Goal: Obtain resource: Download file/media

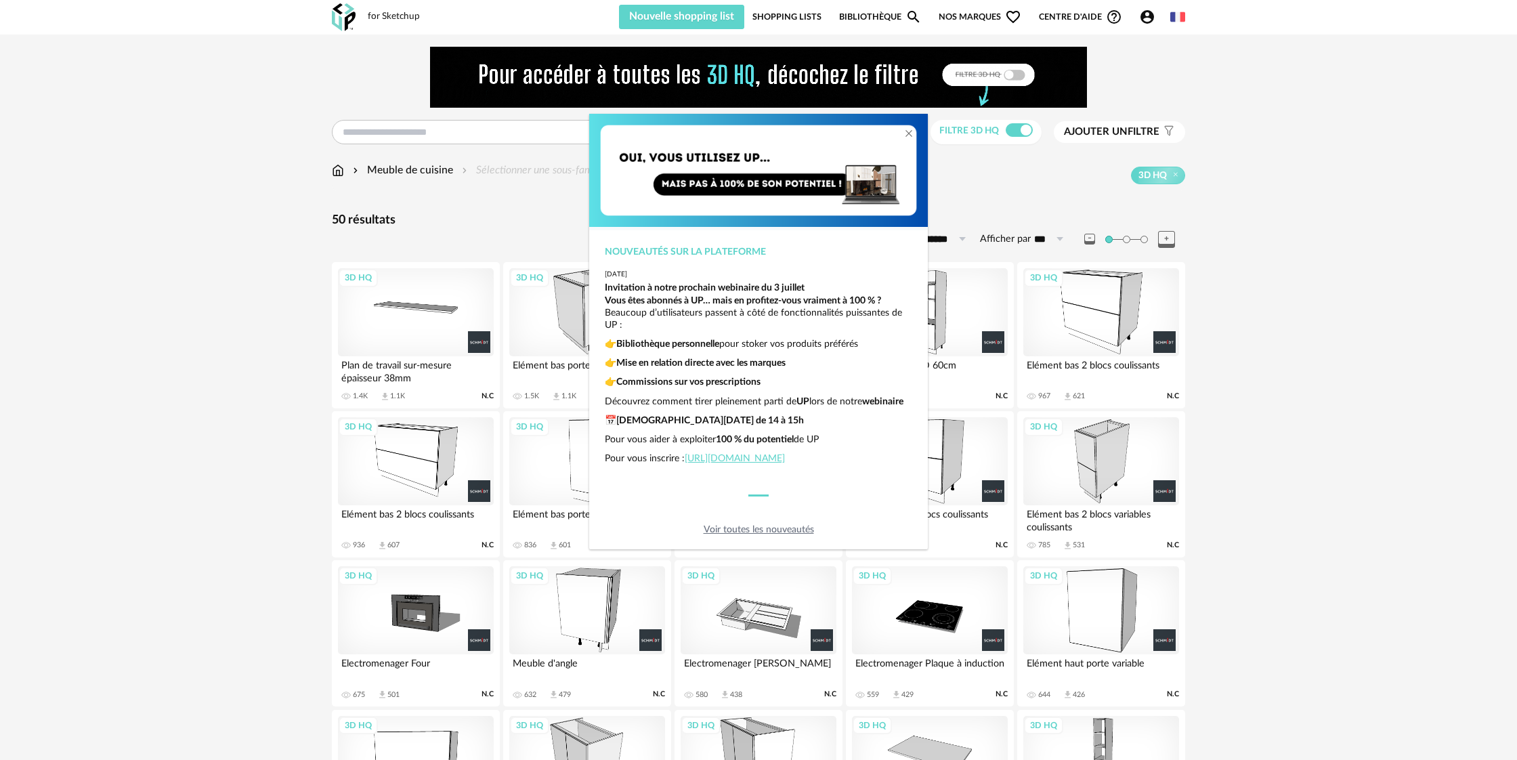
scroll to position [165, 0]
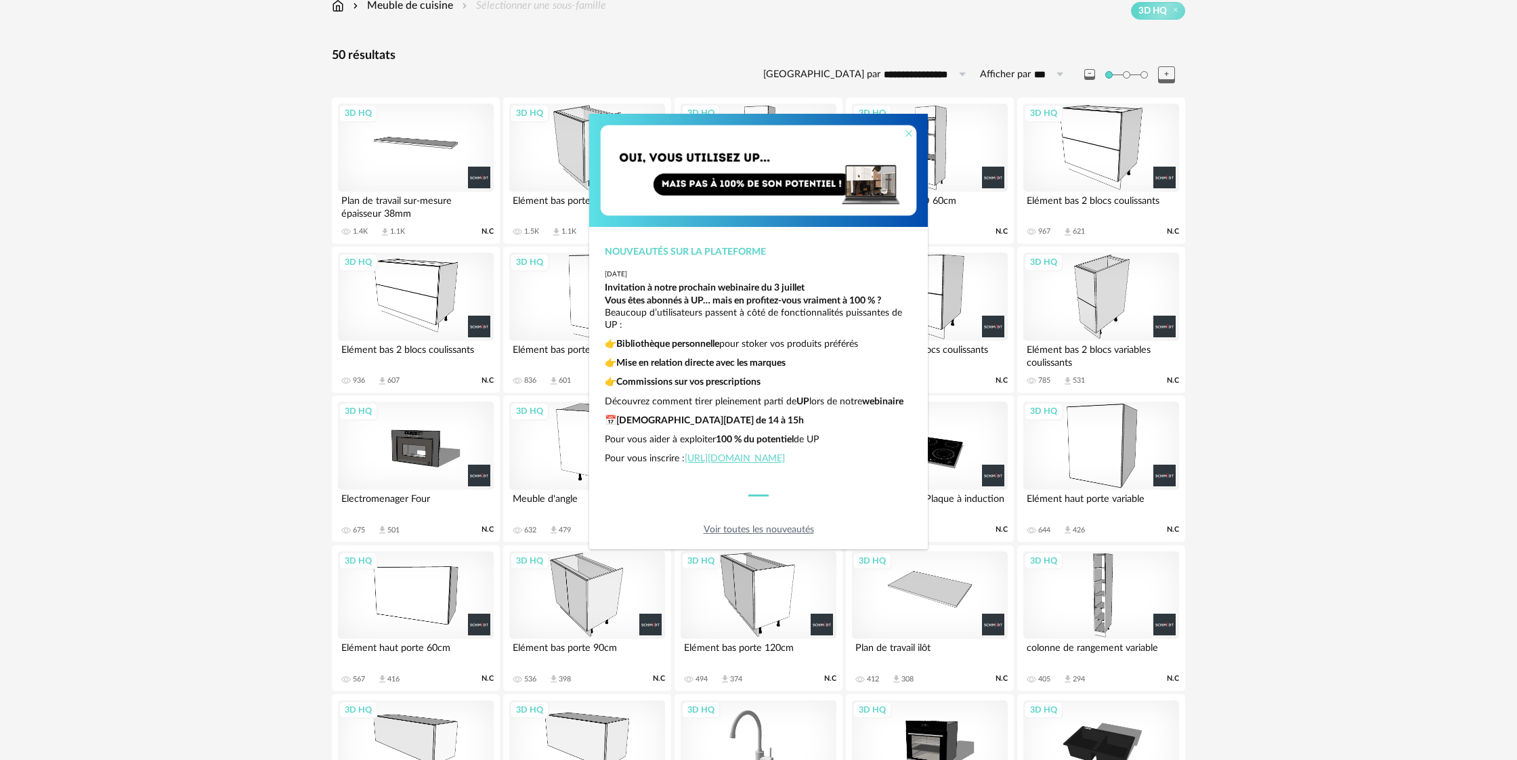
click at [912, 132] on icon "Close" at bounding box center [908, 133] width 11 height 11
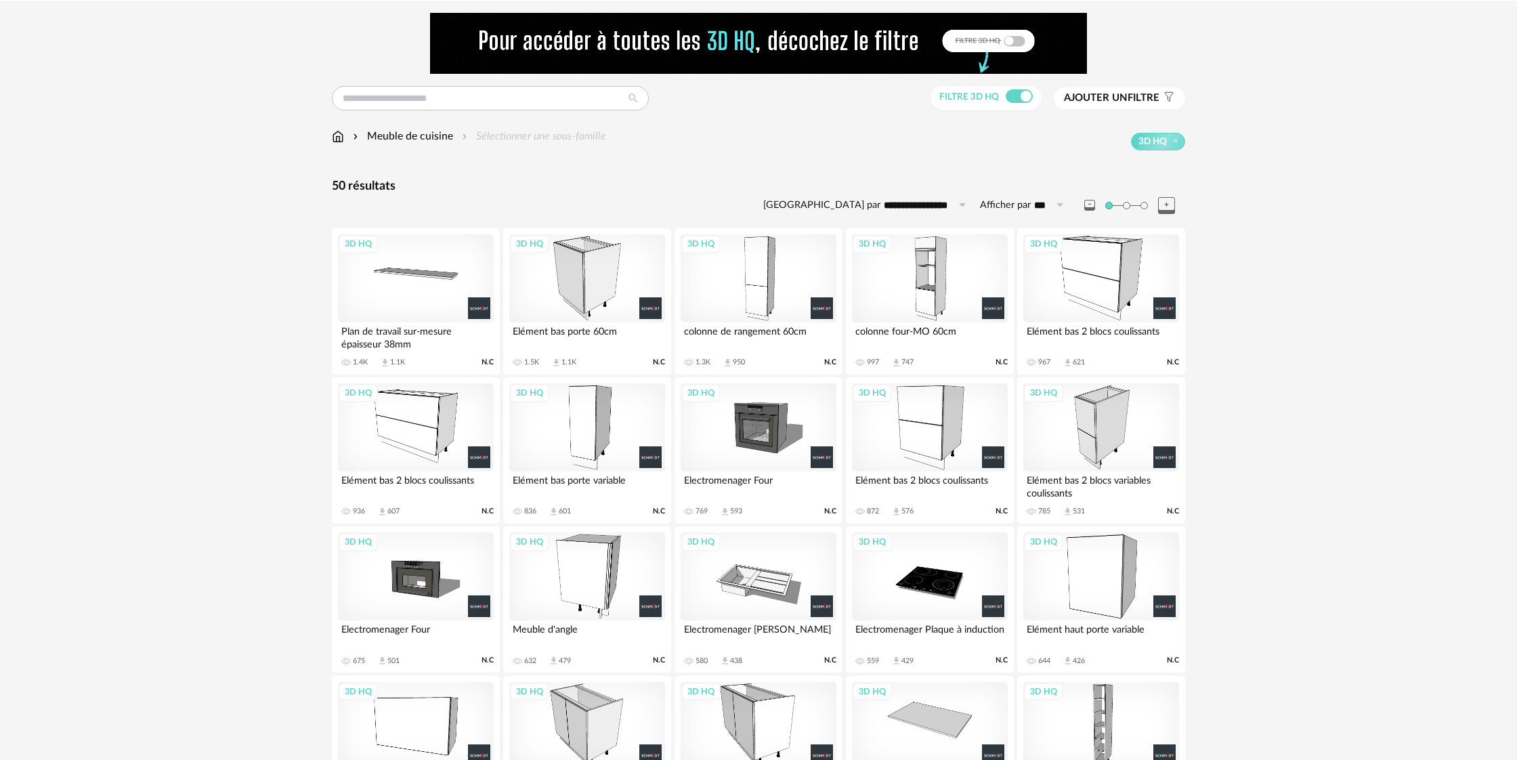
scroll to position [0, 0]
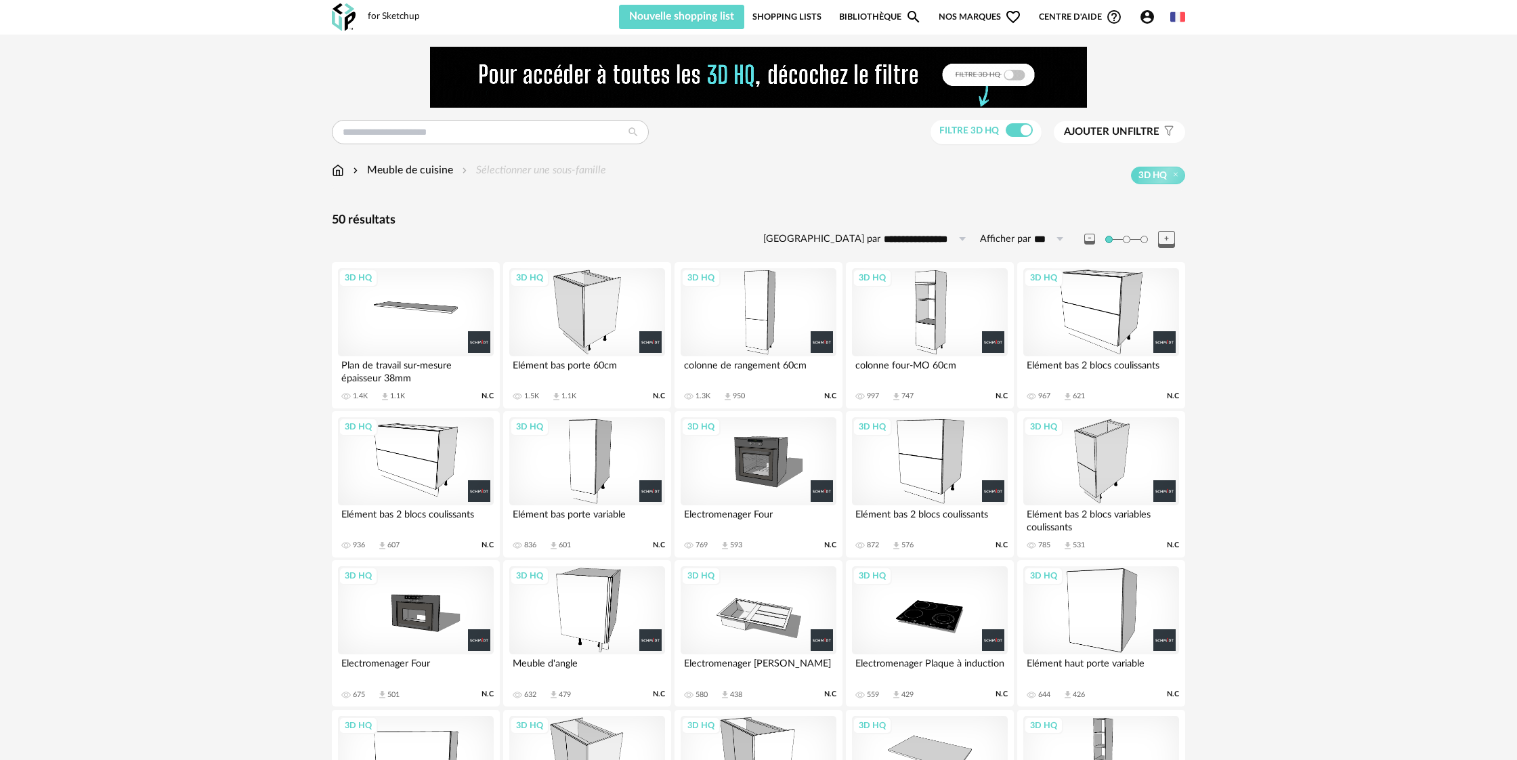
click at [928, 335] on div "3D HQ" at bounding box center [930, 312] width 156 height 88
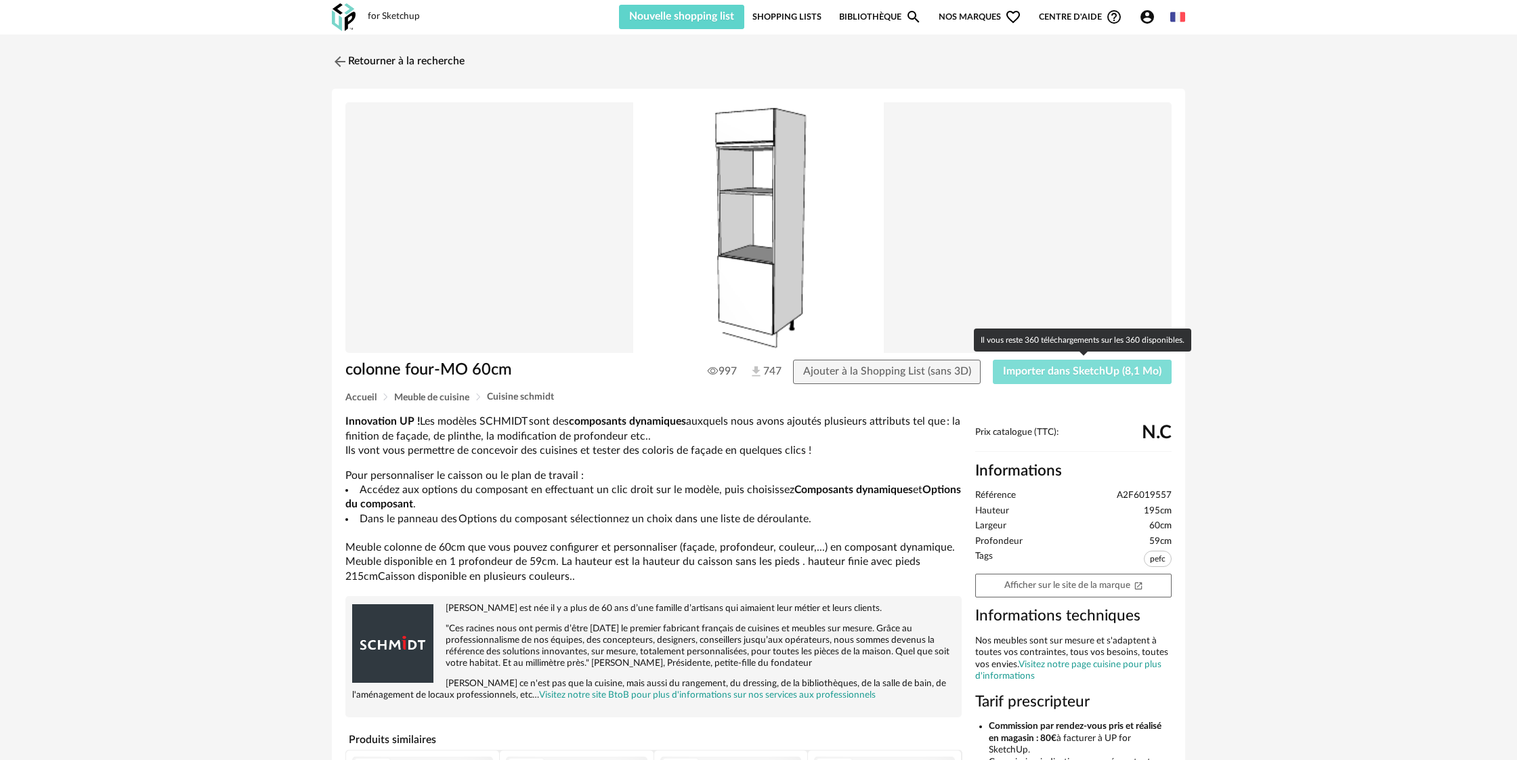
click at [1063, 373] on span "Importer dans SketchUp (8,1 Mo)" at bounding box center [1082, 371] width 158 height 11
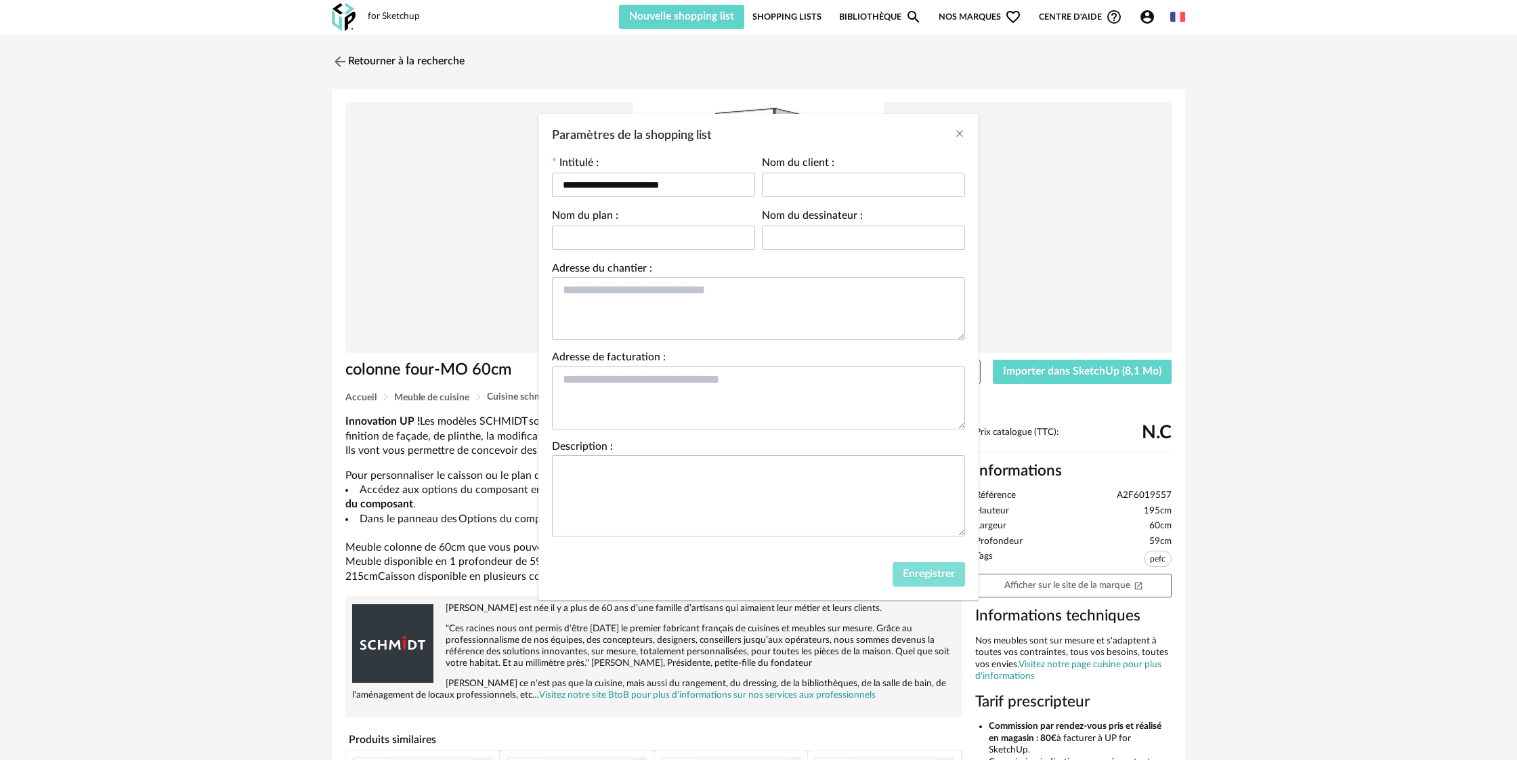
click at [924, 576] on span "Enregistrer" at bounding box center [929, 573] width 52 height 11
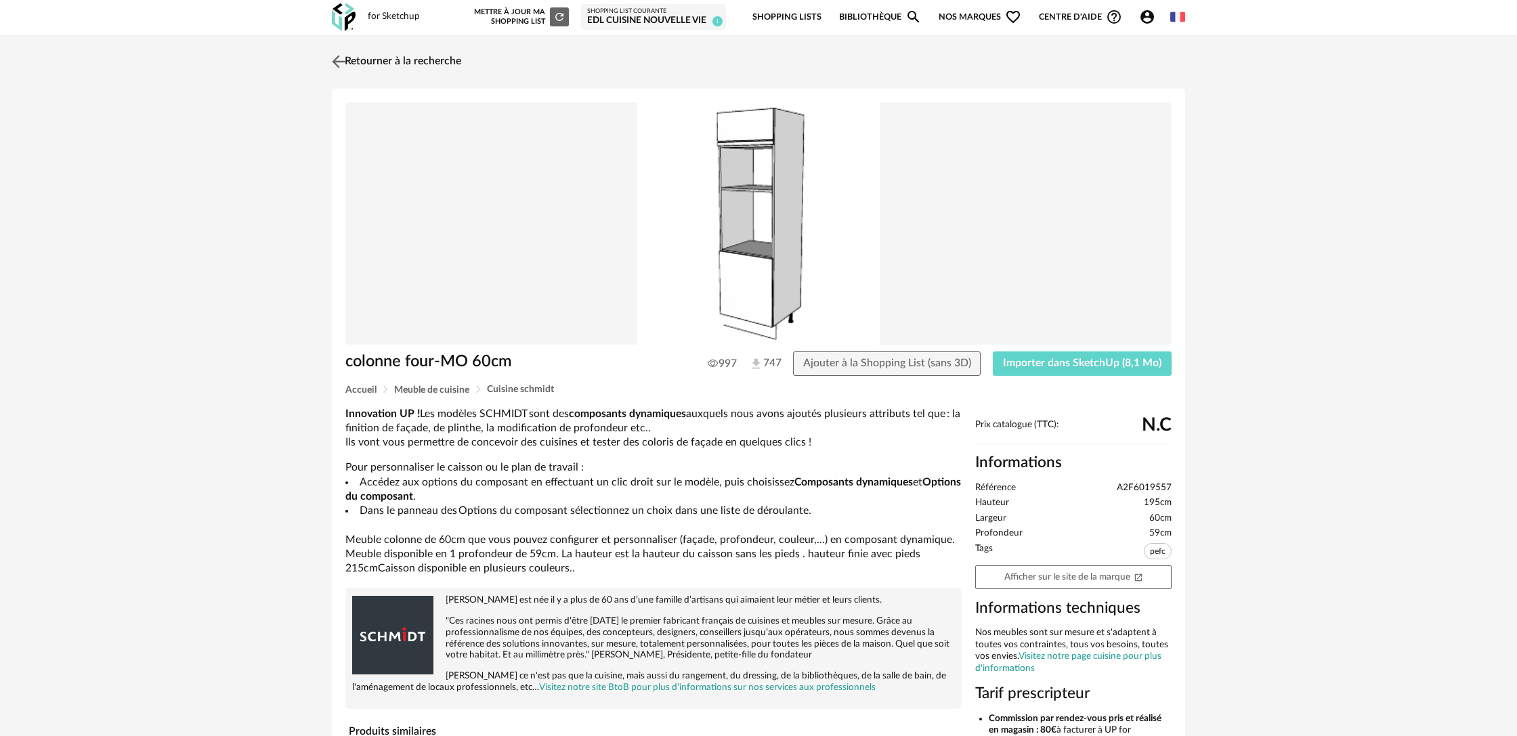
click at [338, 64] on img at bounding box center [339, 61] width 20 height 20
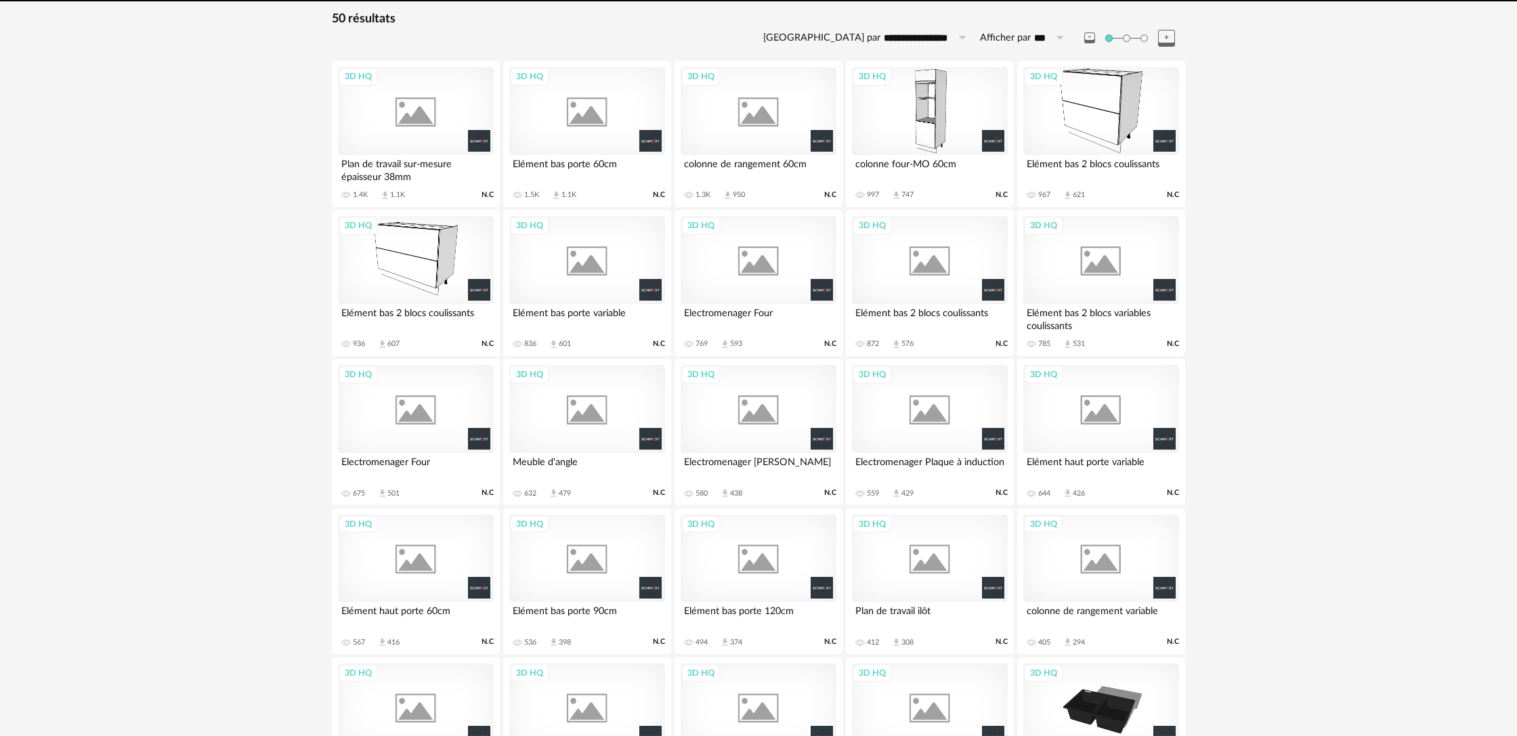
scroll to position [213, 0]
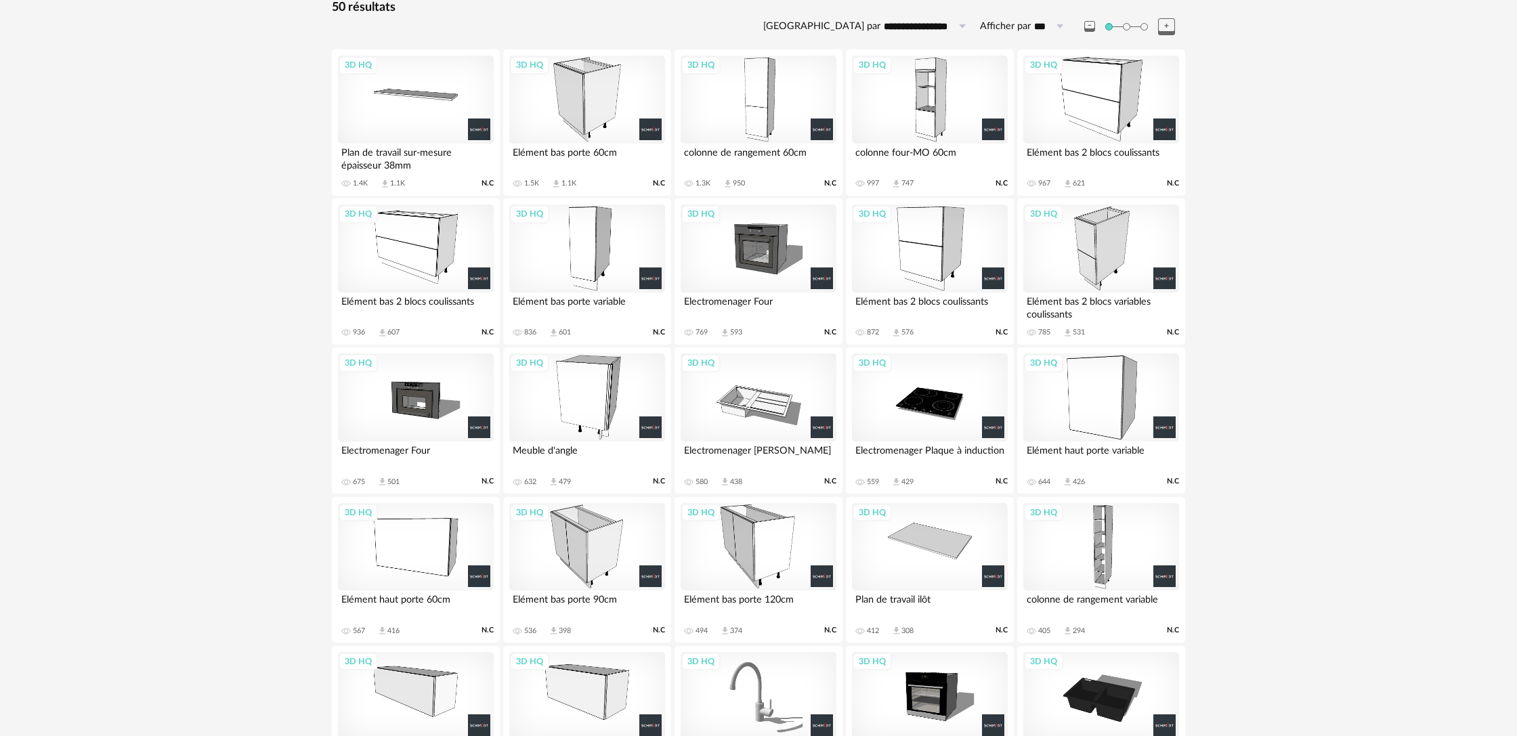
click at [757, 248] on div "3D HQ" at bounding box center [759, 249] width 156 height 88
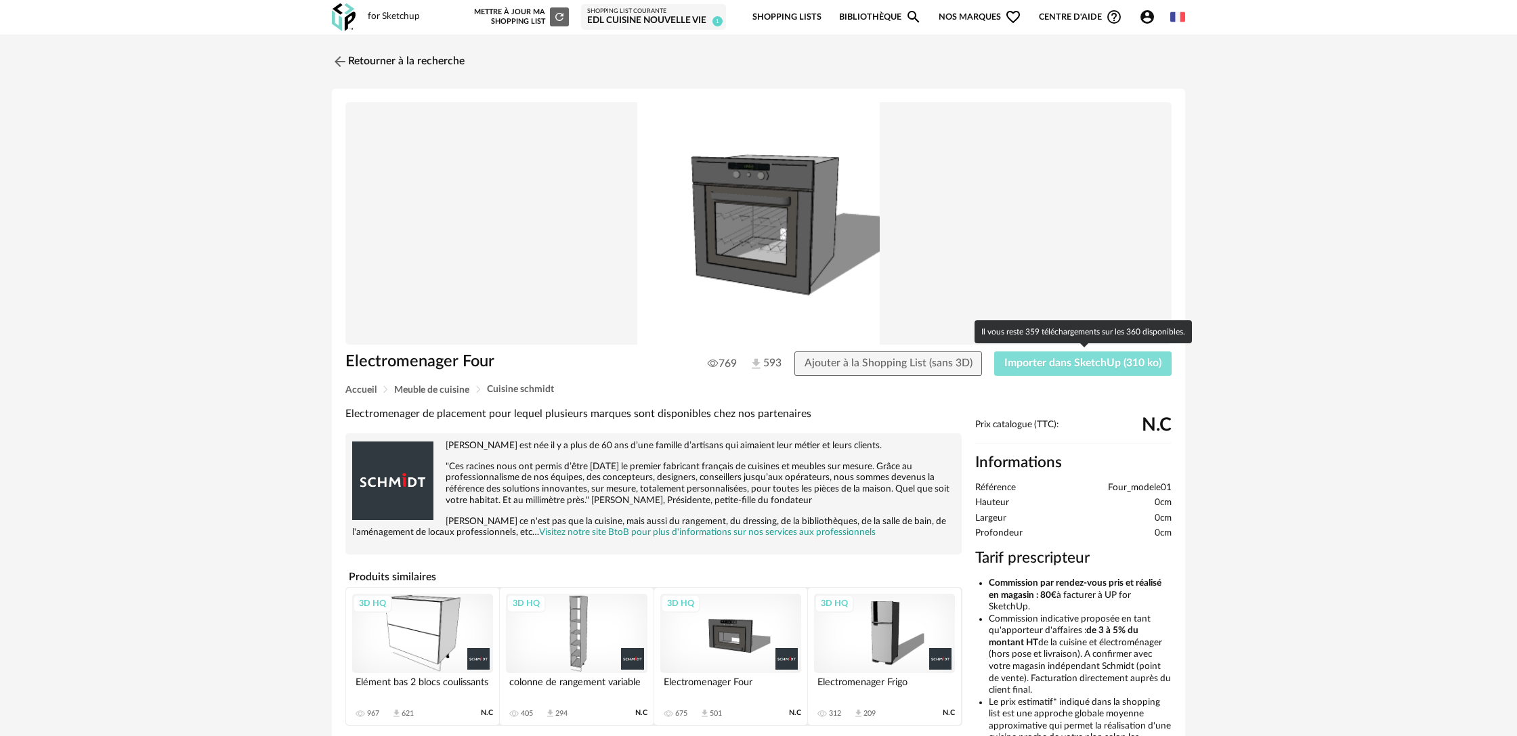
click at [1038, 366] on span "Importer dans SketchUp (310 ko)" at bounding box center [1082, 363] width 157 height 11
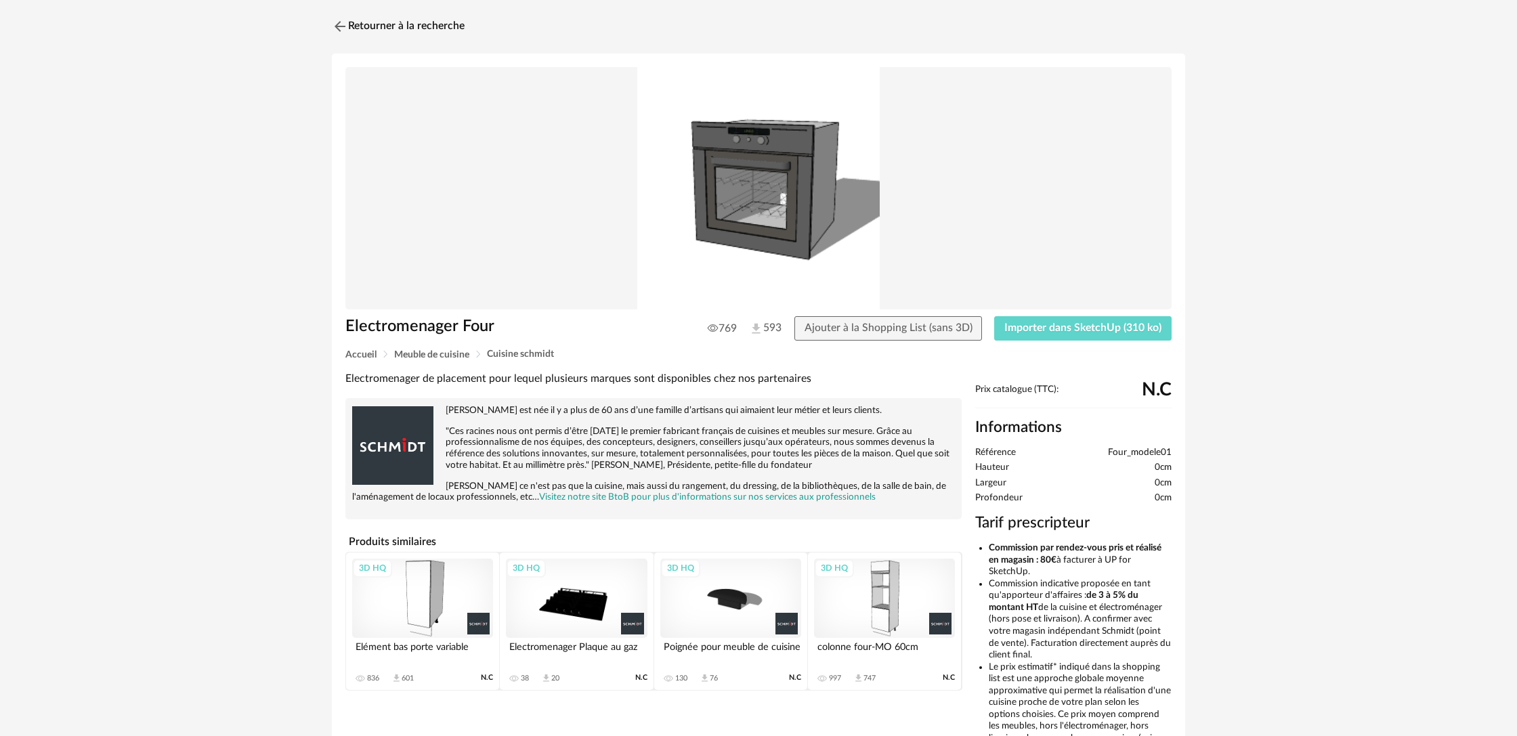
scroll to position [37, 0]
click at [337, 24] on img at bounding box center [339, 25] width 20 height 20
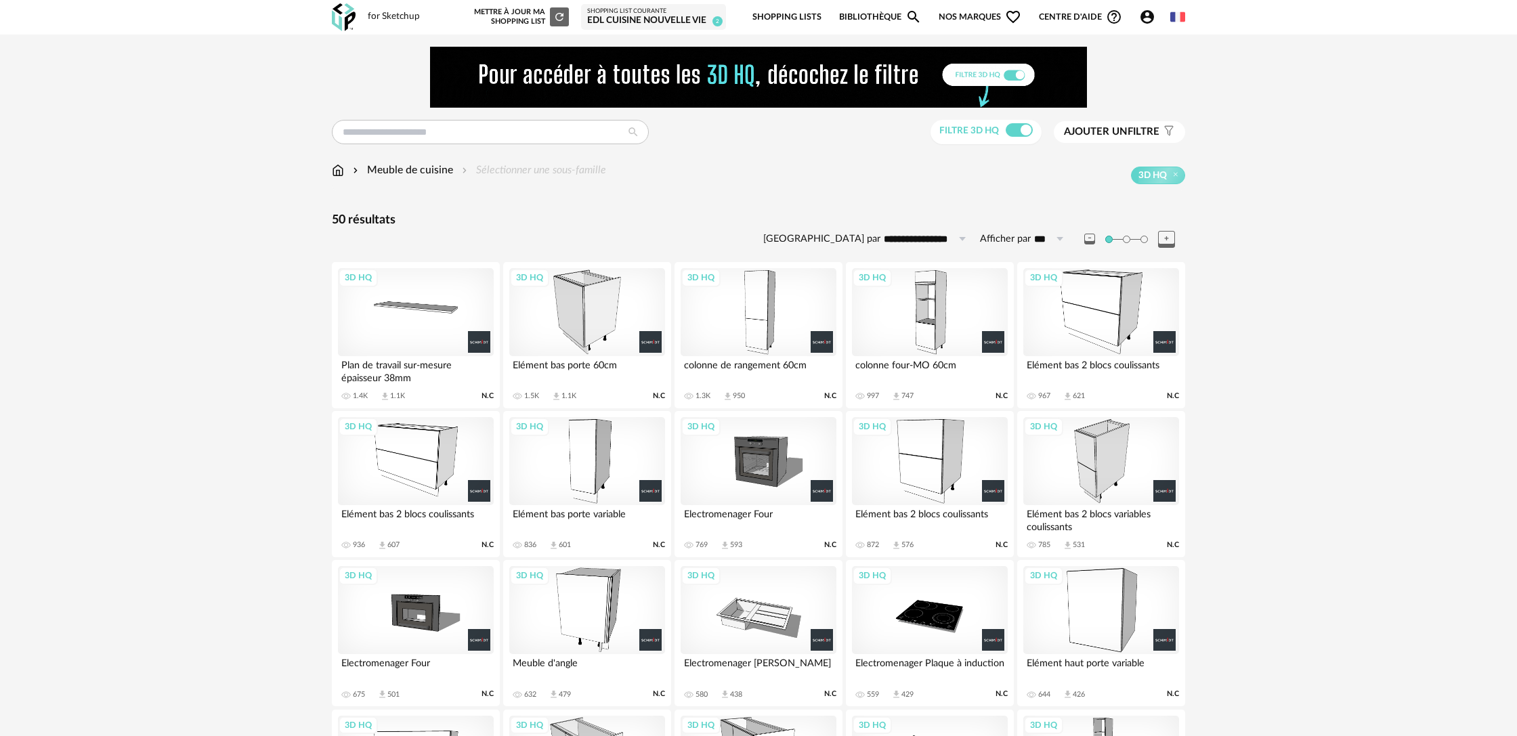
click at [421, 608] on div "3D HQ" at bounding box center [416, 610] width 156 height 88
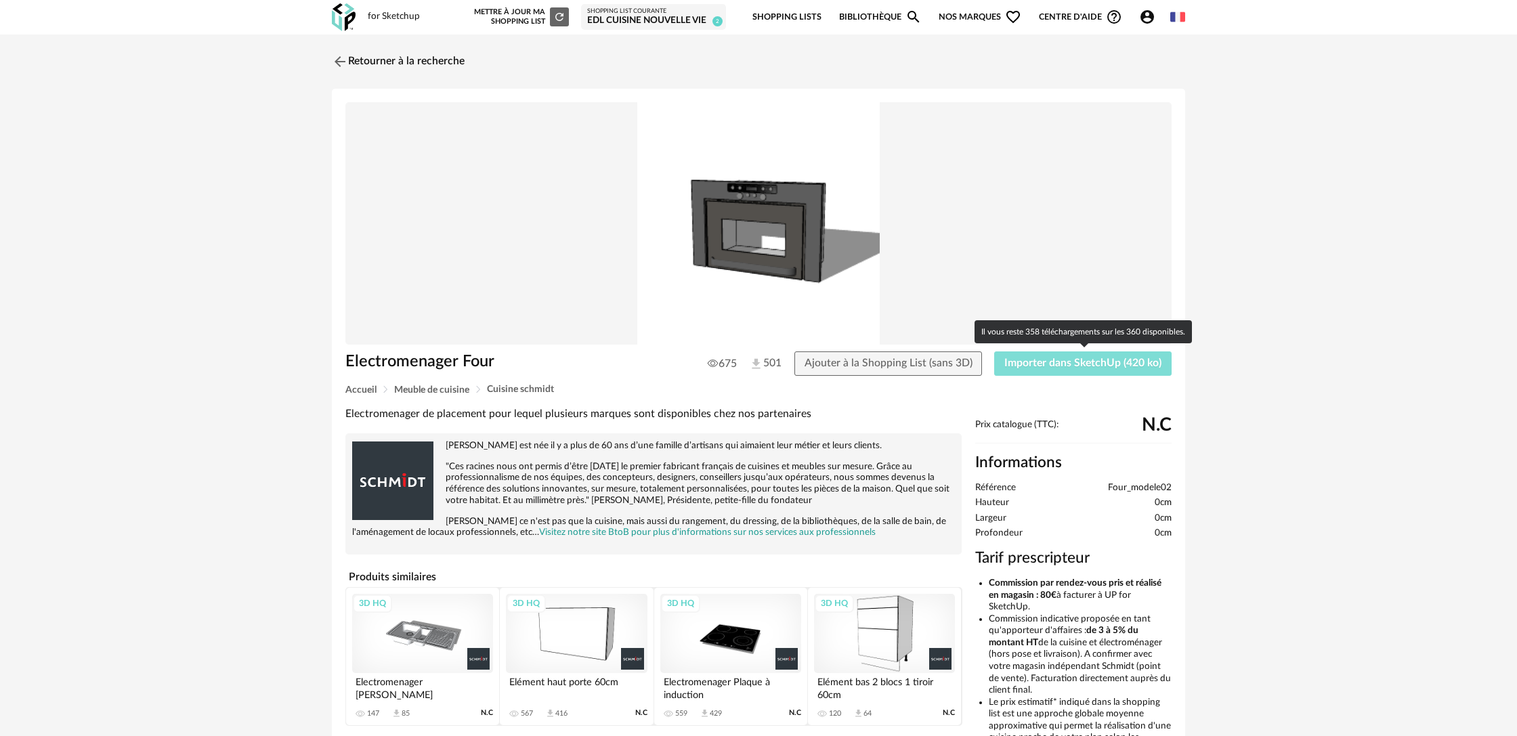
click at [1063, 366] on span "Importer dans SketchUp (420 ko)" at bounding box center [1082, 363] width 157 height 11
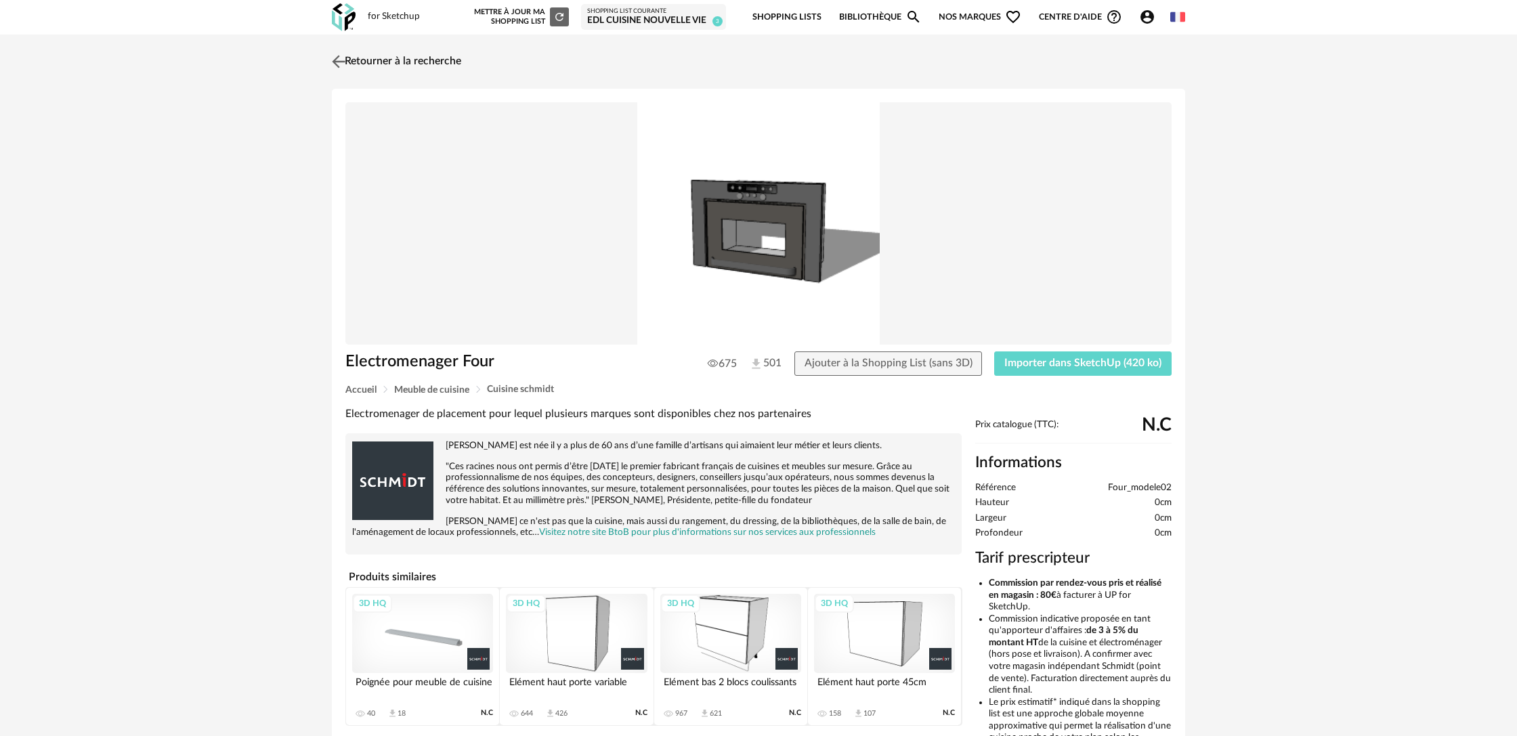
click at [340, 63] on img at bounding box center [339, 61] width 20 height 20
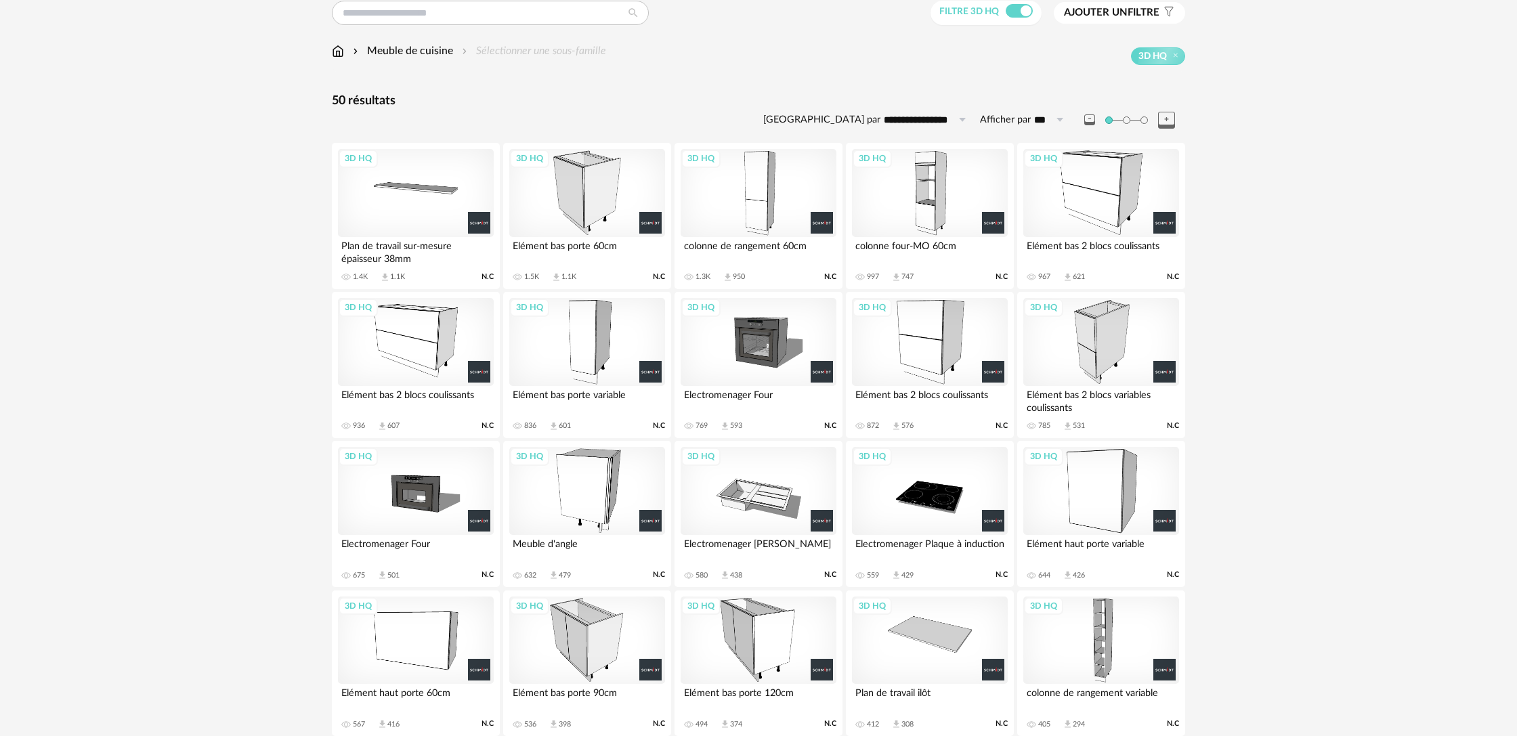
scroll to position [116, 0]
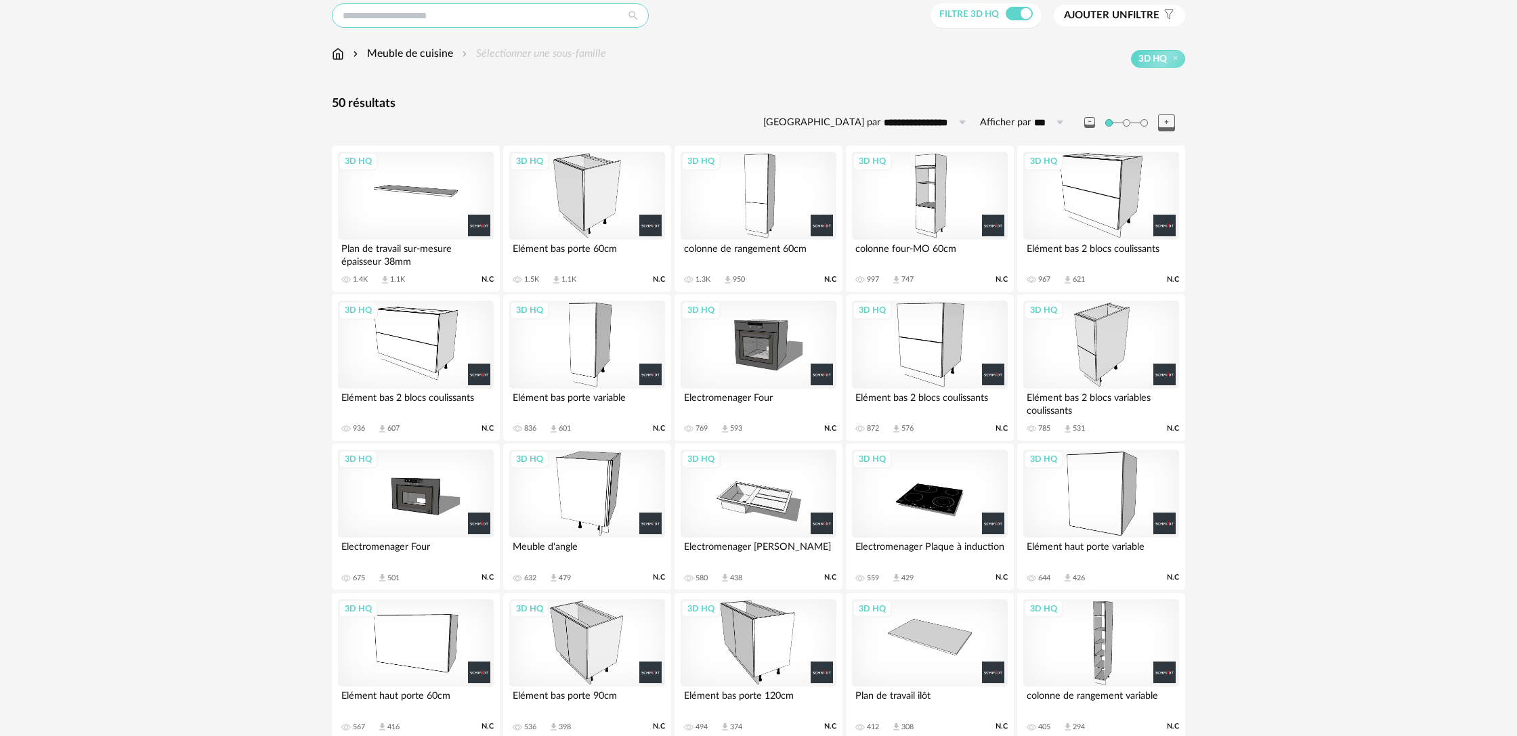
click at [417, 17] on input "text" at bounding box center [490, 15] width 317 height 24
type input "**********"
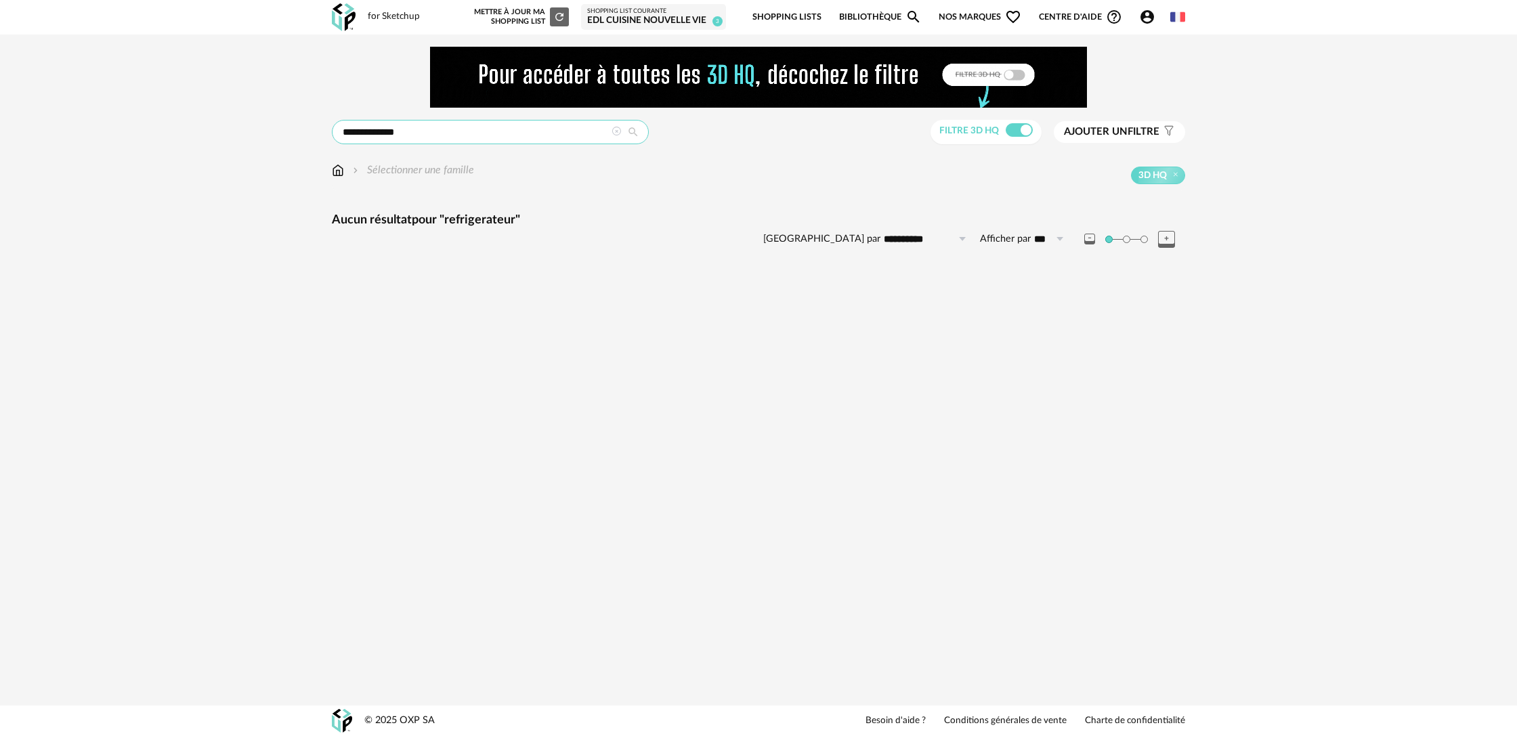
drag, startPoint x: 415, startPoint y: 137, endPoint x: 320, endPoint y: 135, distance: 95.5
click at [320, 135] on div "**********" at bounding box center [759, 167] width 878 height 240
type input "*****"
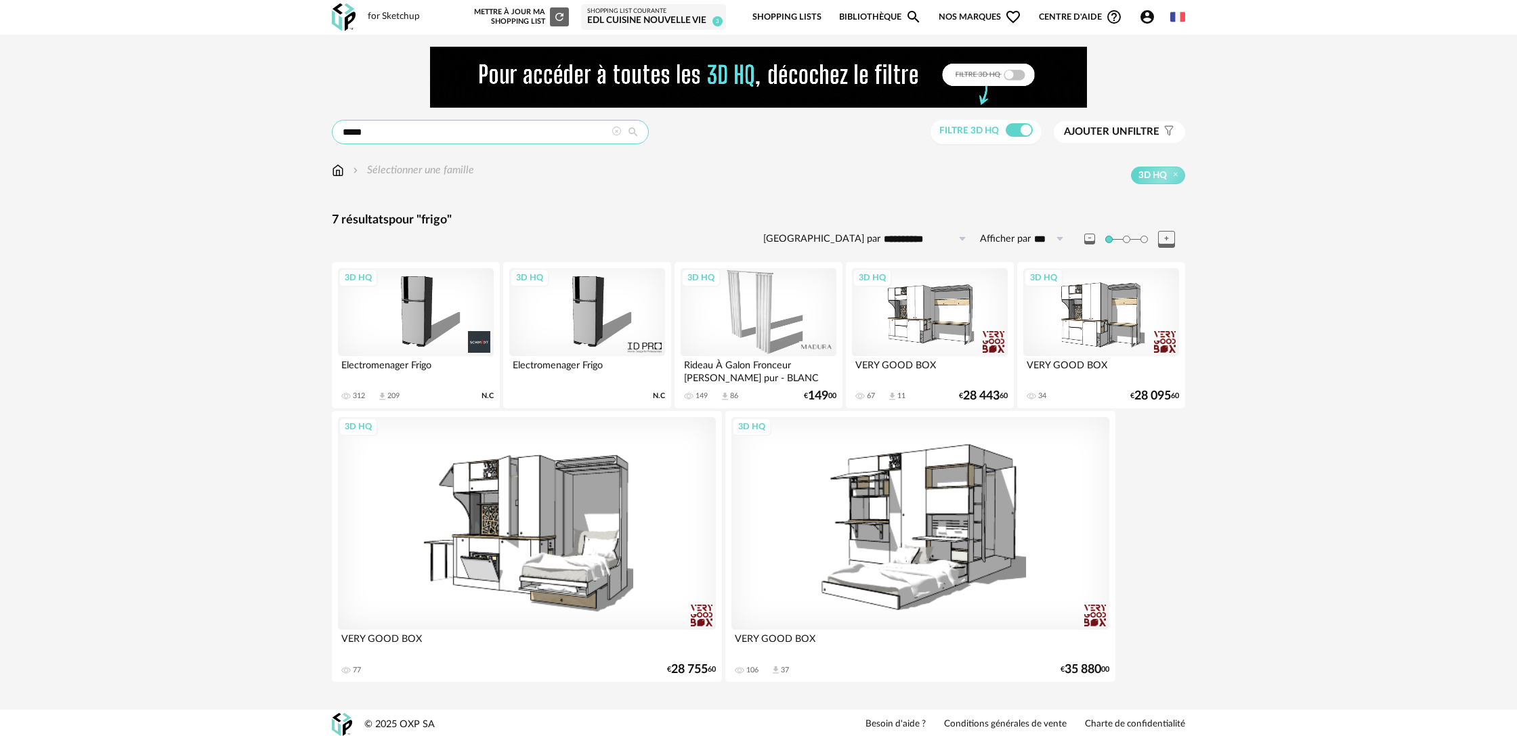
scroll to position [5, 0]
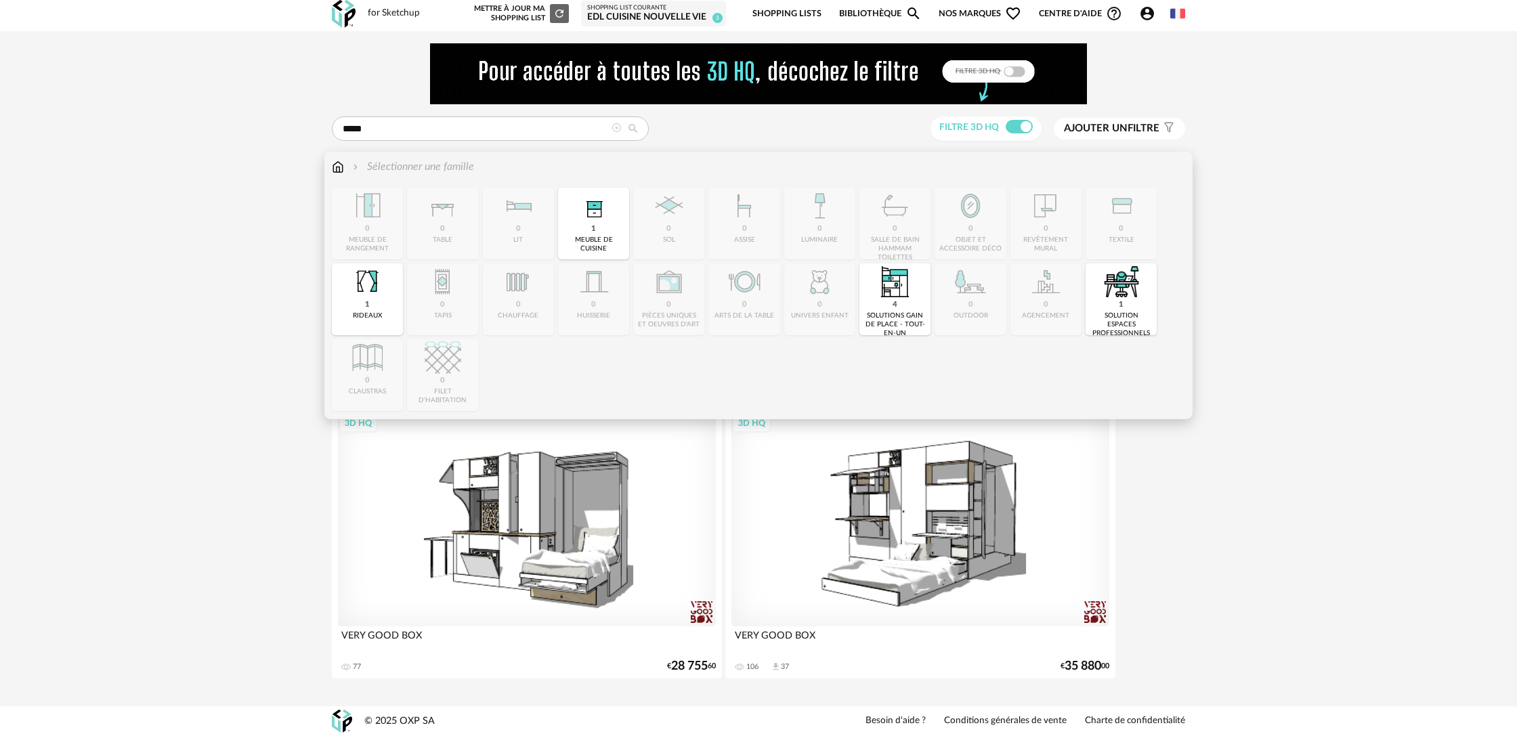
click at [337, 167] on img at bounding box center [338, 167] width 12 height 16
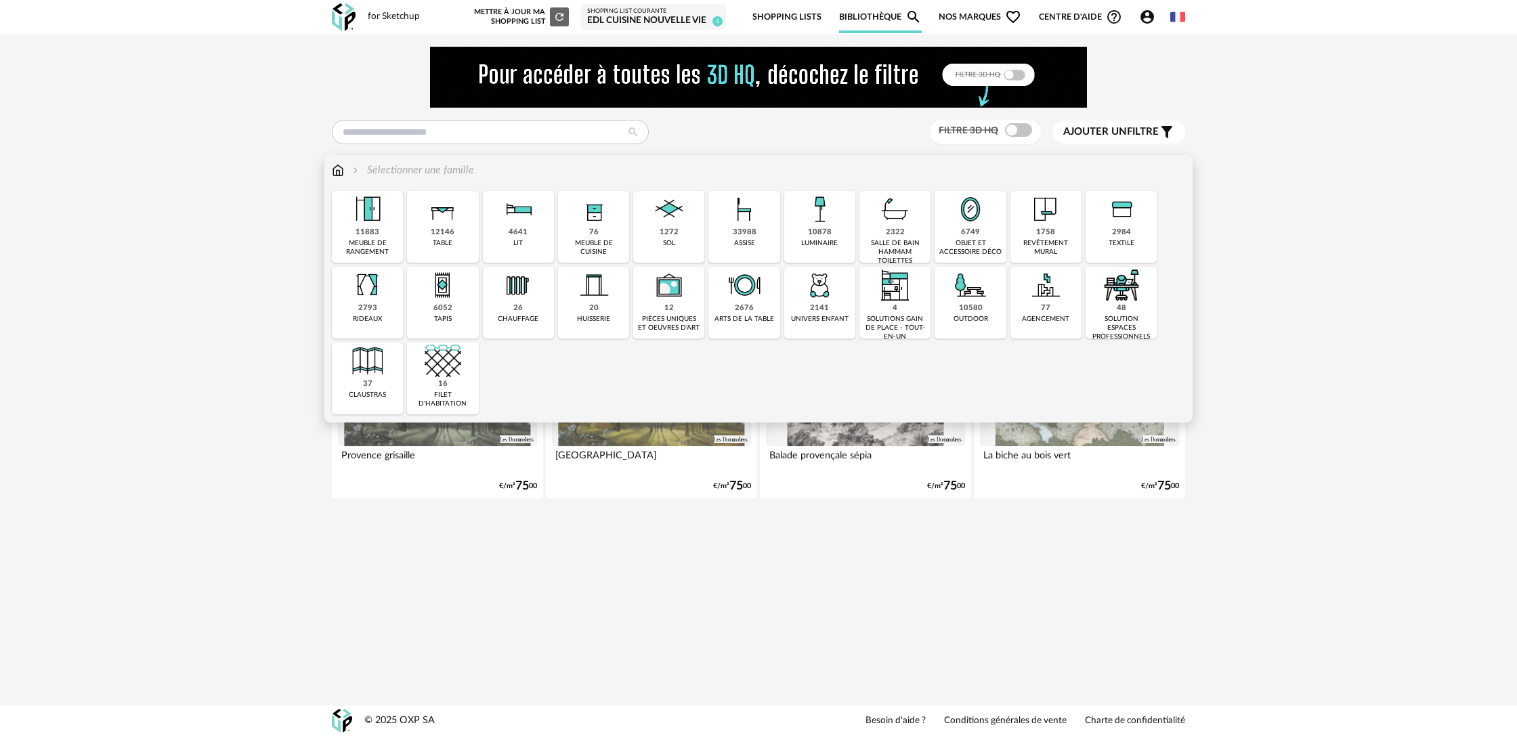
click at [589, 231] on div "76" at bounding box center [593, 233] width 9 height 10
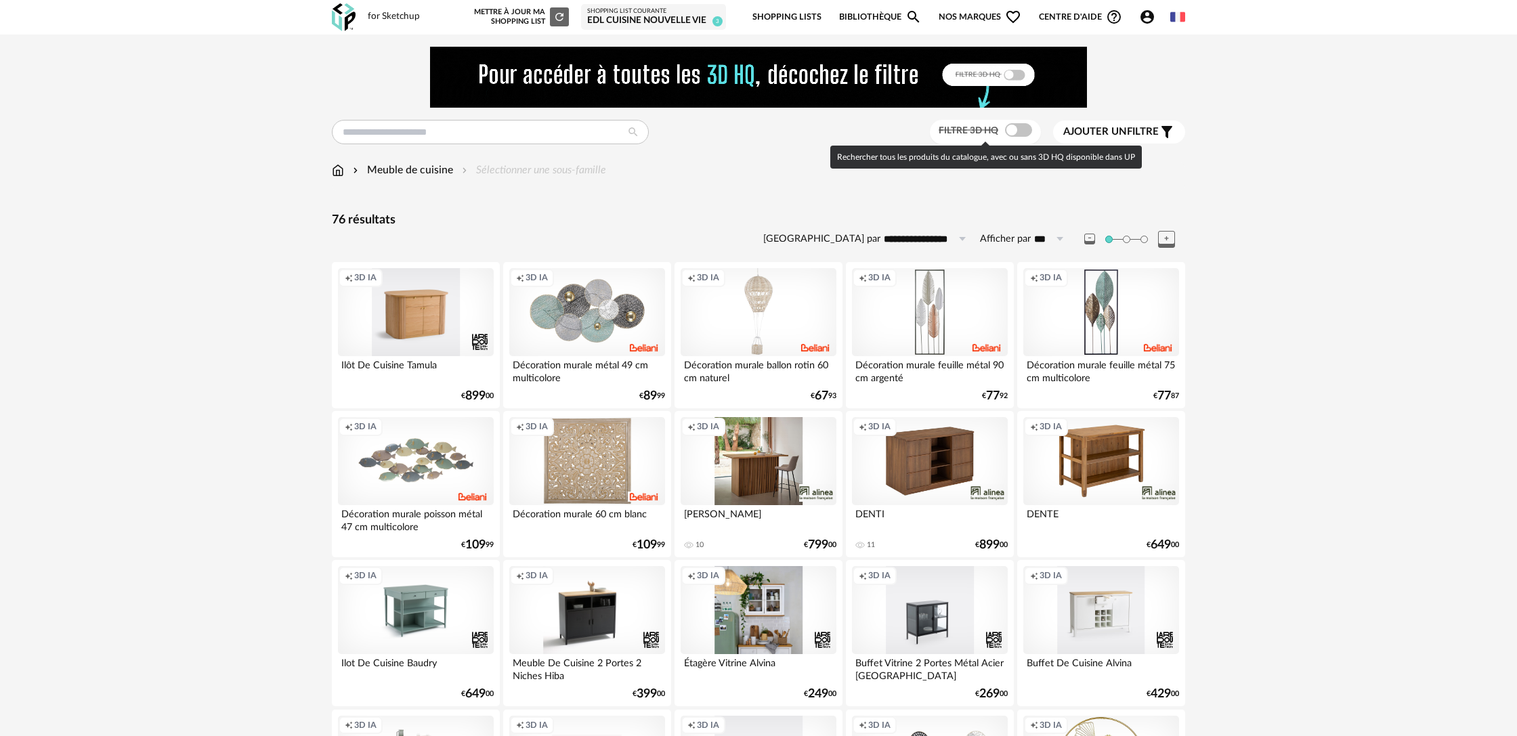
click at [1024, 131] on span at bounding box center [1018, 130] width 27 height 14
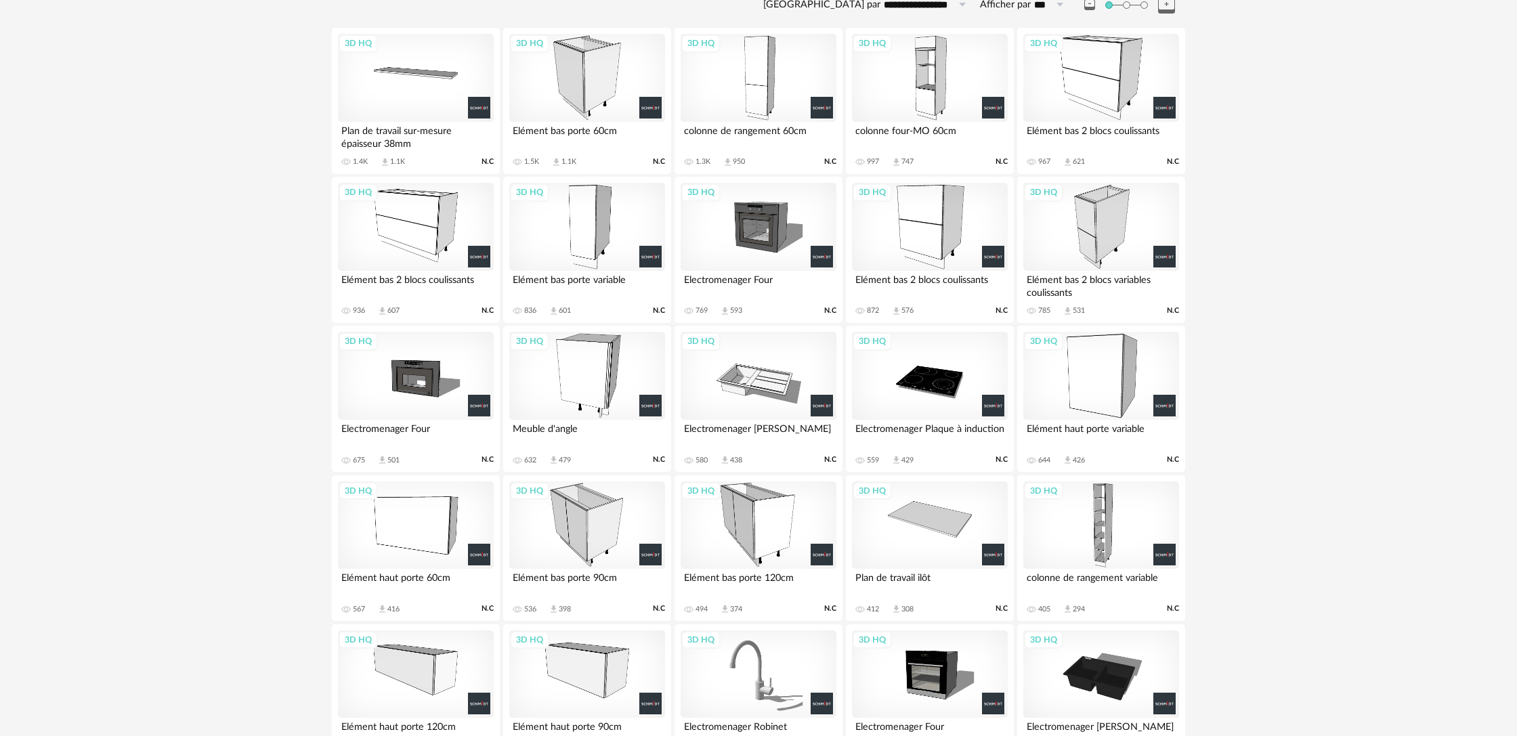
scroll to position [236, 0]
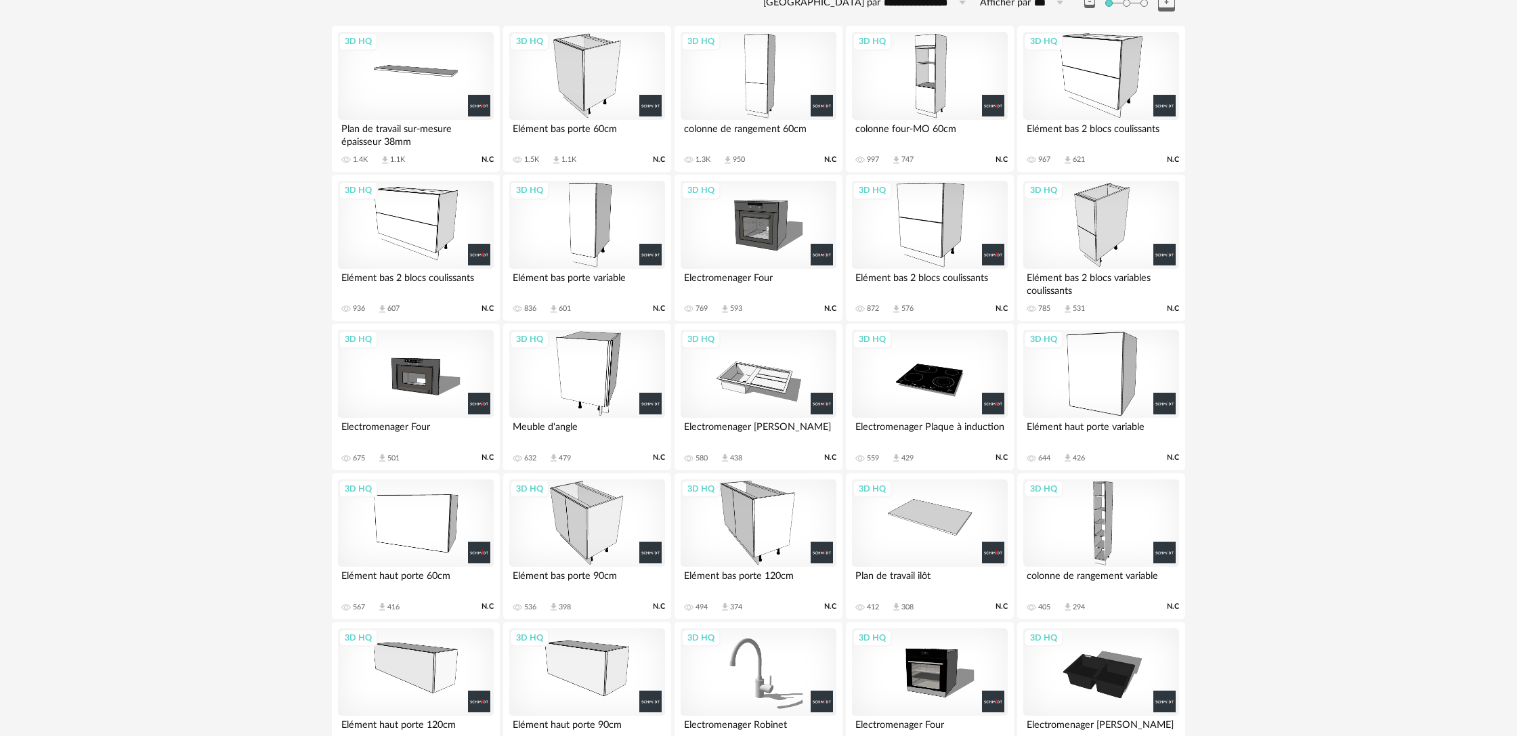
click at [767, 84] on div "3D HQ" at bounding box center [759, 76] width 156 height 88
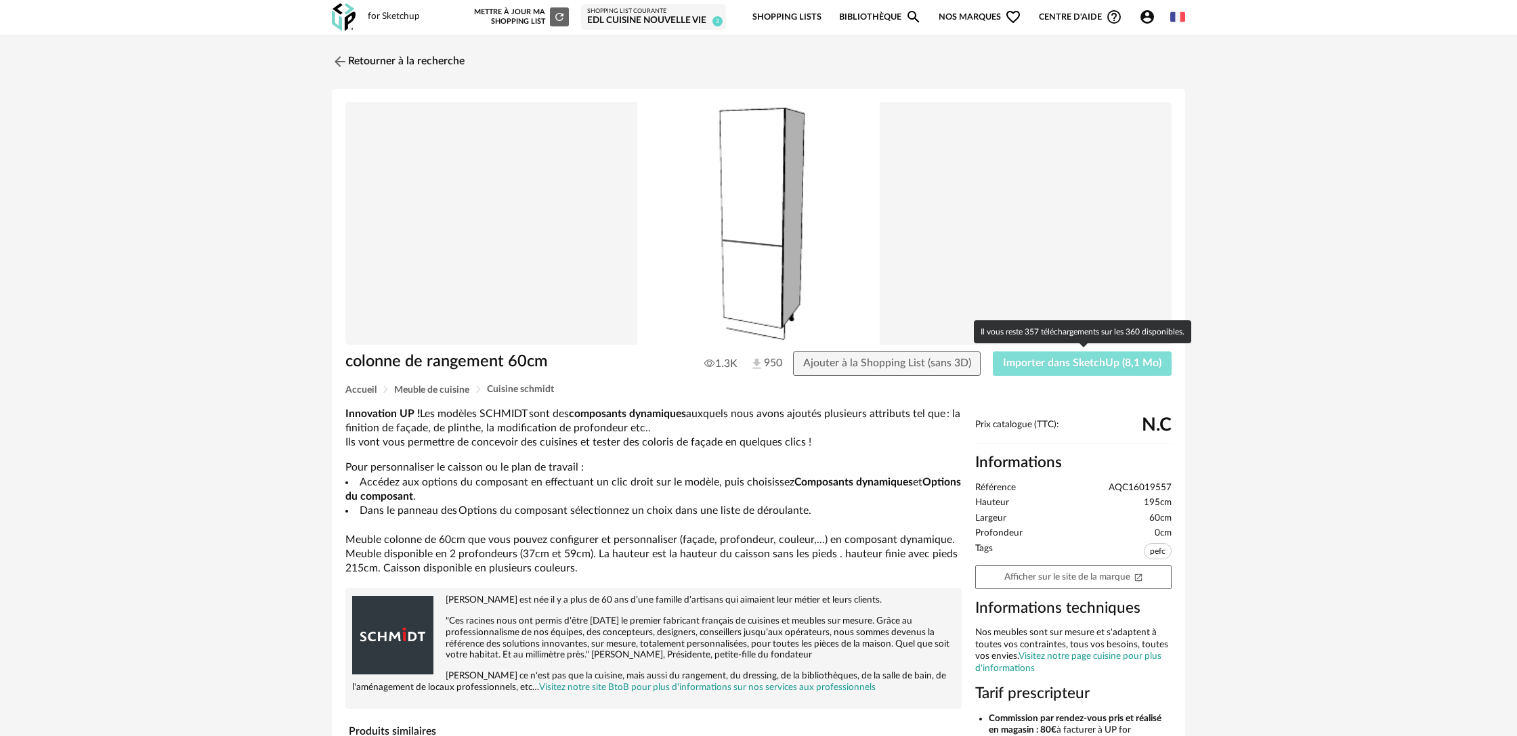
click at [1050, 368] on span "Importer dans SketchUp (8,1 Mo)" at bounding box center [1082, 363] width 158 height 11
click at [342, 61] on img at bounding box center [339, 61] width 20 height 20
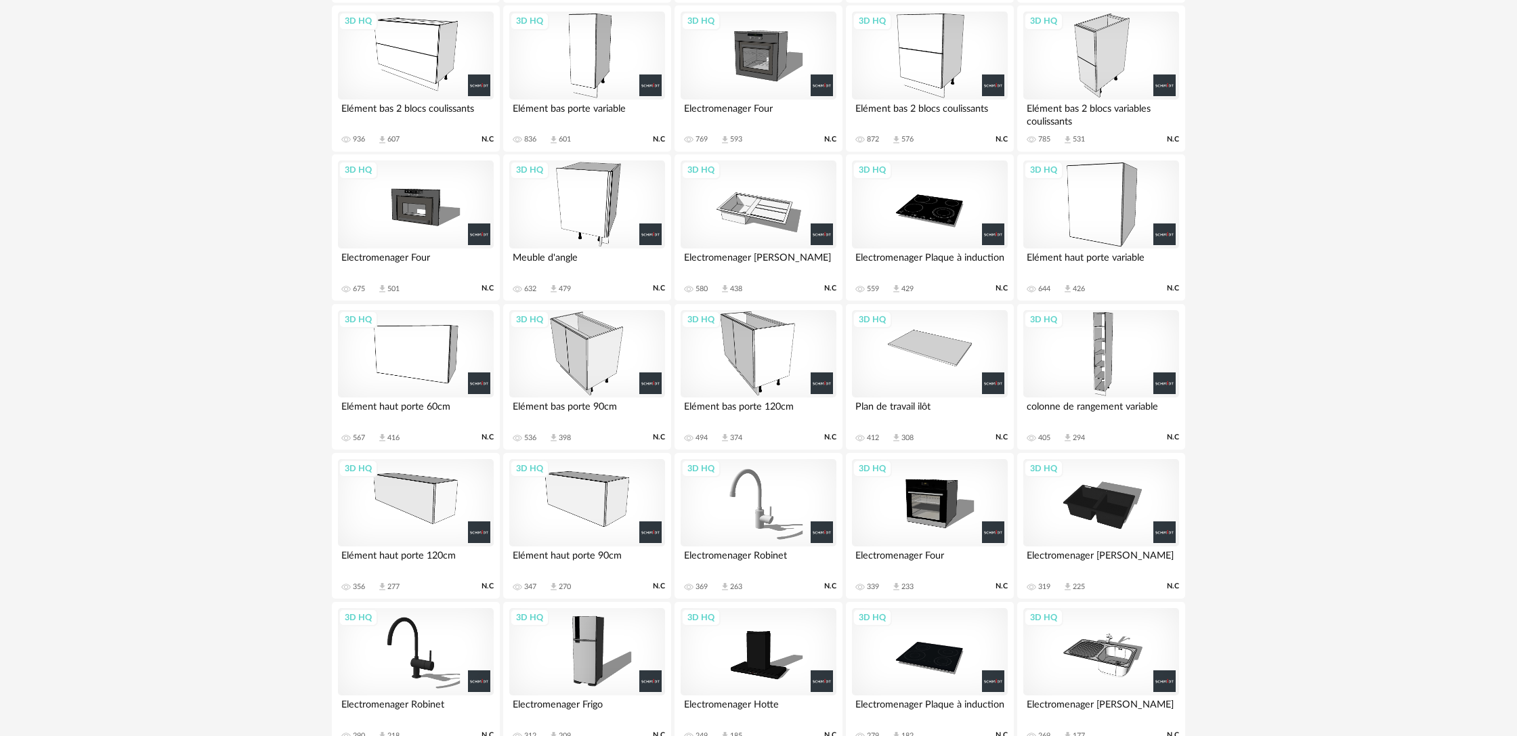
scroll to position [392, 0]
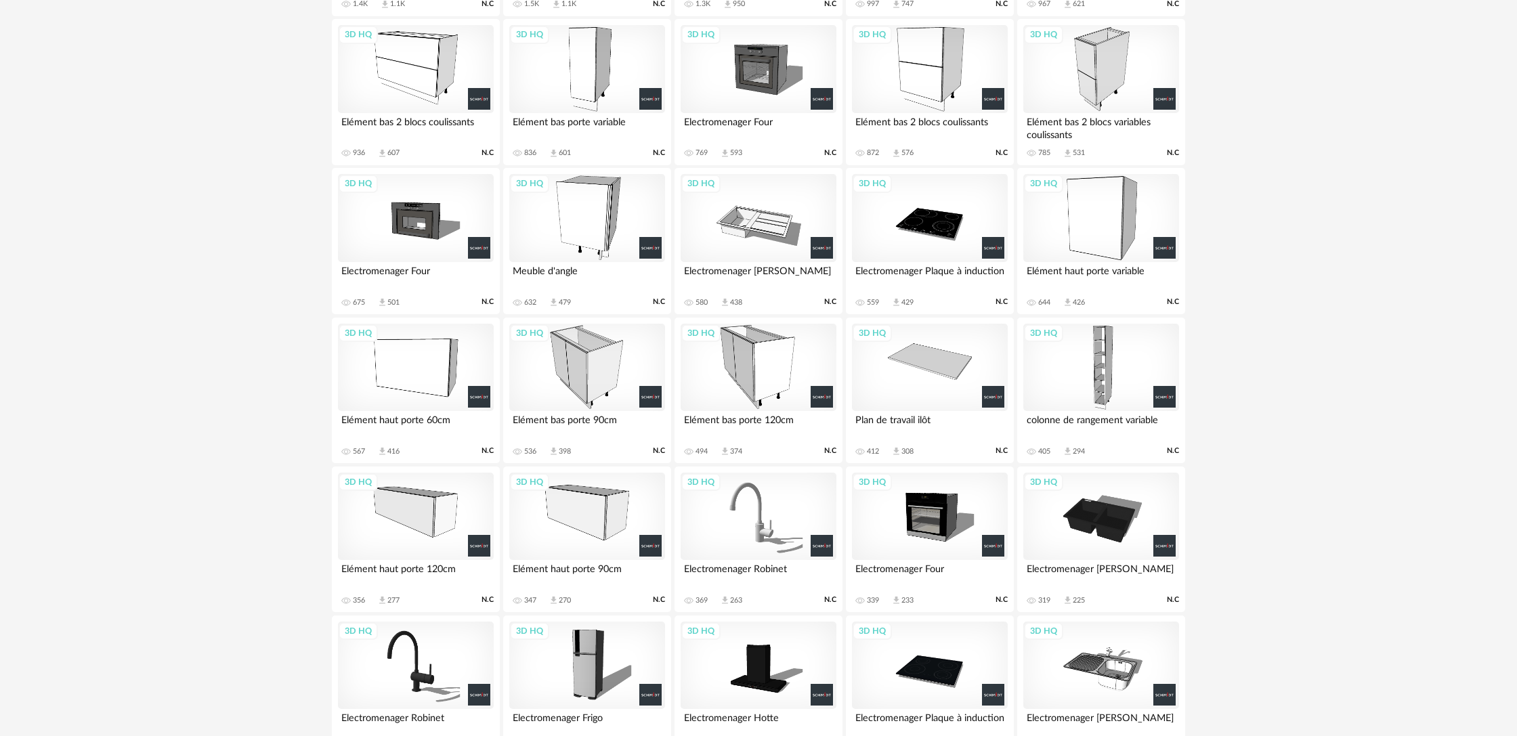
click at [576, 349] on div "3D HQ" at bounding box center [587, 368] width 156 height 88
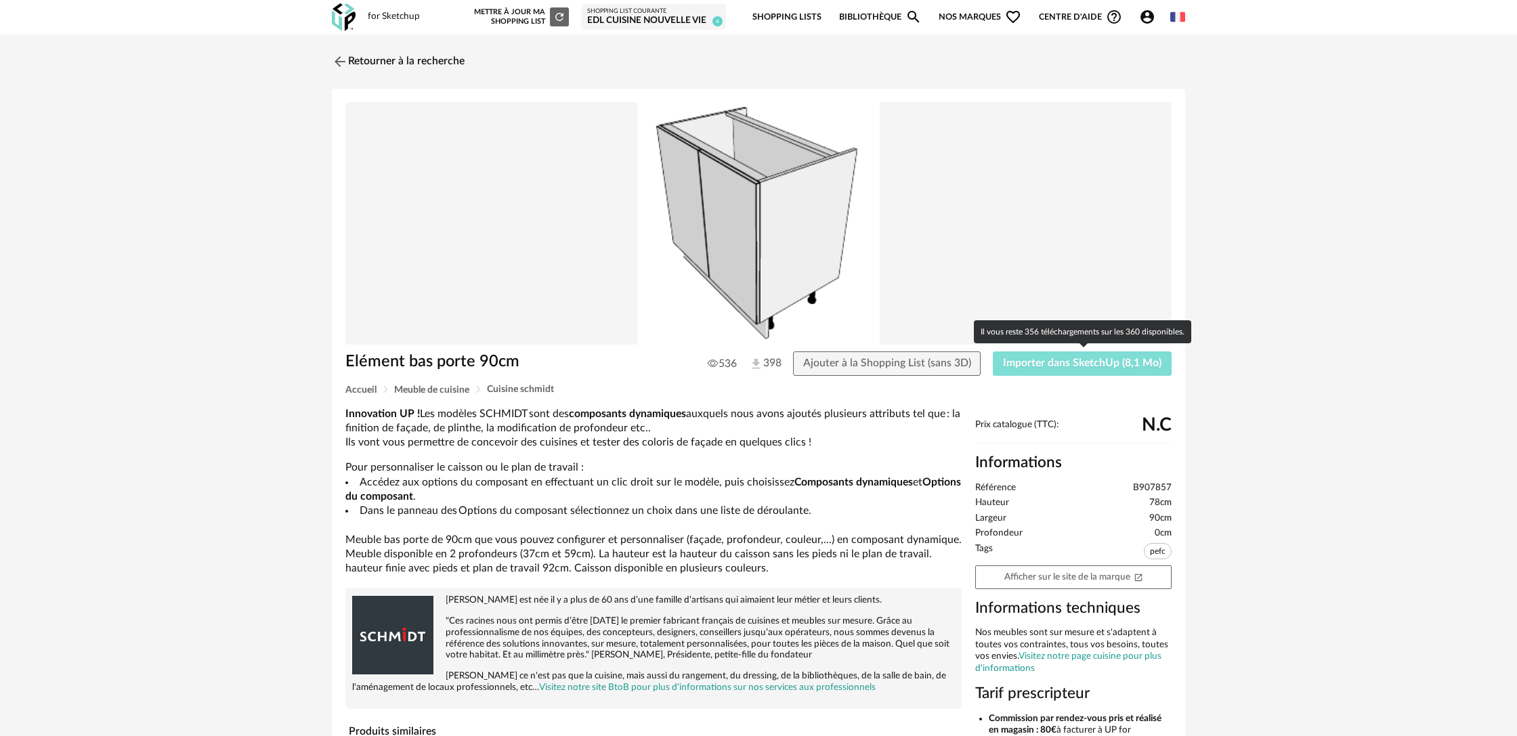
click at [1016, 364] on span "Importer dans SketchUp (8,1 Mo)" at bounding box center [1082, 363] width 158 height 11
click at [337, 65] on img at bounding box center [339, 61] width 20 height 20
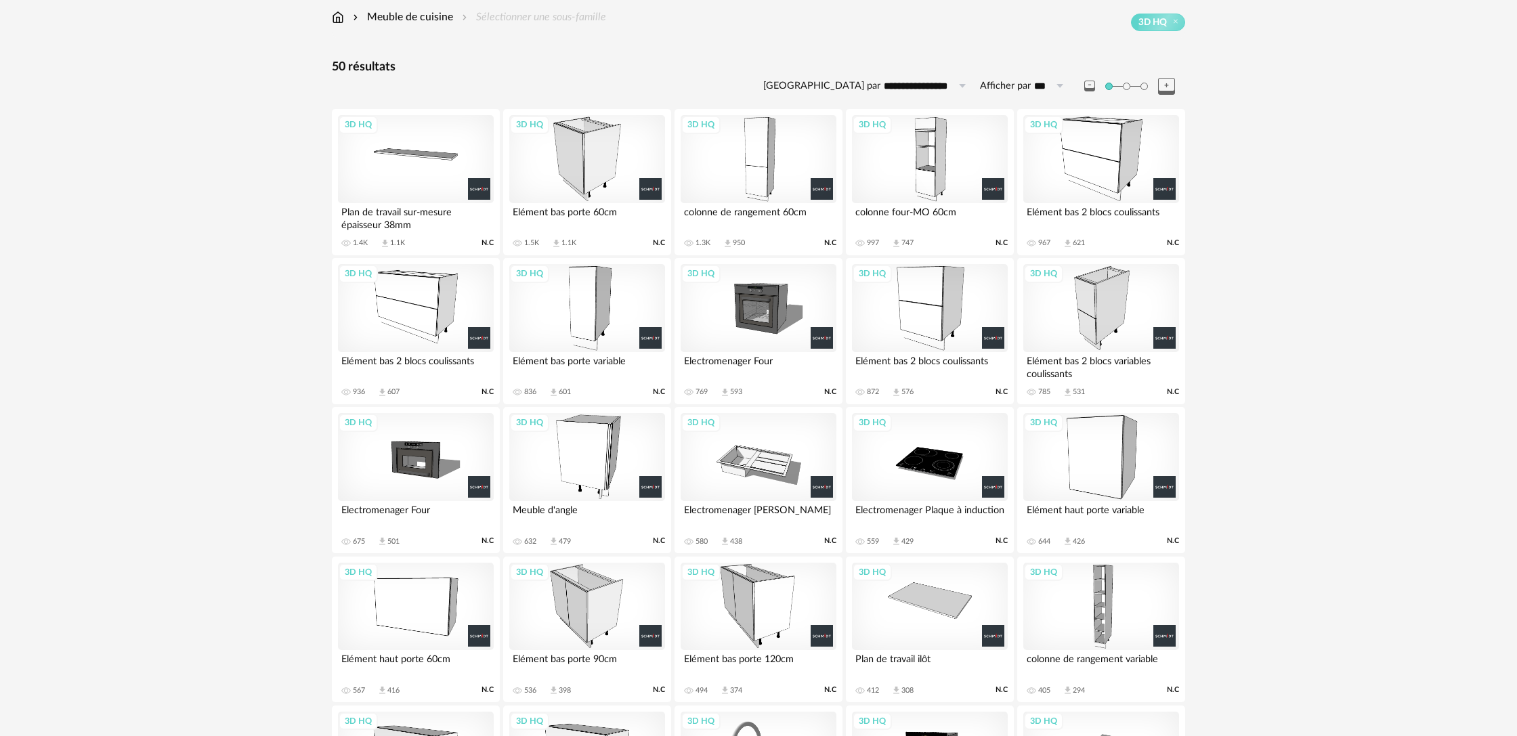
scroll to position [152, 0]
click at [415, 158] on div "3D HQ" at bounding box center [416, 160] width 156 height 88
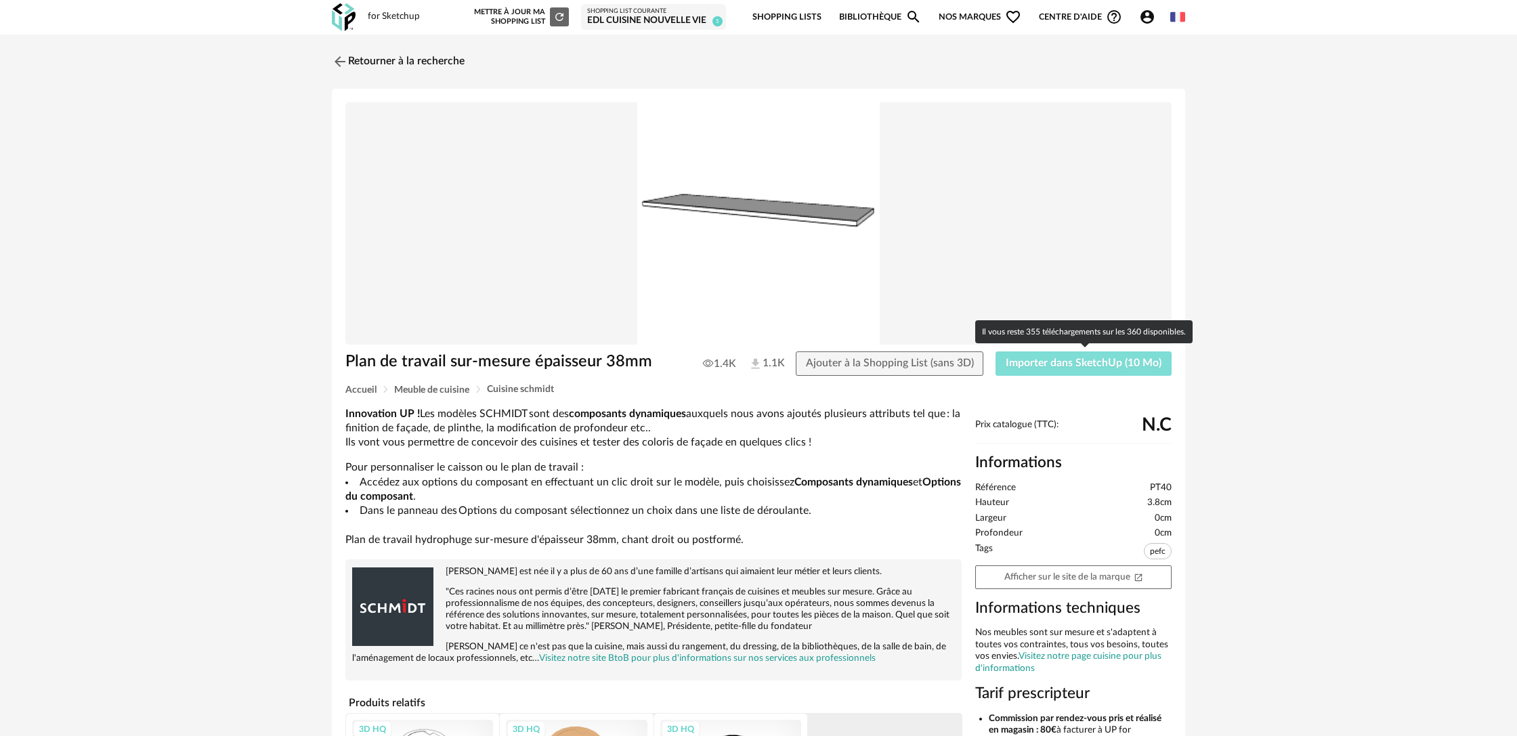
click at [1111, 366] on span "Importer dans SketchUp (10 Mo)" at bounding box center [1084, 363] width 156 height 11
click at [347, 61] on img at bounding box center [339, 61] width 20 height 20
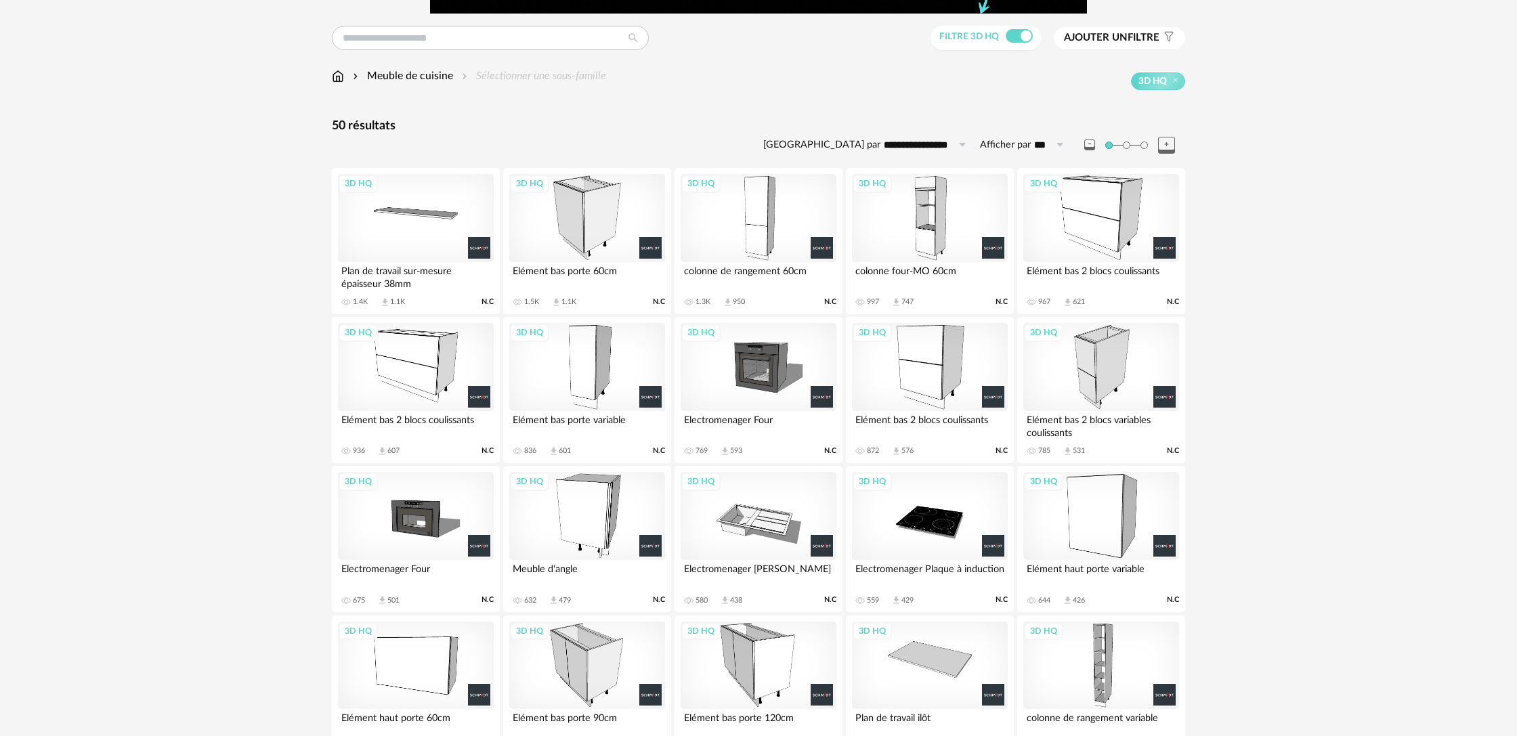
scroll to position [98, 0]
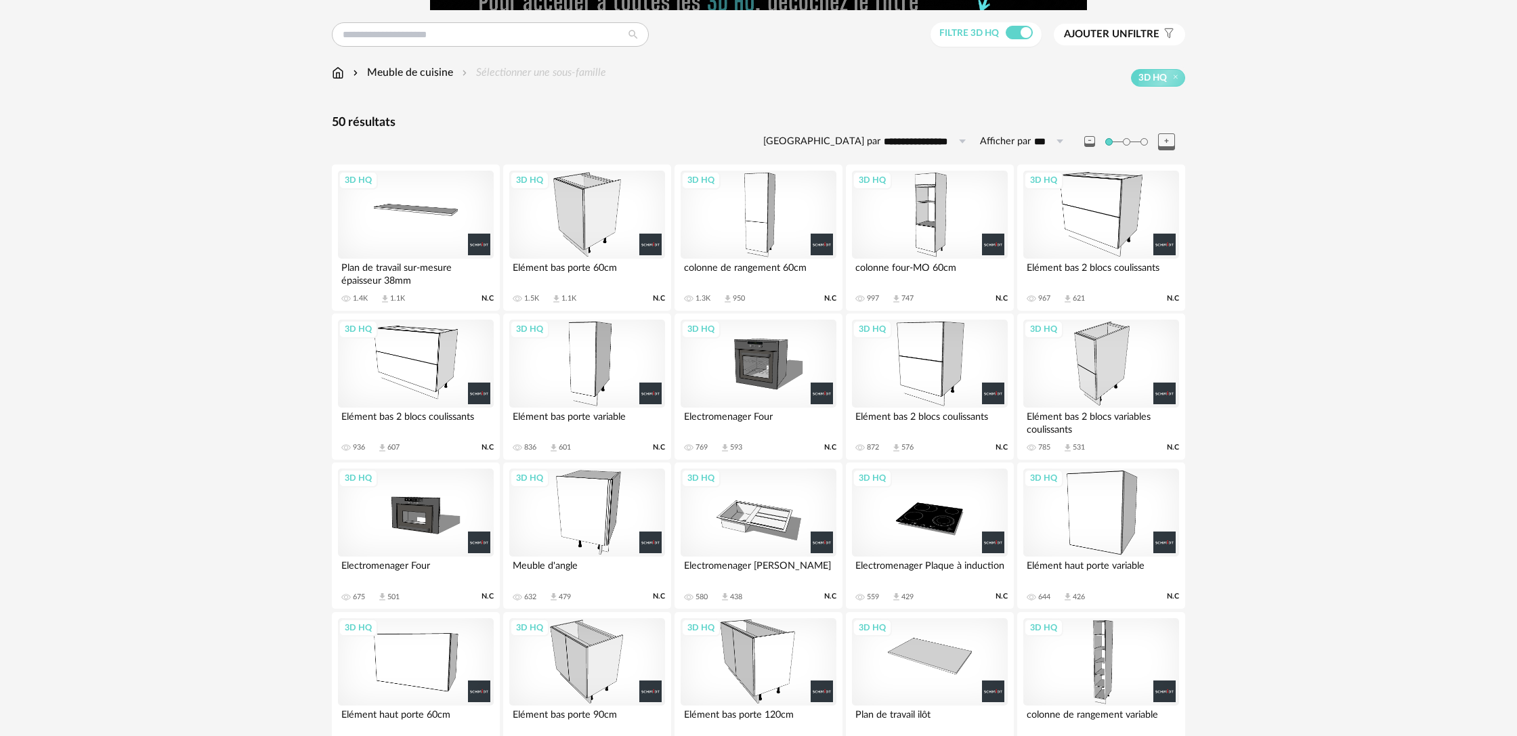
click at [931, 517] on div "3D HQ" at bounding box center [930, 513] width 156 height 88
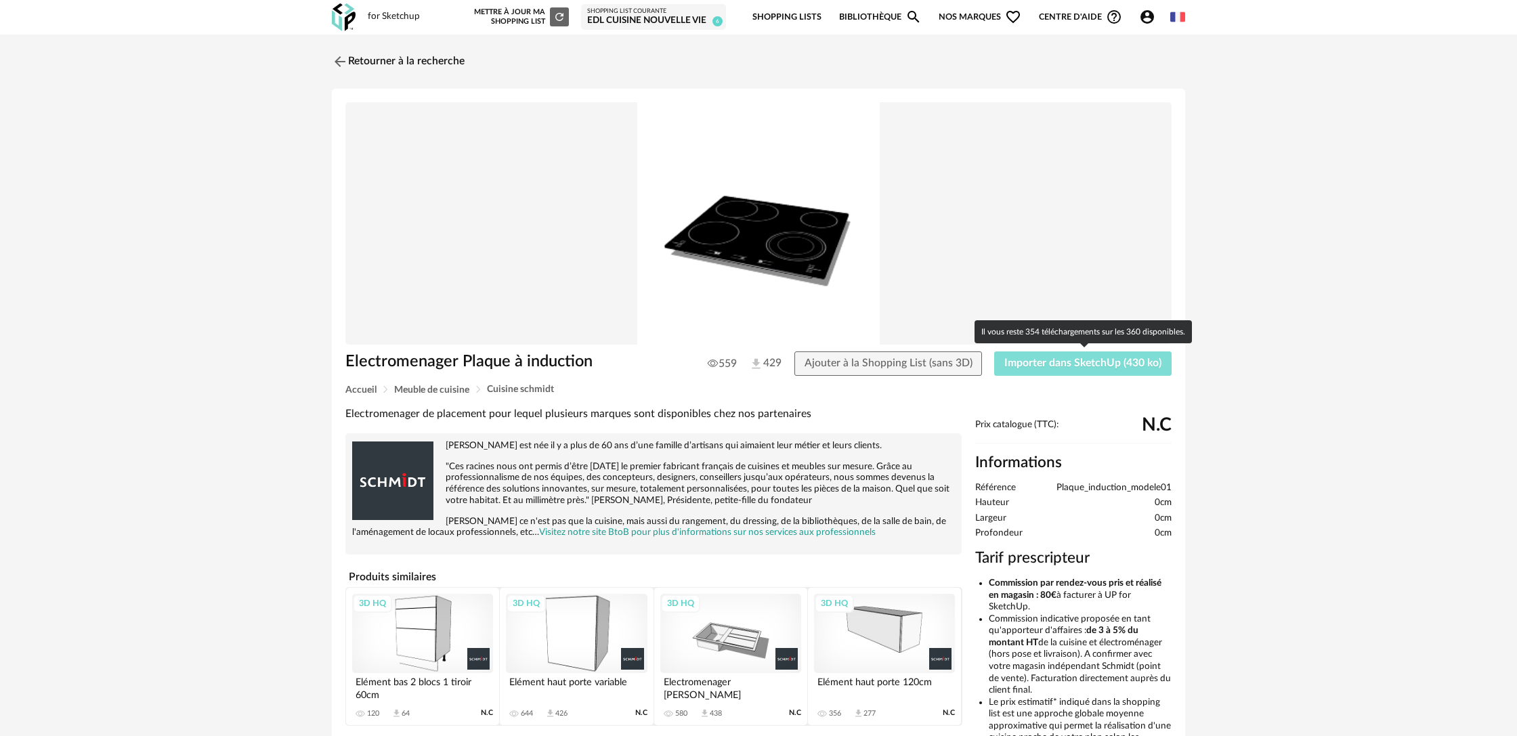
click at [1052, 366] on span "Importer dans SketchUp (430 ko)" at bounding box center [1082, 363] width 157 height 11
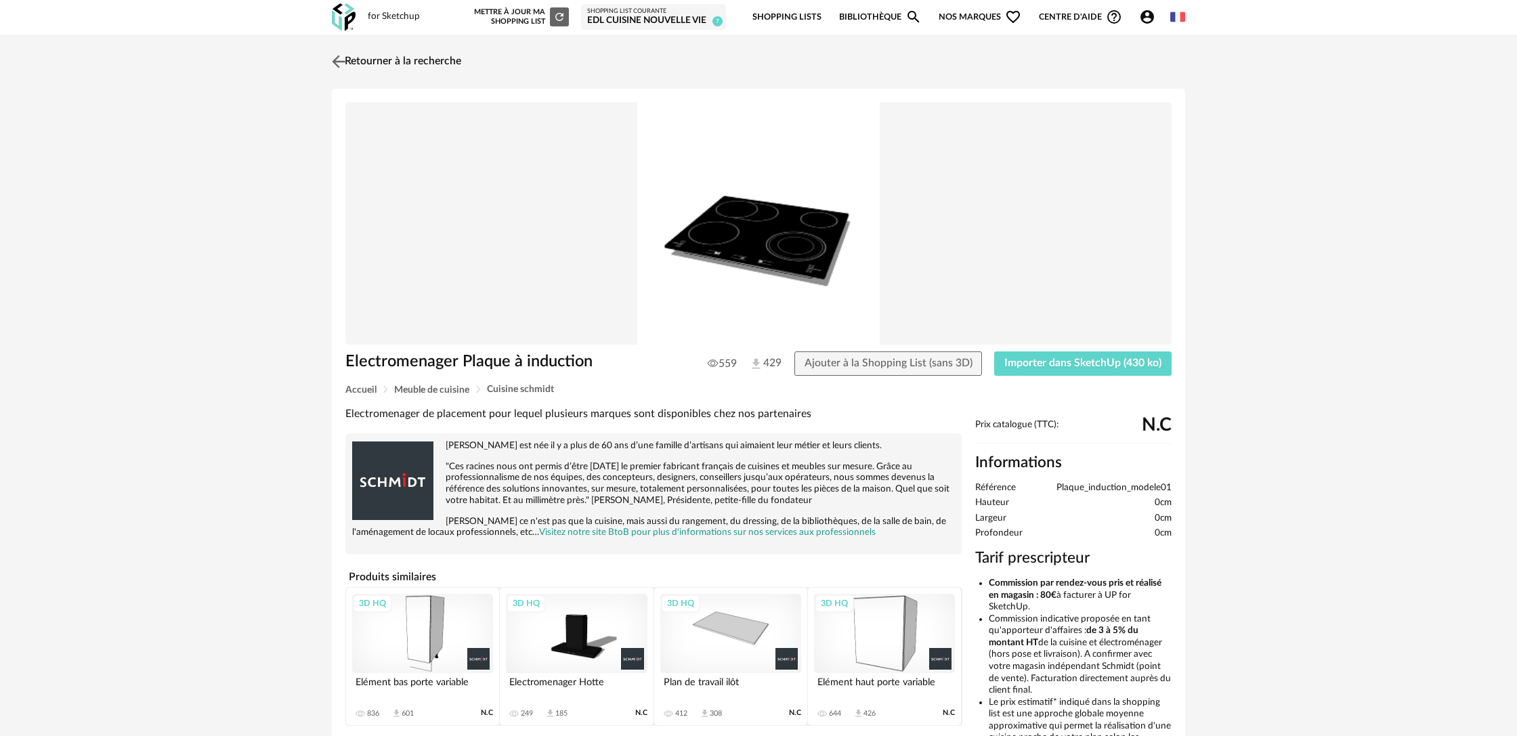
click at [339, 63] on img at bounding box center [339, 61] width 20 height 20
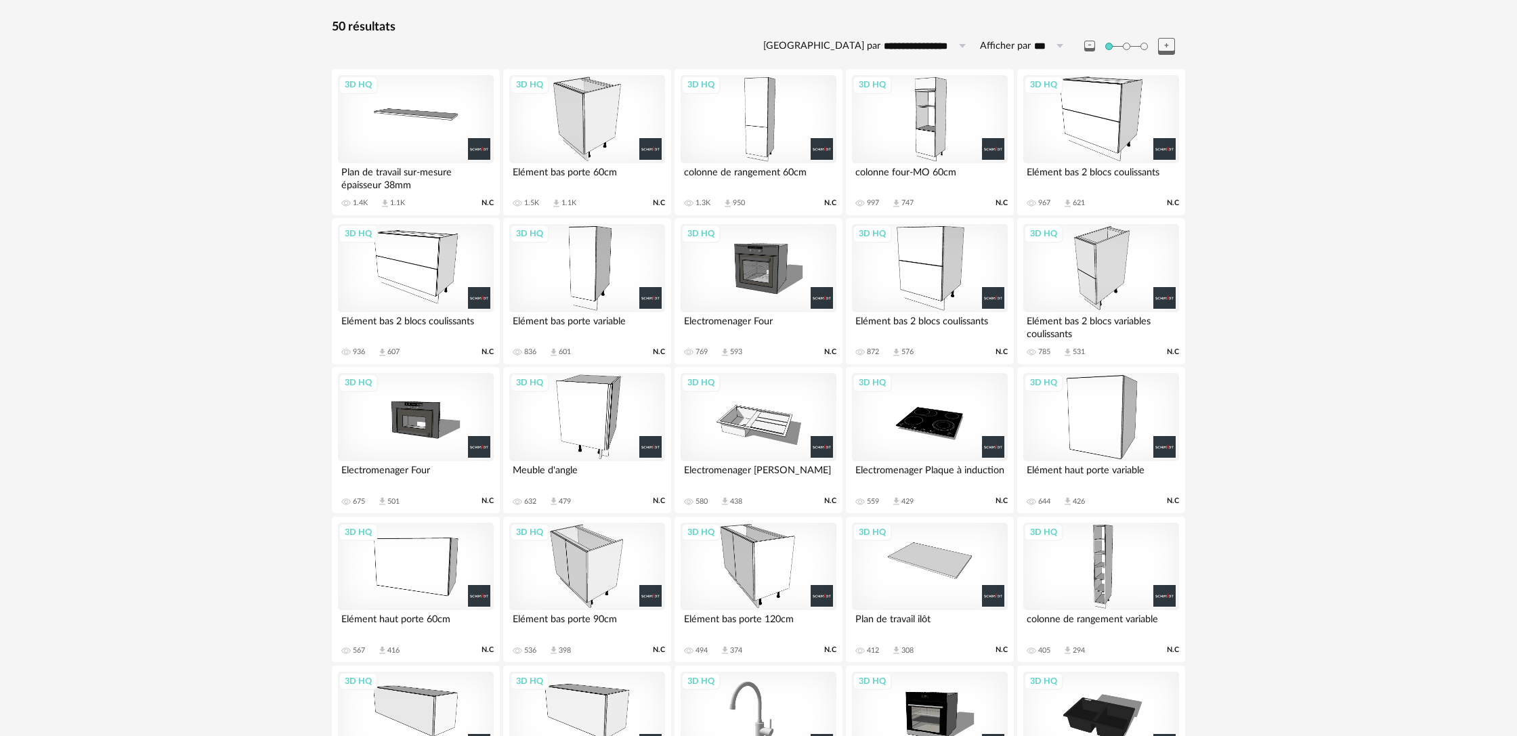
scroll to position [191, 0]
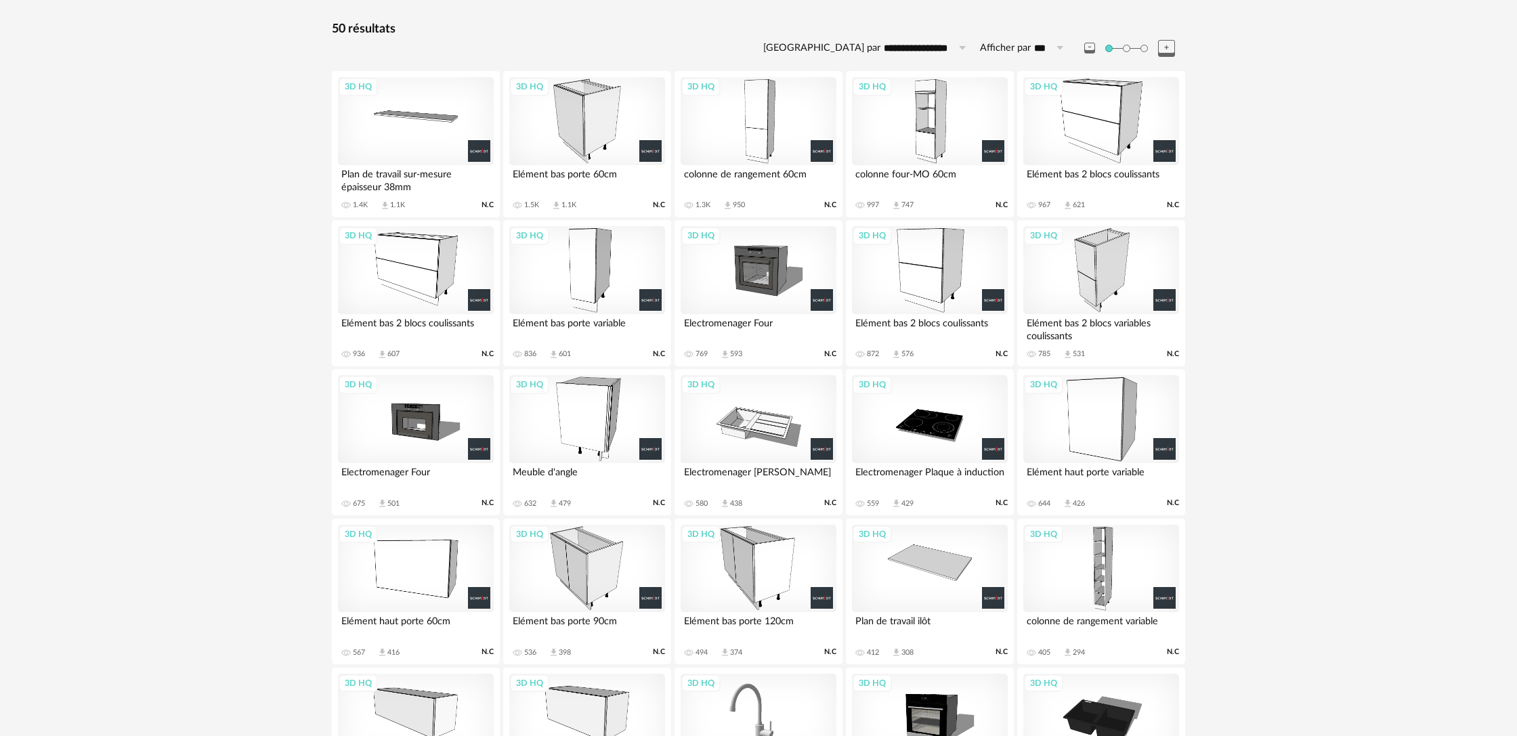
click at [1117, 133] on div "3D HQ" at bounding box center [1101, 121] width 156 height 88
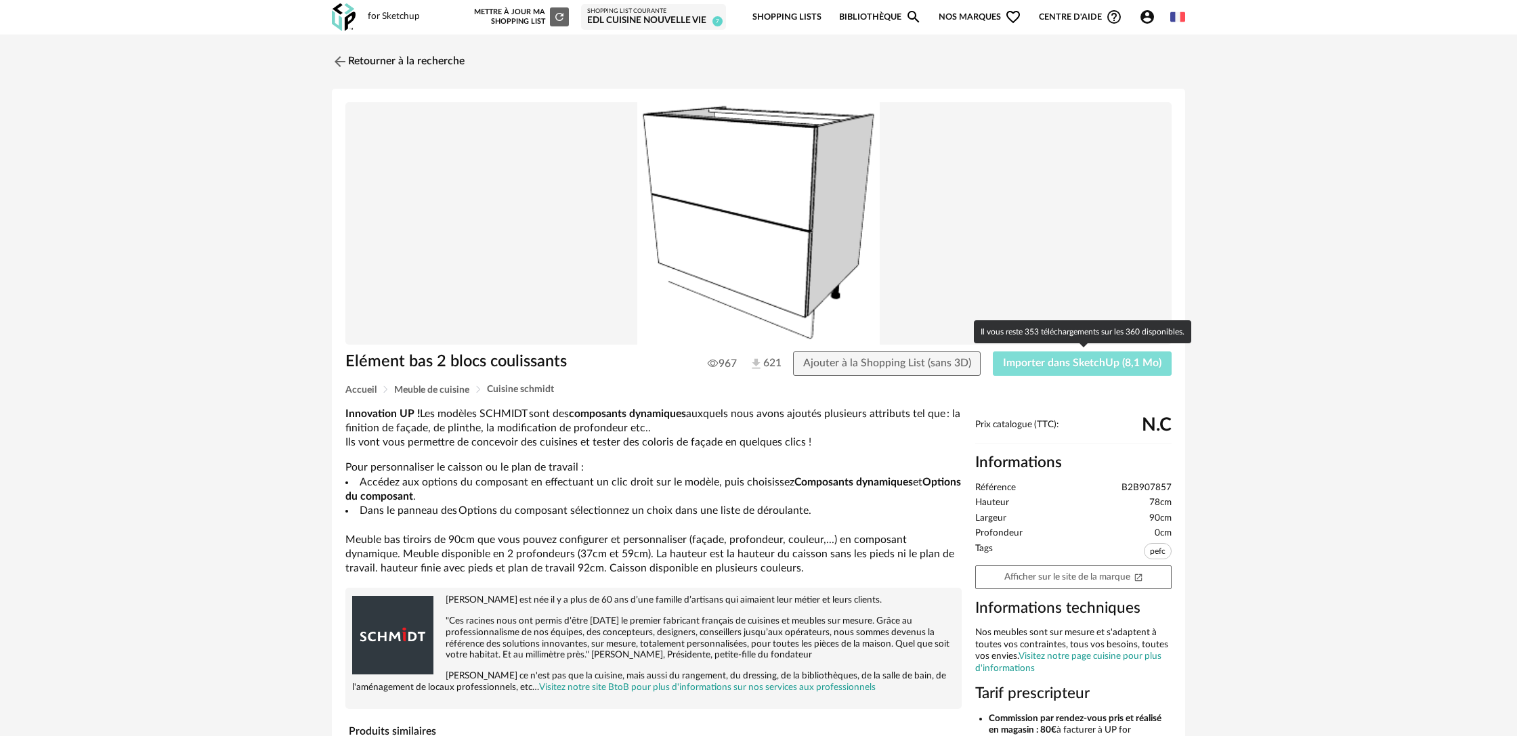
click at [1021, 366] on span "Importer dans SketchUp (8,1 Mo)" at bounding box center [1082, 363] width 158 height 11
click at [340, 60] on img at bounding box center [339, 61] width 20 height 20
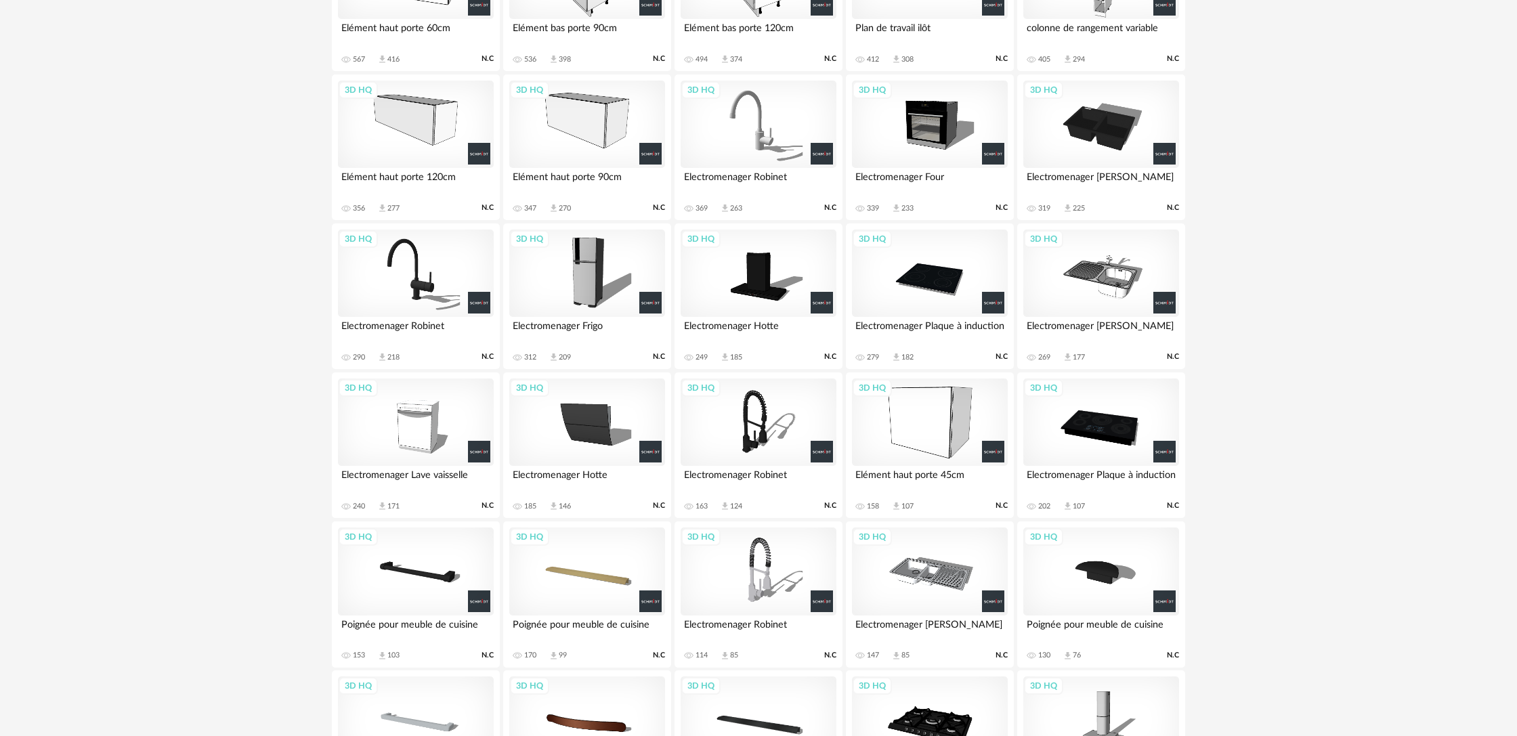
scroll to position [682, 0]
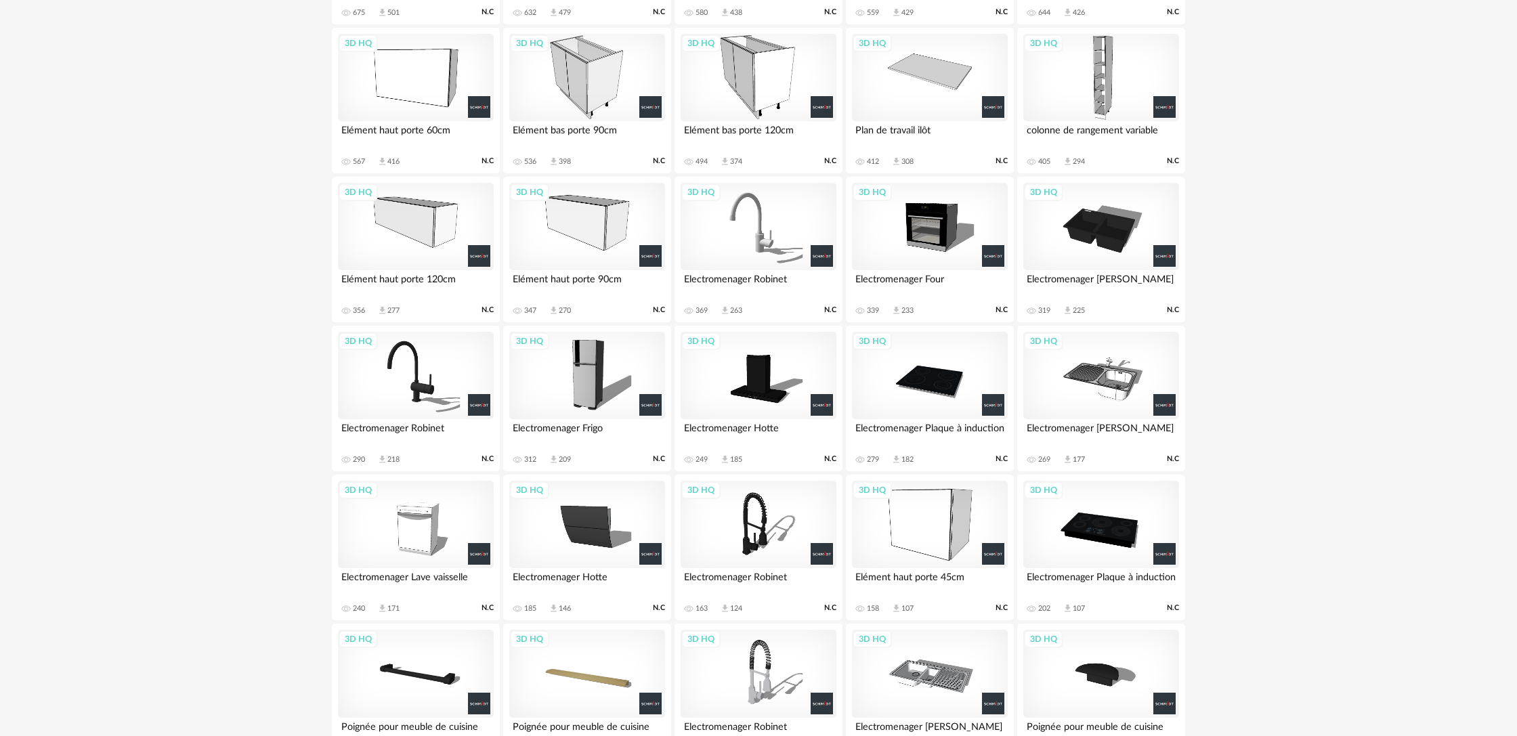
click at [924, 530] on div "3D HQ" at bounding box center [930, 525] width 156 height 88
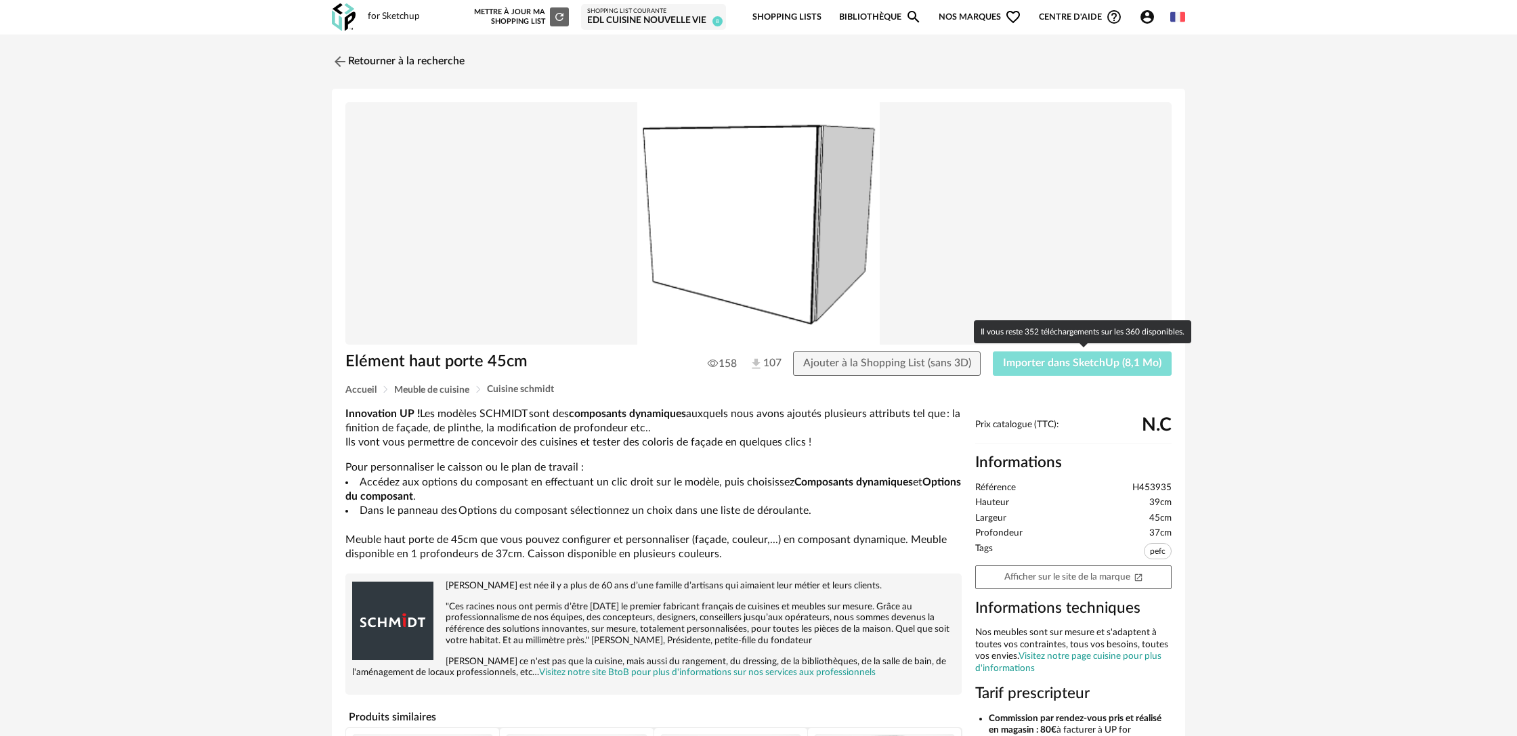
click at [1024, 364] on span "Importer dans SketchUp (8,1 Mo)" at bounding box center [1082, 363] width 158 height 11
click at [333, 60] on img at bounding box center [339, 61] width 20 height 20
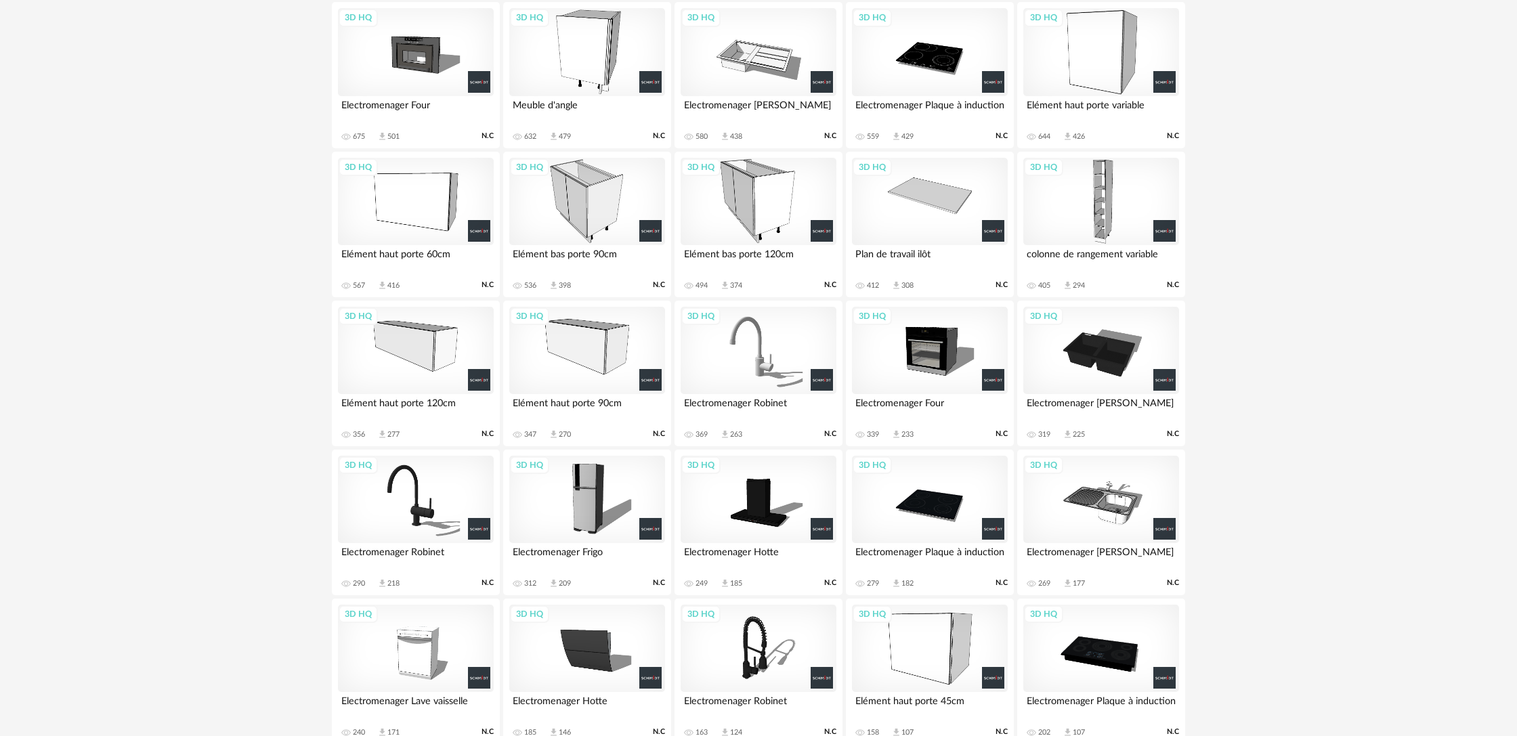
scroll to position [560, 0]
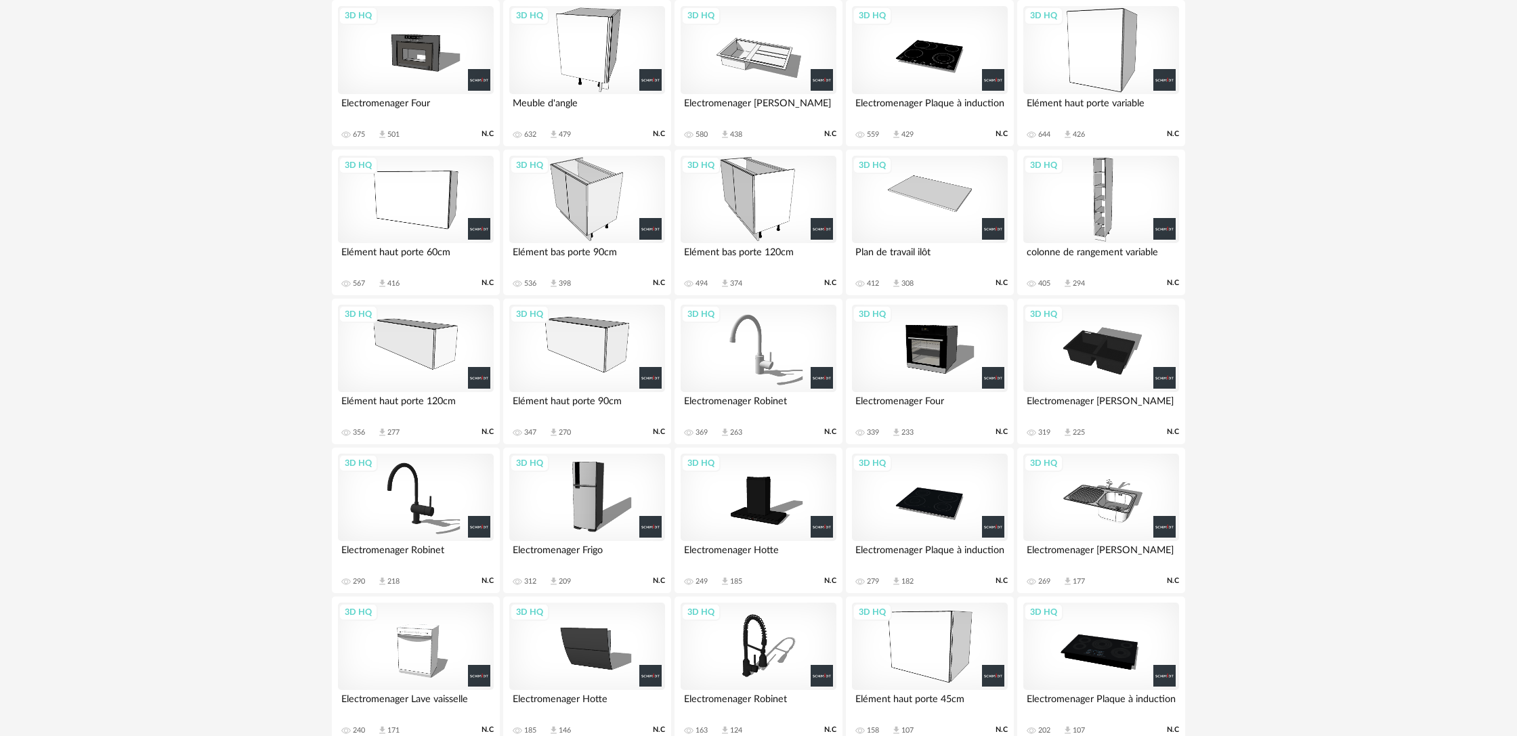
click at [594, 60] on div "3D HQ" at bounding box center [587, 50] width 156 height 88
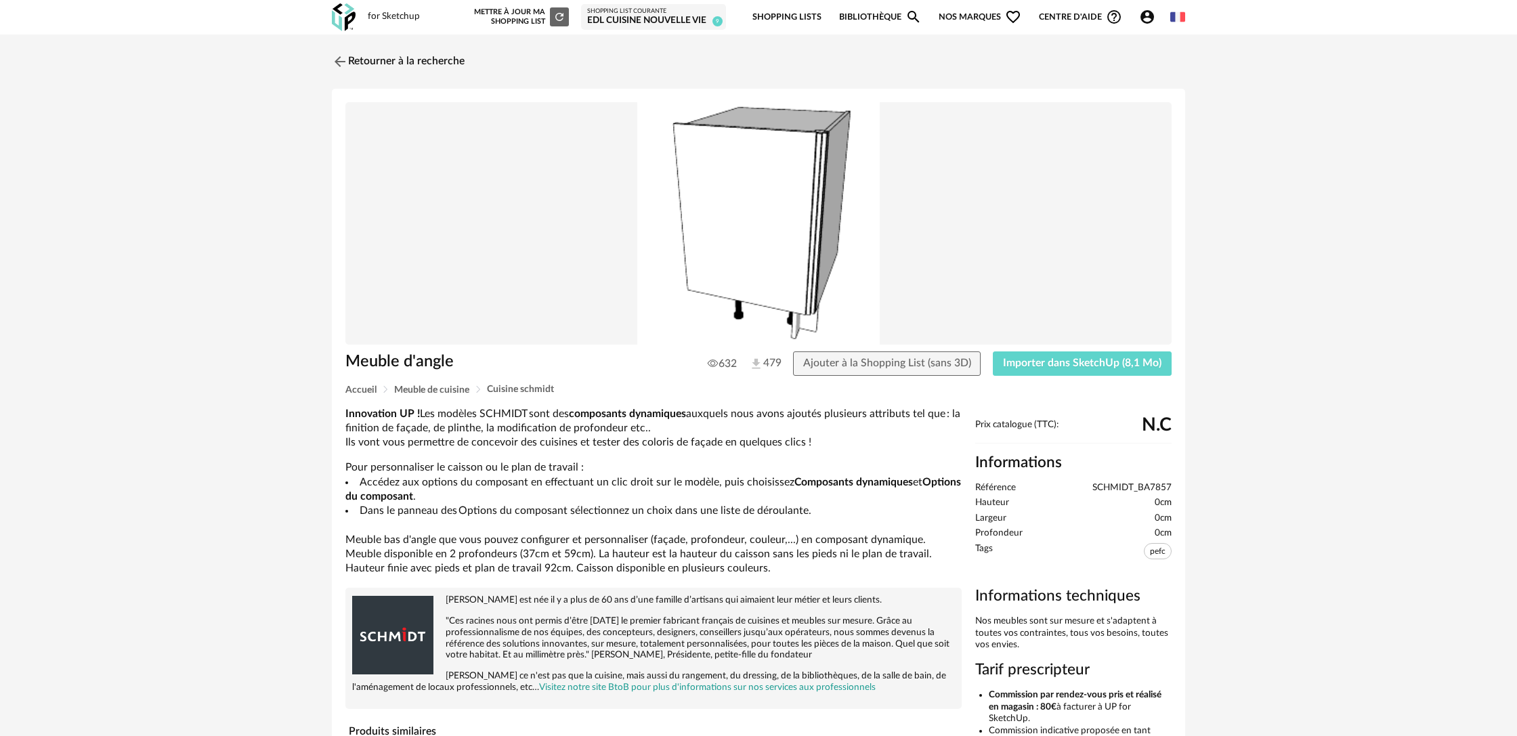
click at [775, 241] on img at bounding box center [758, 223] width 826 height 243
click at [1016, 366] on span "Importer dans SketchUp (8,1 Mo)" at bounding box center [1082, 363] width 158 height 11
click at [343, 64] on img at bounding box center [339, 61] width 20 height 20
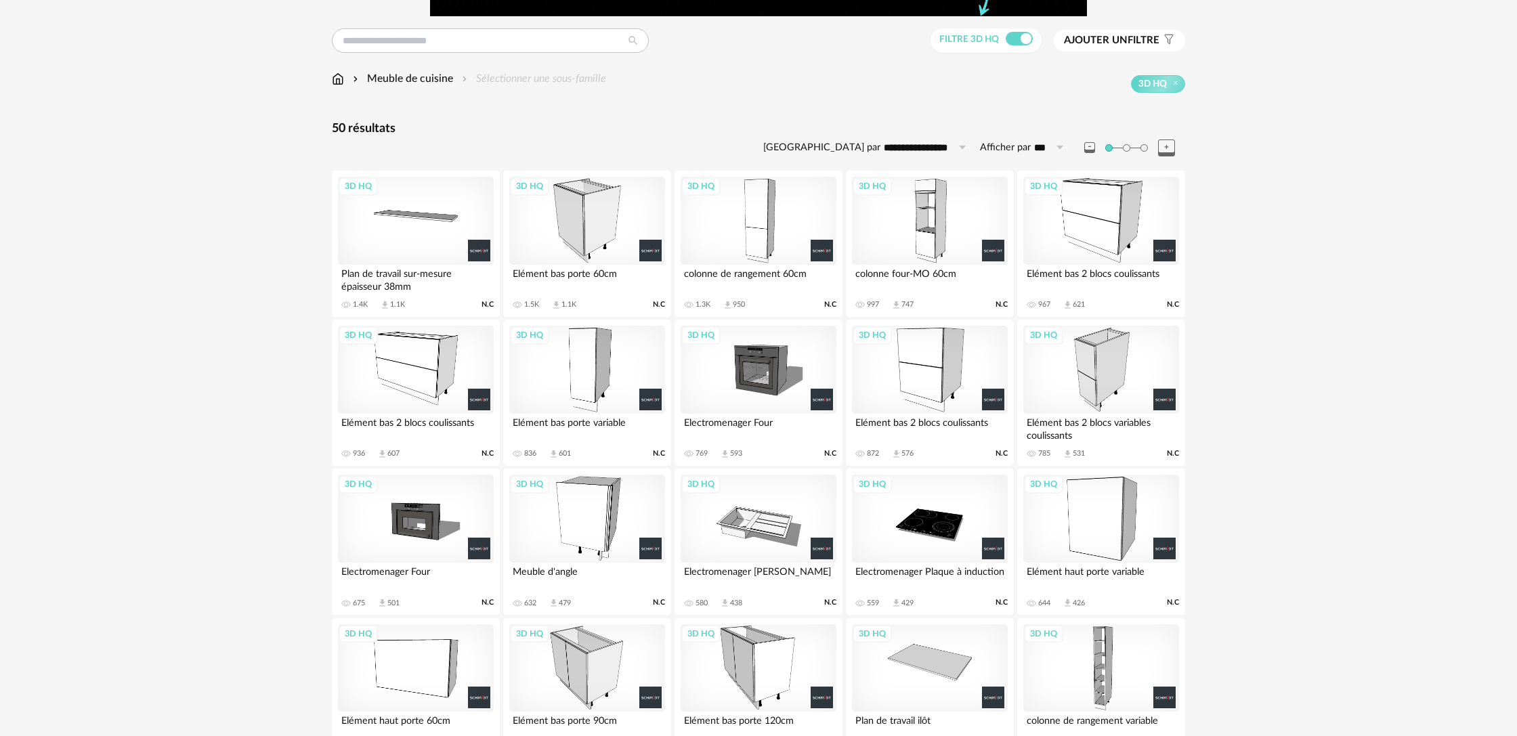
scroll to position [91, 0]
click at [1111, 216] on div "3D HQ" at bounding box center [1101, 221] width 156 height 88
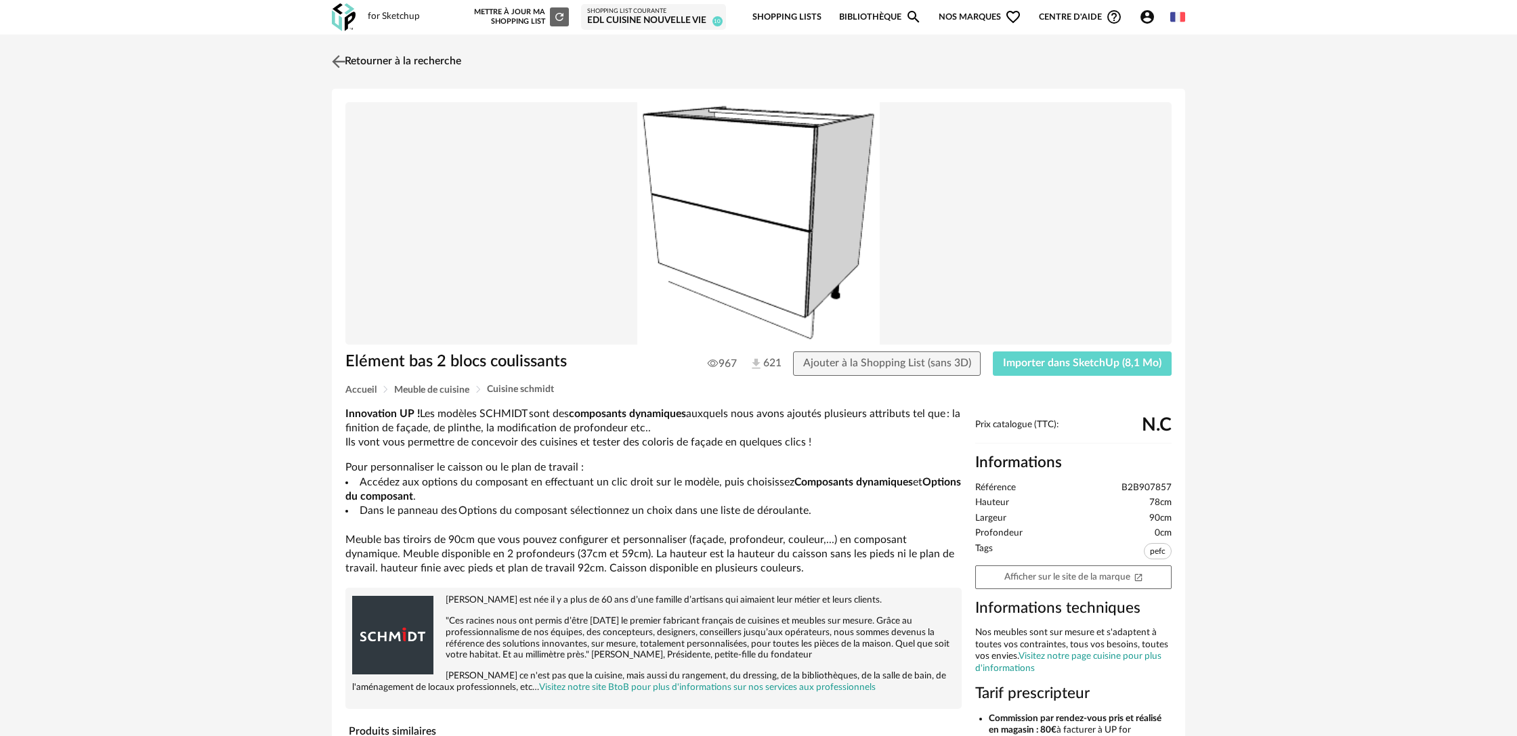
click at [331, 60] on img at bounding box center [339, 61] width 20 height 20
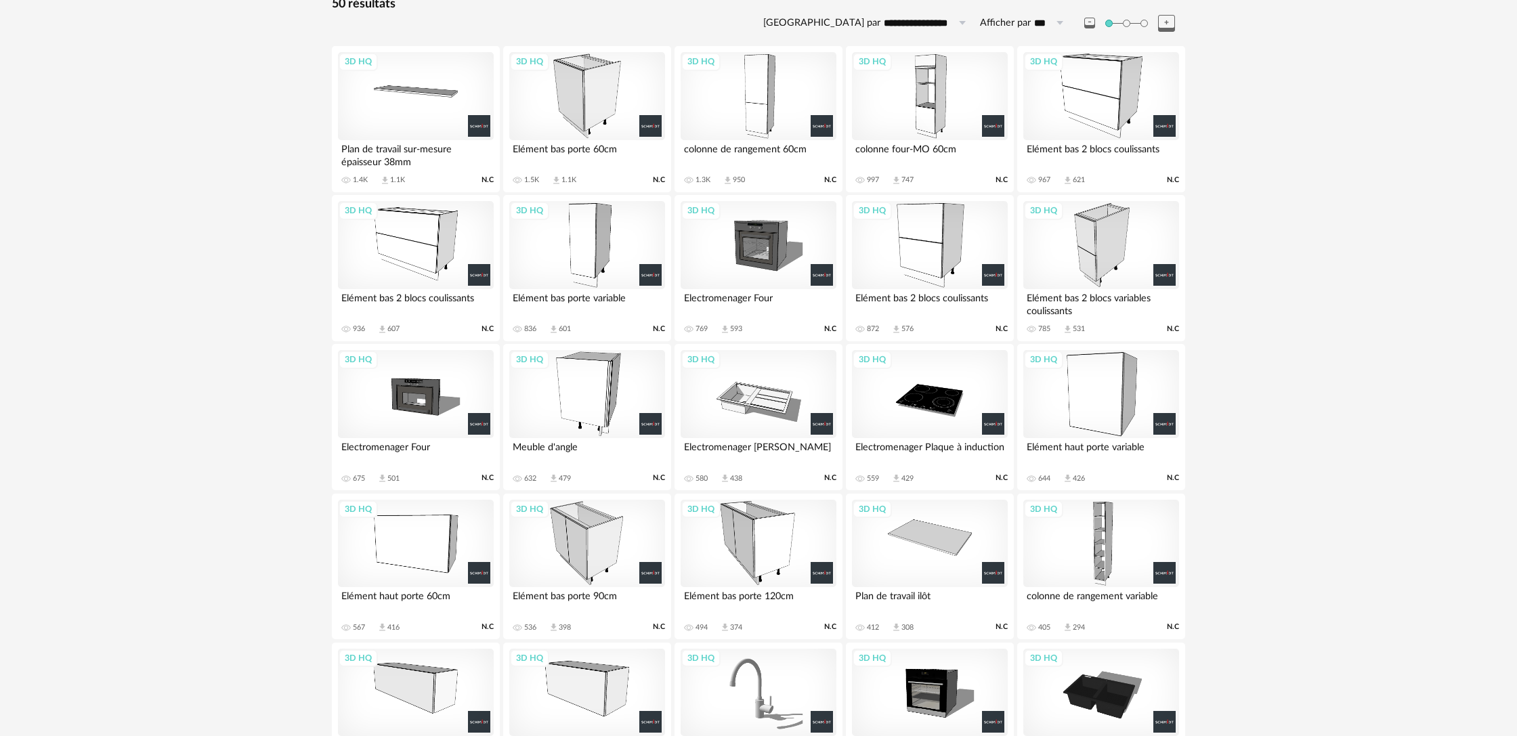
scroll to position [213, 0]
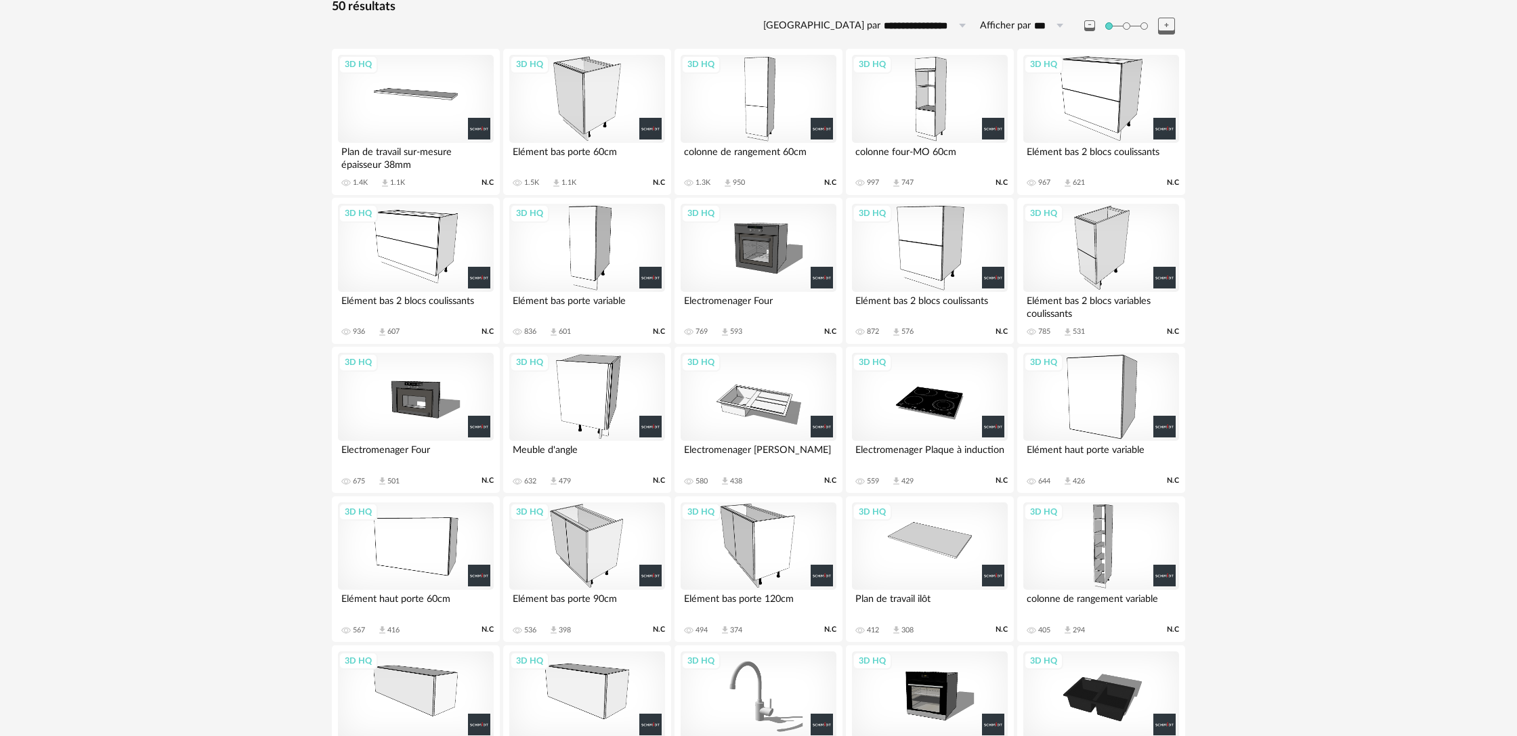
click at [587, 244] on div "3D HQ" at bounding box center [587, 248] width 156 height 88
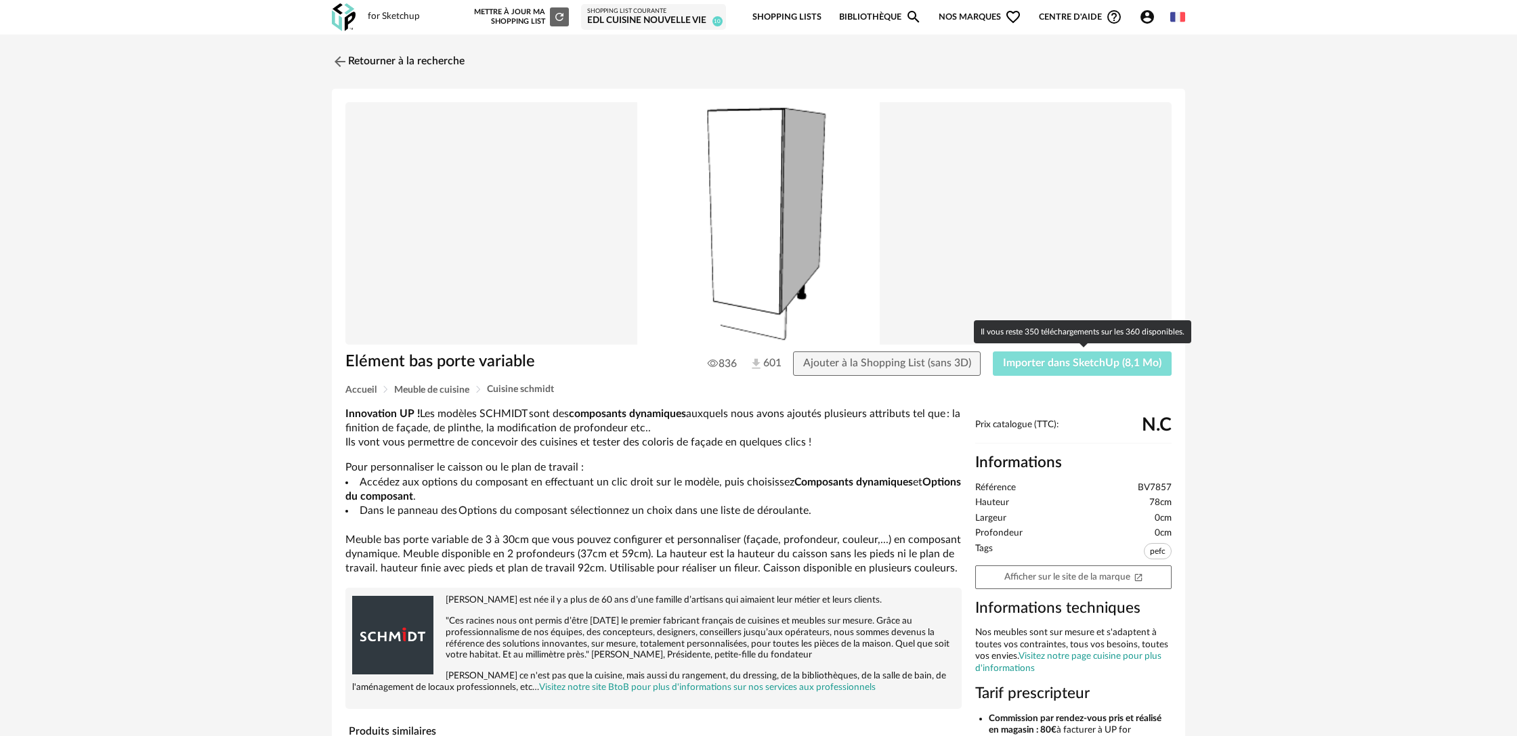
click at [1094, 368] on span "Importer dans SketchUp (8,1 Mo)" at bounding box center [1082, 363] width 158 height 11
click at [1036, 362] on span "Importer dans SketchUp (8,1 Mo)" at bounding box center [1082, 363] width 158 height 11
click at [352, 64] on link "Retourner à la recherche" at bounding box center [394, 62] width 133 height 30
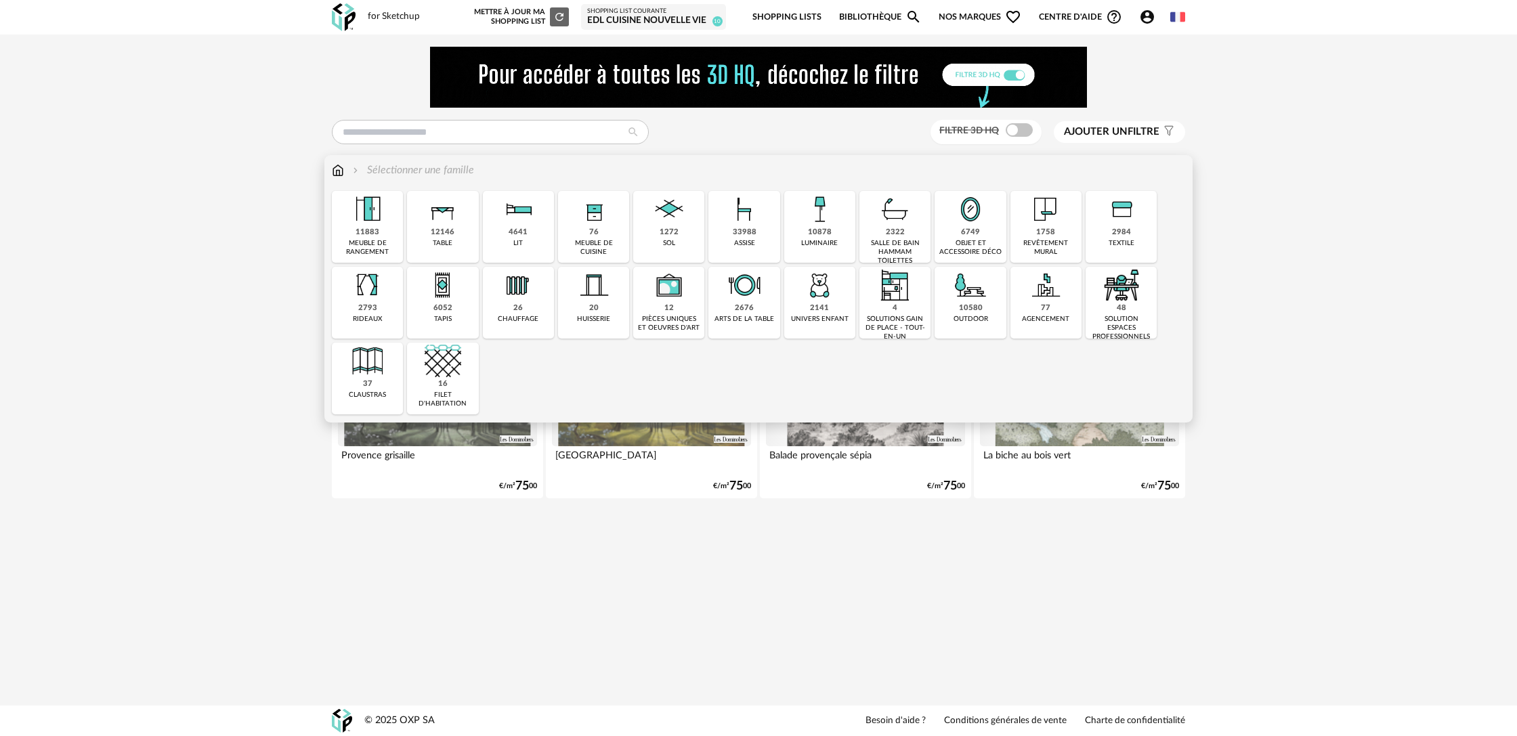
click at [587, 221] on img at bounding box center [594, 209] width 37 height 37
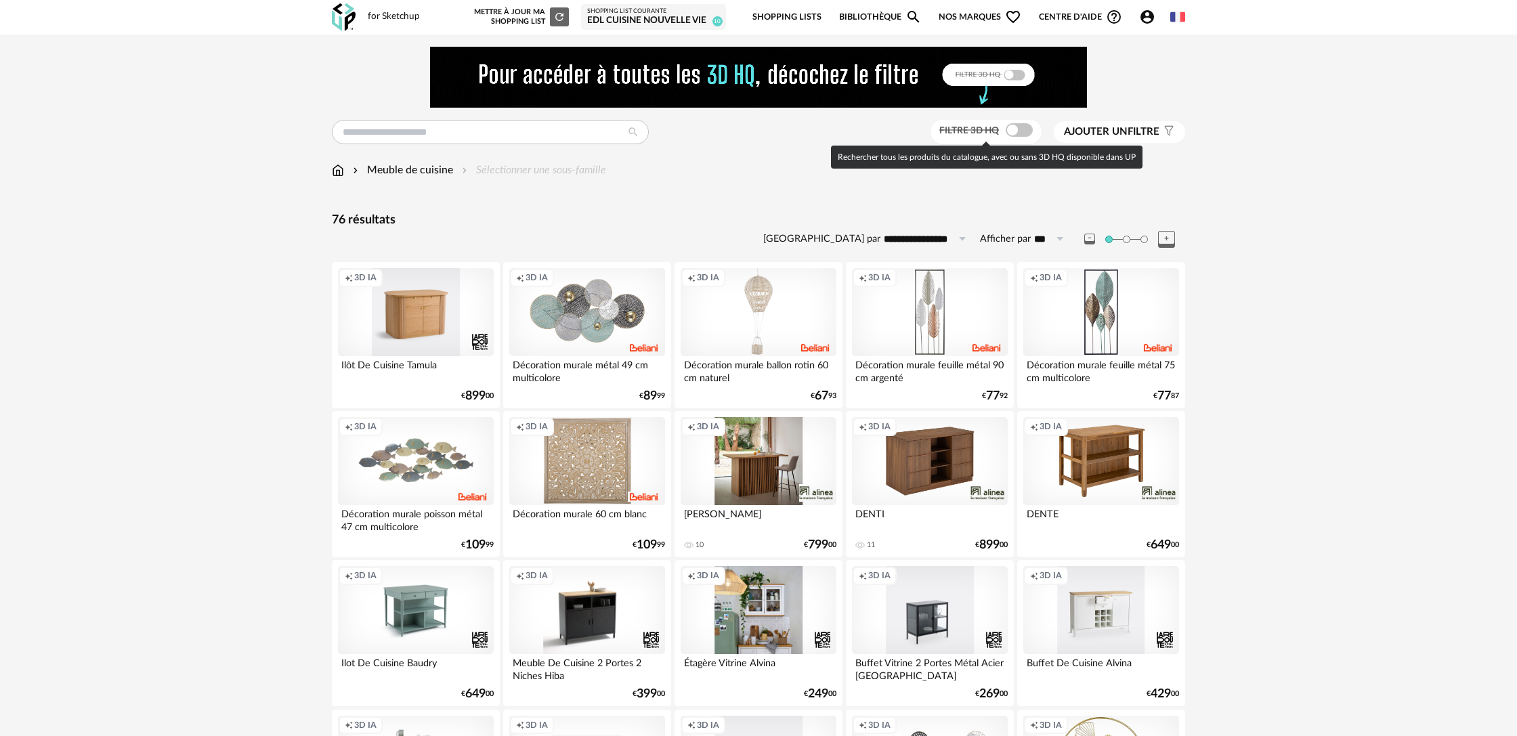
click at [1024, 133] on span at bounding box center [1019, 130] width 27 height 14
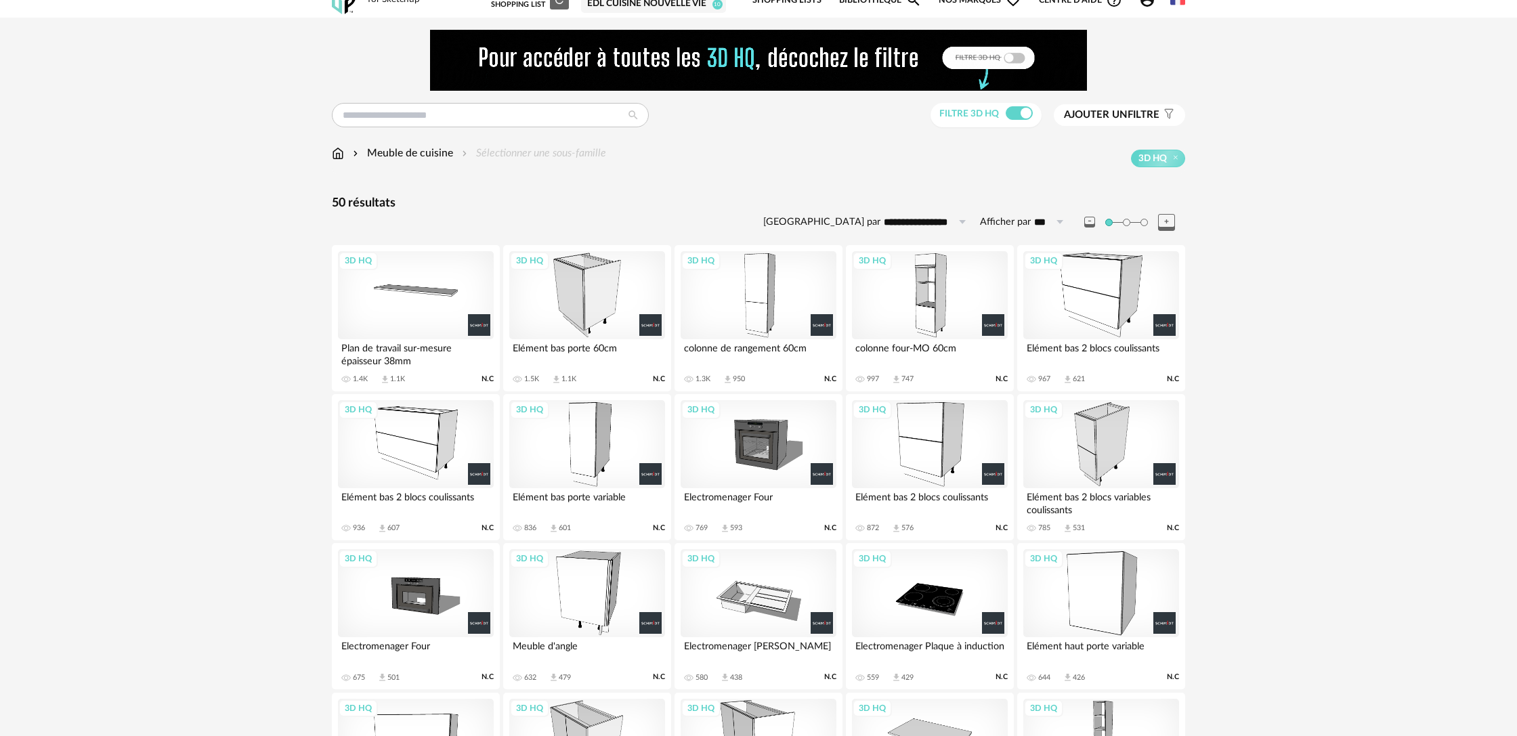
scroll to position [18, 0]
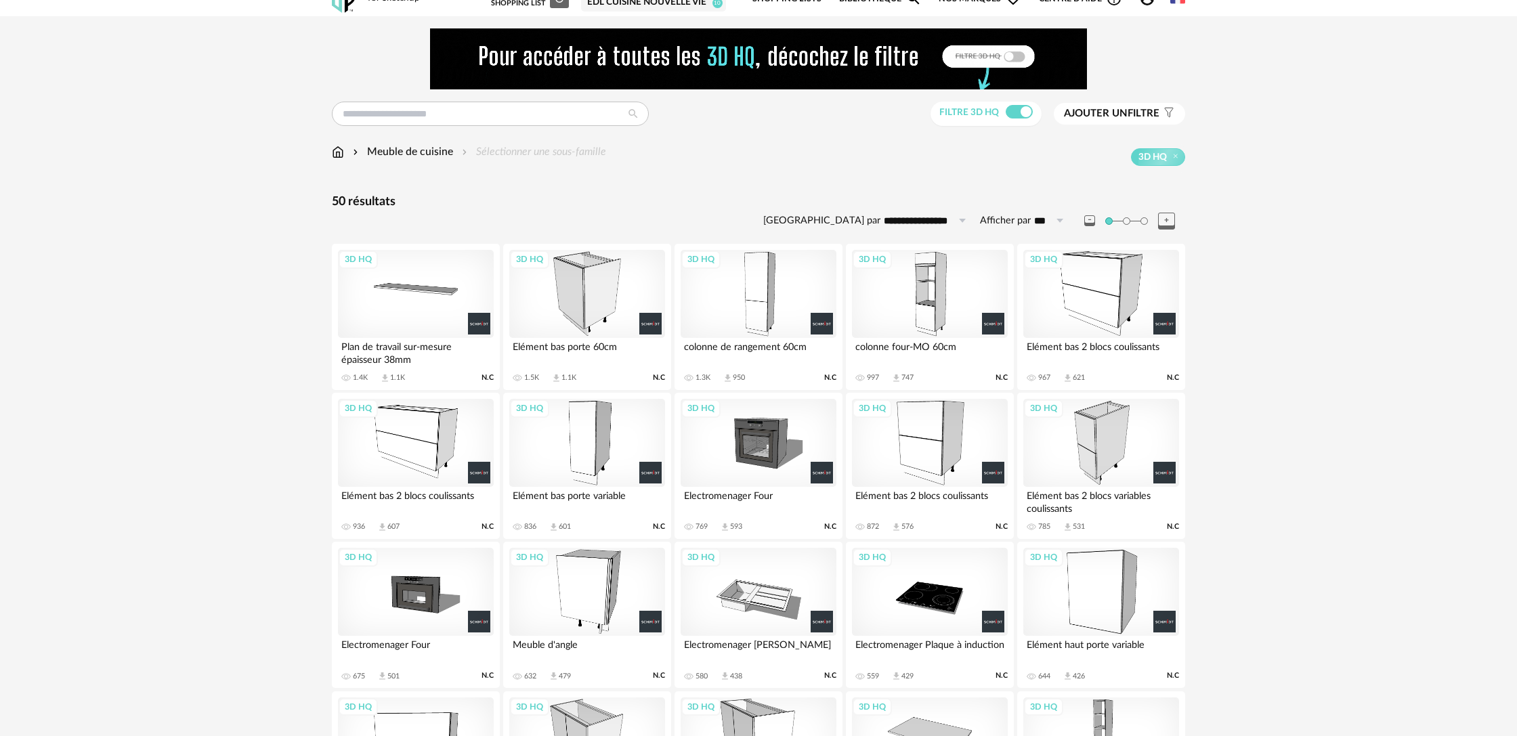
click at [1095, 282] on div "3D HQ" at bounding box center [1101, 294] width 156 height 88
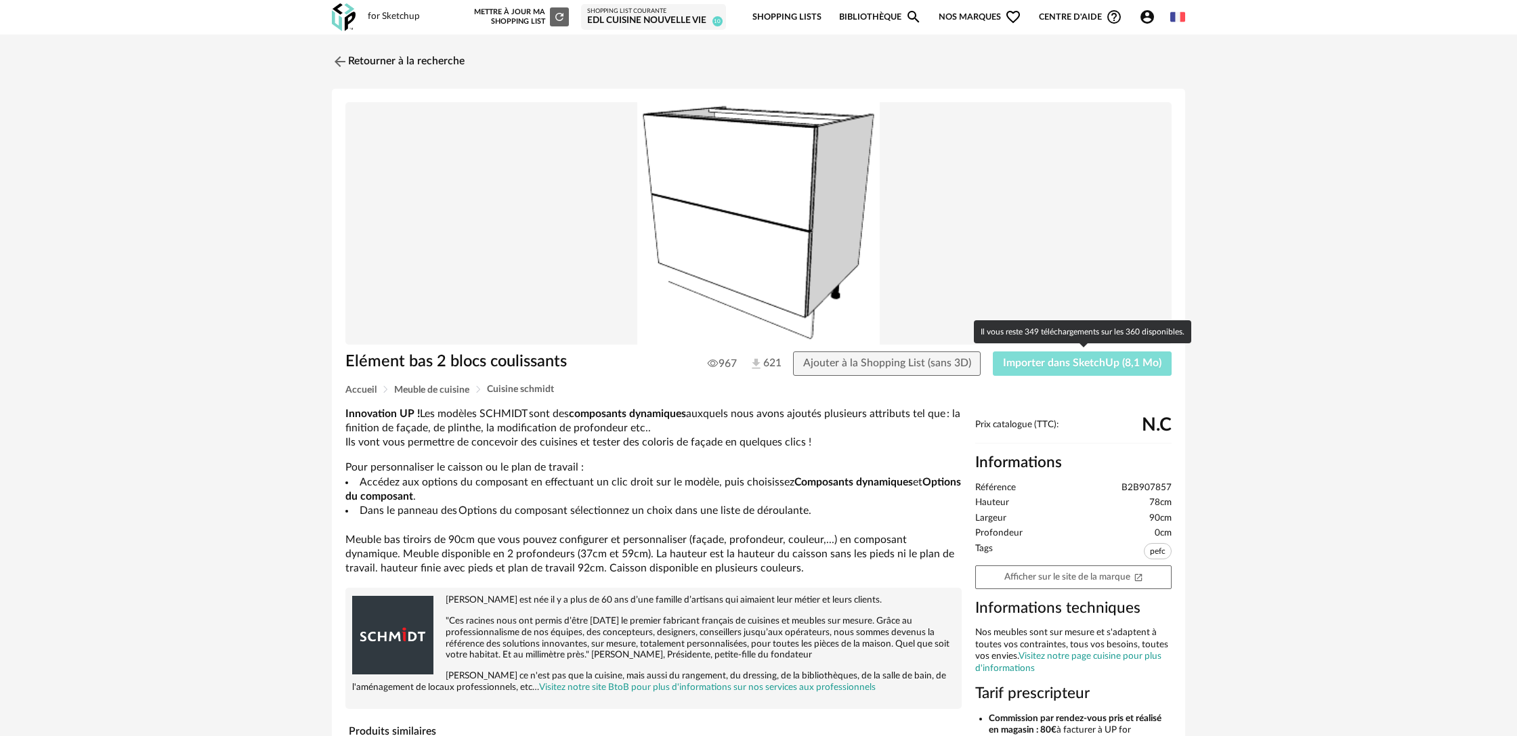
click at [1064, 364] on span "Importer dans SketchUp (8,1 Mo)" at bounding box center [1082, 363] width 158 height 11
click at [1104, 365] on span "Importer dans SketchUp (8,1 Mo)" at bounding box center [1082, 363] width 158 height 11
click at [333, 62] on img at bounding box center [339, 61] width 20 height 20
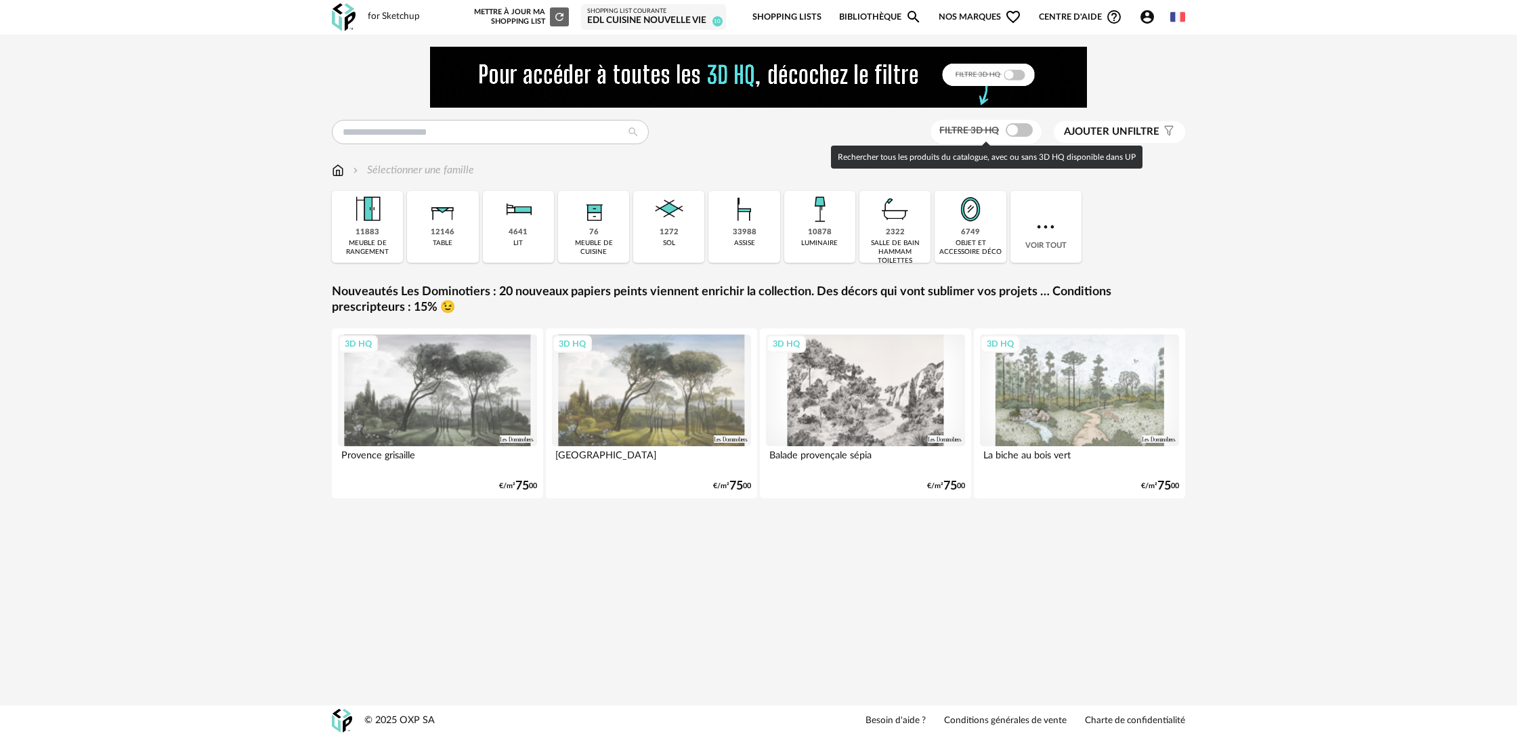
click at [1022, 130] on span at bounding box center [1019, 130] width 27 height 14
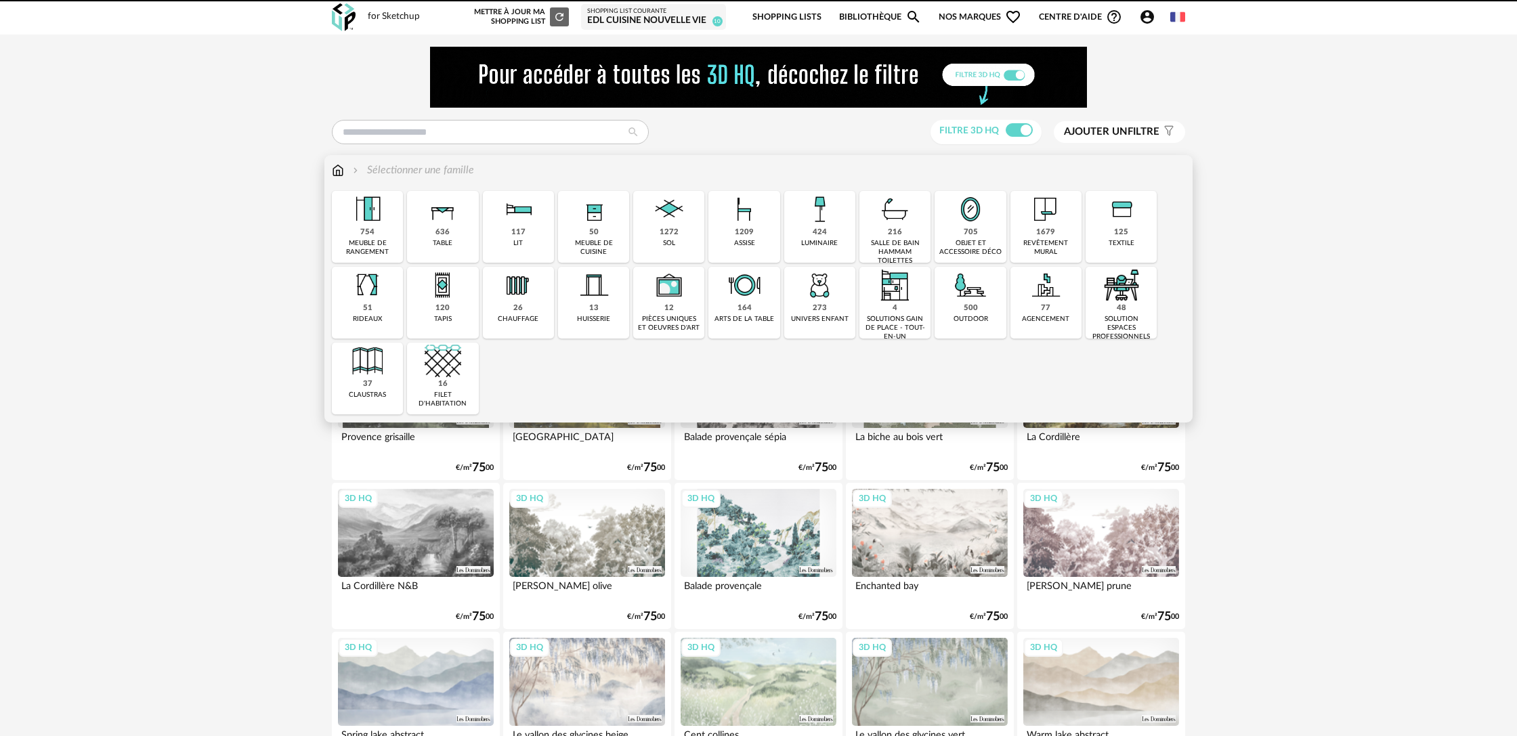
click at [606, 232] on div "50 meuble de cuisine" at bounding box center [593, 227] width 71 height 72
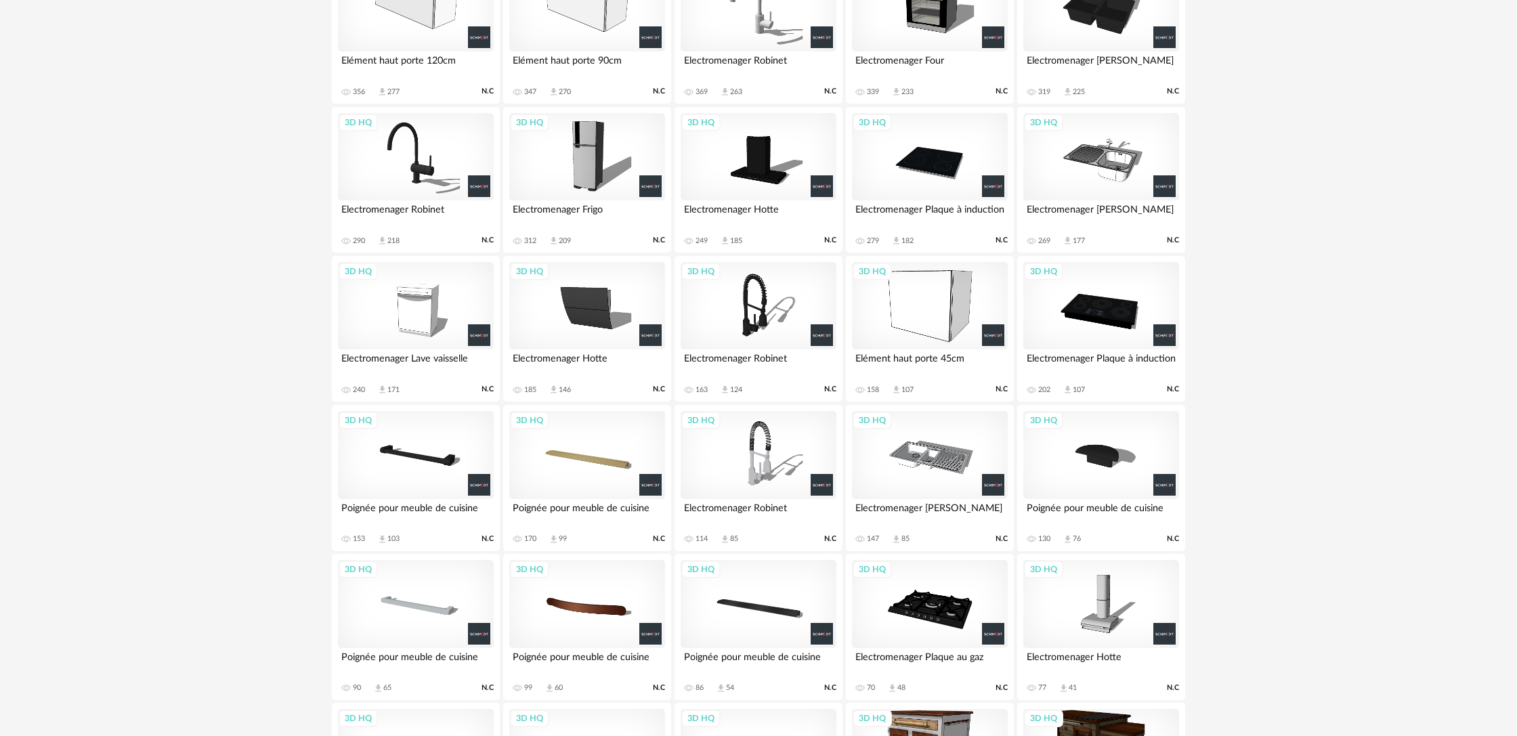
scroll to position [901, 0]
click at [425, 309] on div "3D HQ" at bounding box center [416, 305] width 156 height 88
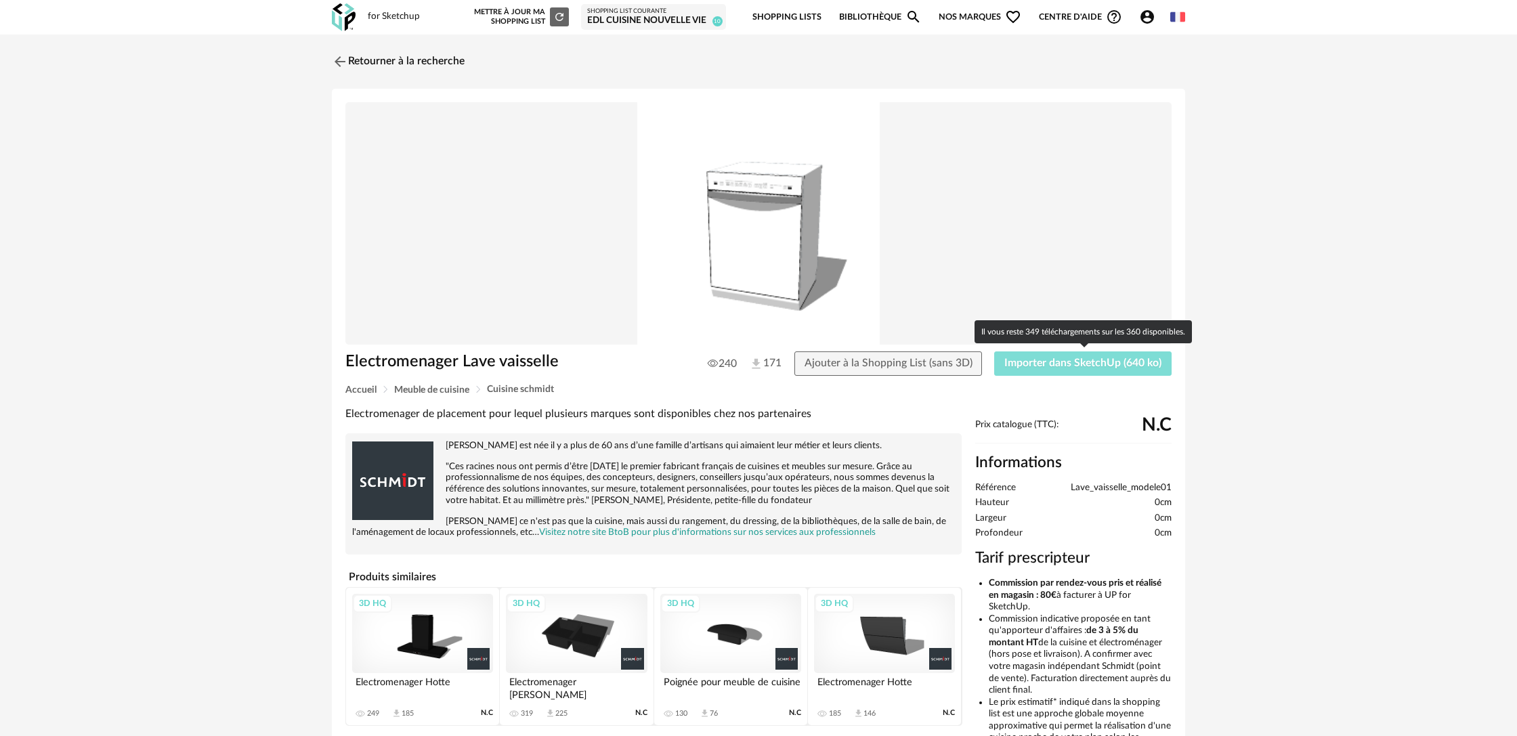
click at [1112, 363] on span "Importer dans SketchUp (640 ko)" at bounding box center [1082, 363] width 157 height 11
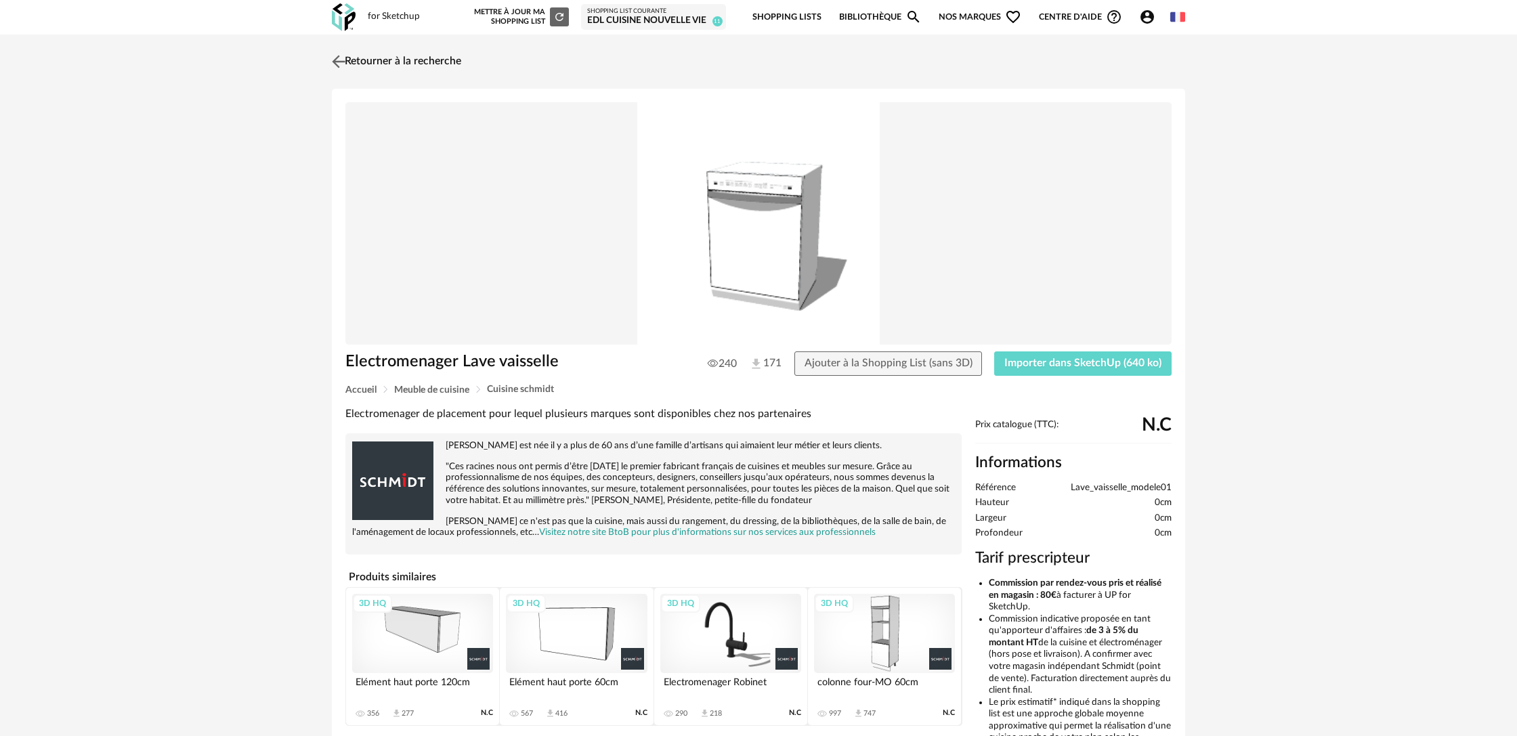
click at [341, 58] on img at bounding box center [339, 61] width 20 height 20
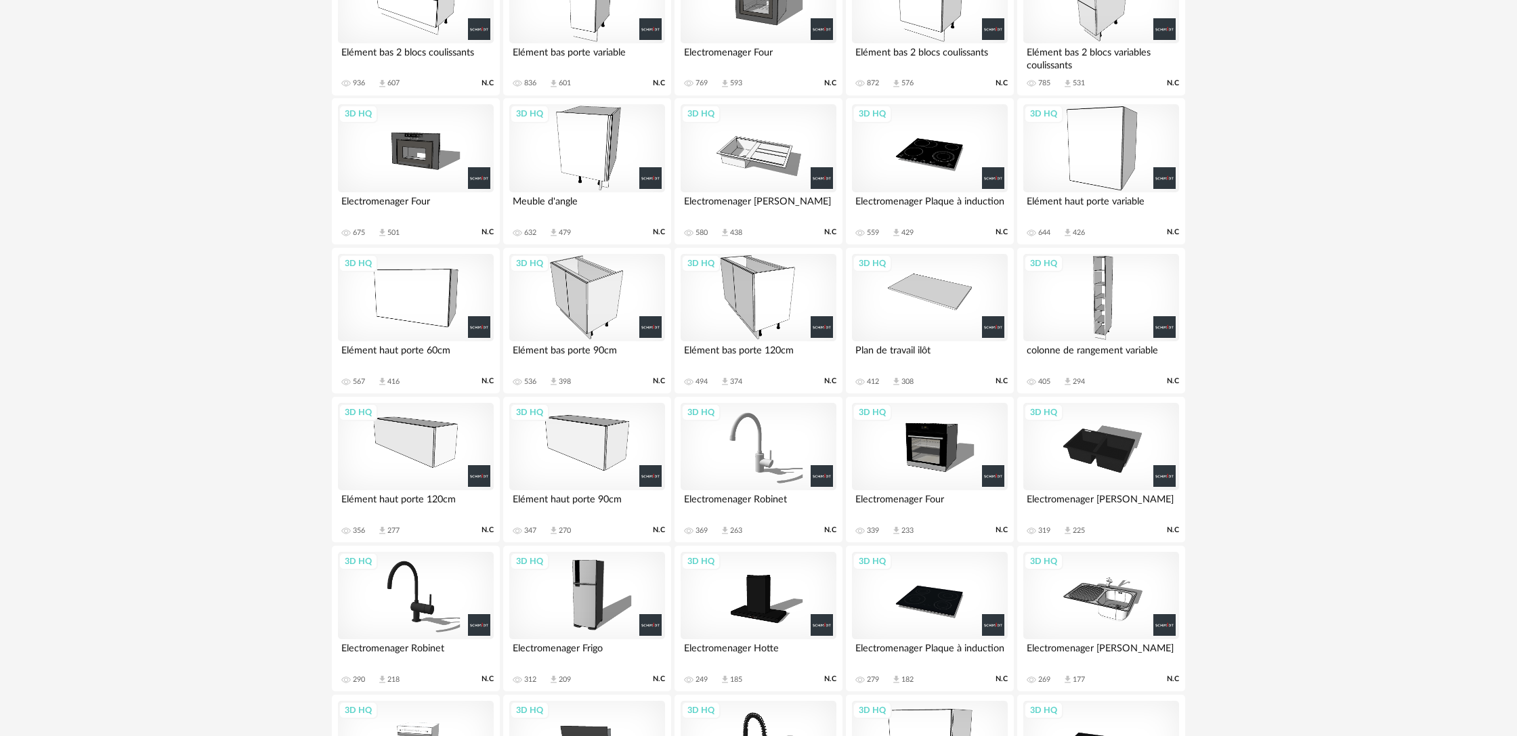
scroll to position [238, 0]
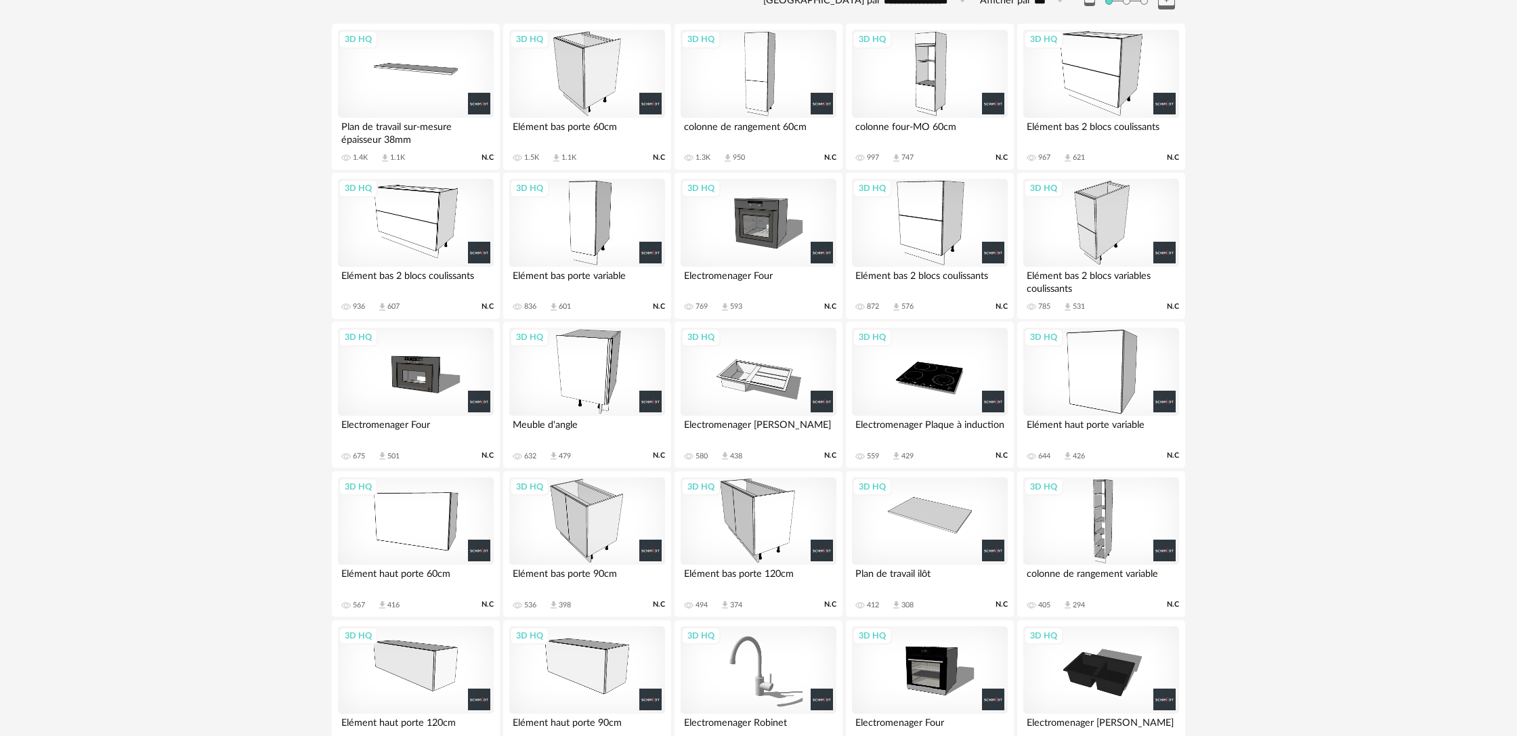
click at [1092, 233] on div "3D HQ" at bounding box center [1101, 223] width 156 height 88
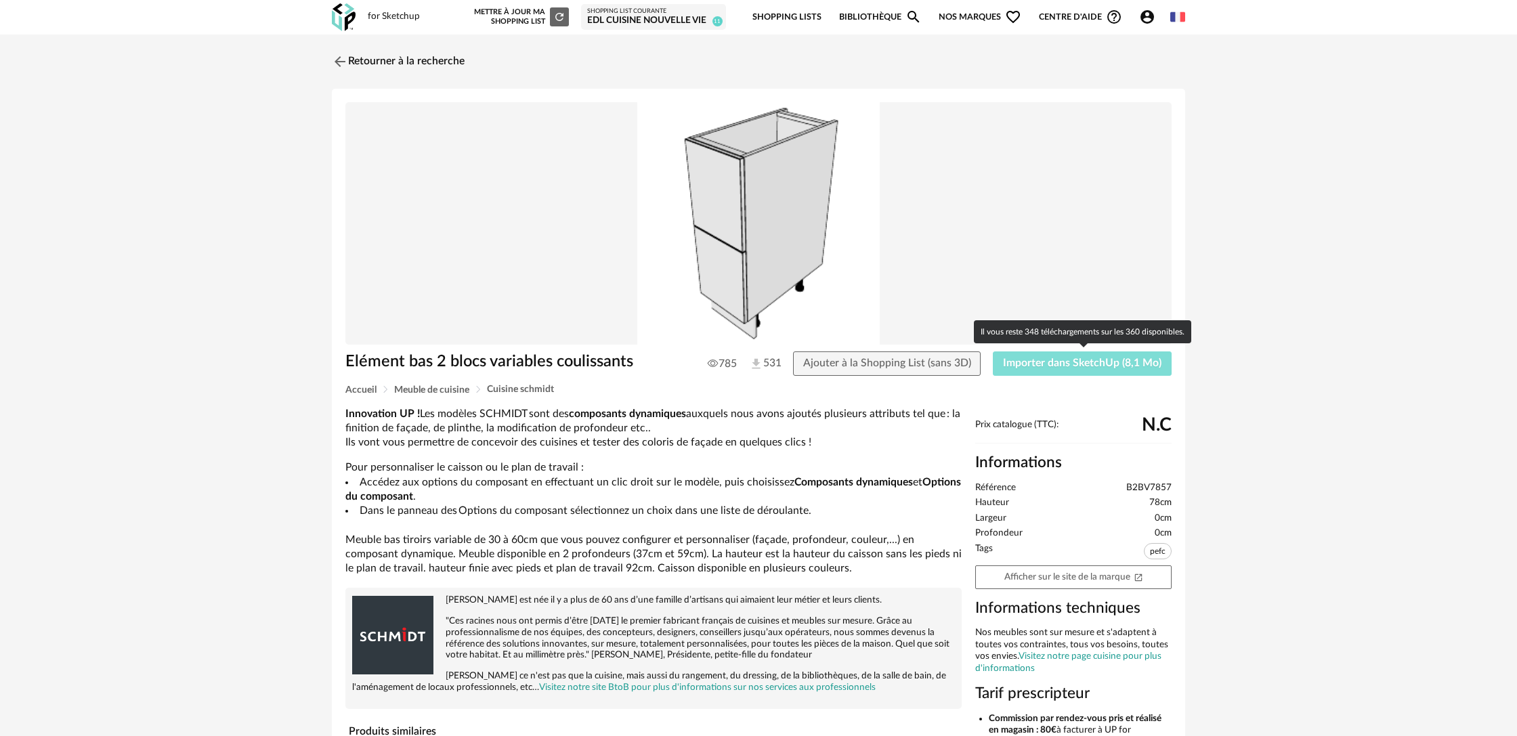
click at [1013, 364] on span "Importer dans SketchUp (8,1 Mo)" at bounding box center [1082, 363] width 158 height 11
click at [339, 61] on img at bounding box center [339, 61] width 20 height 20
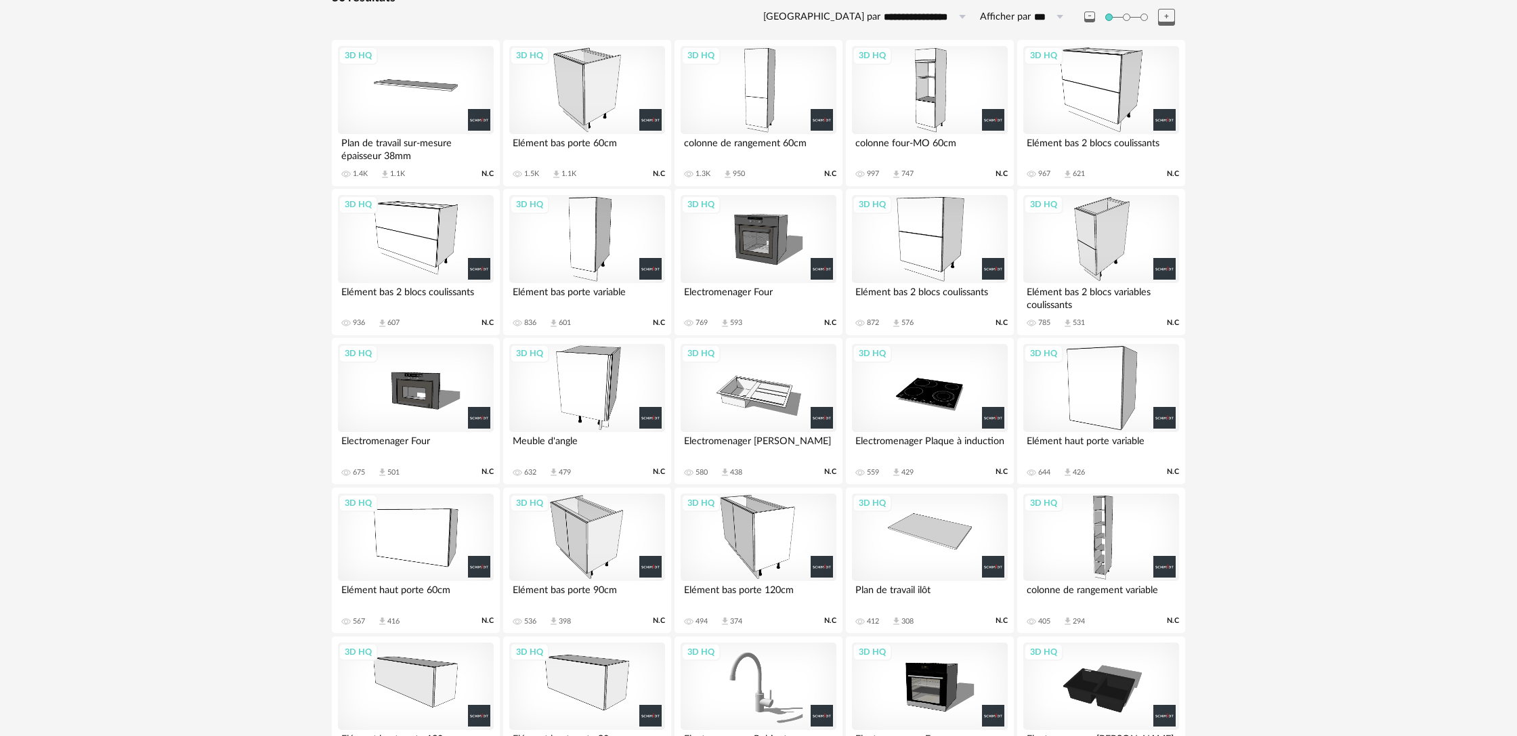
scroll to position [225, 0]
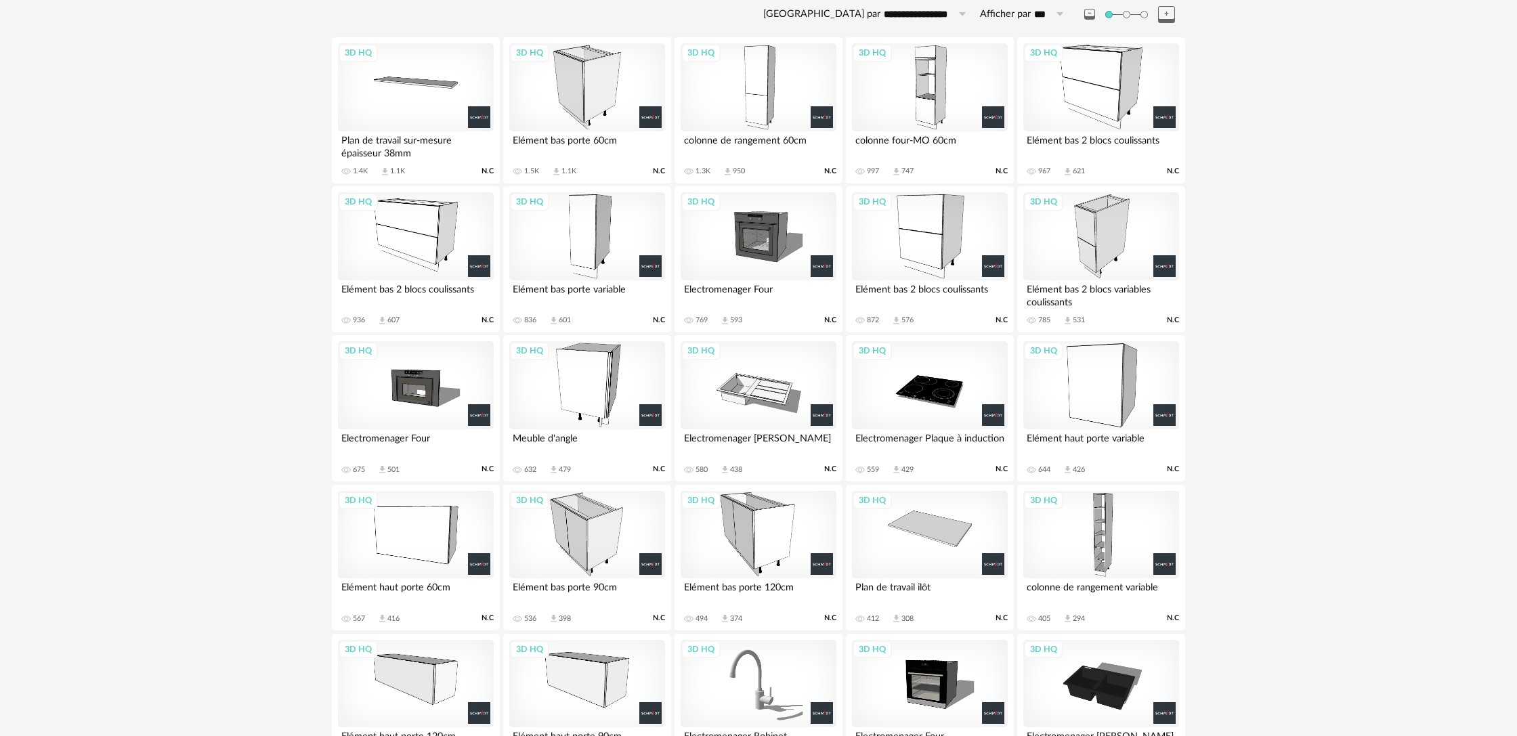
click at [760, 400] on div "3D HQ" at bounding box center [759, 385] width 156 height 88
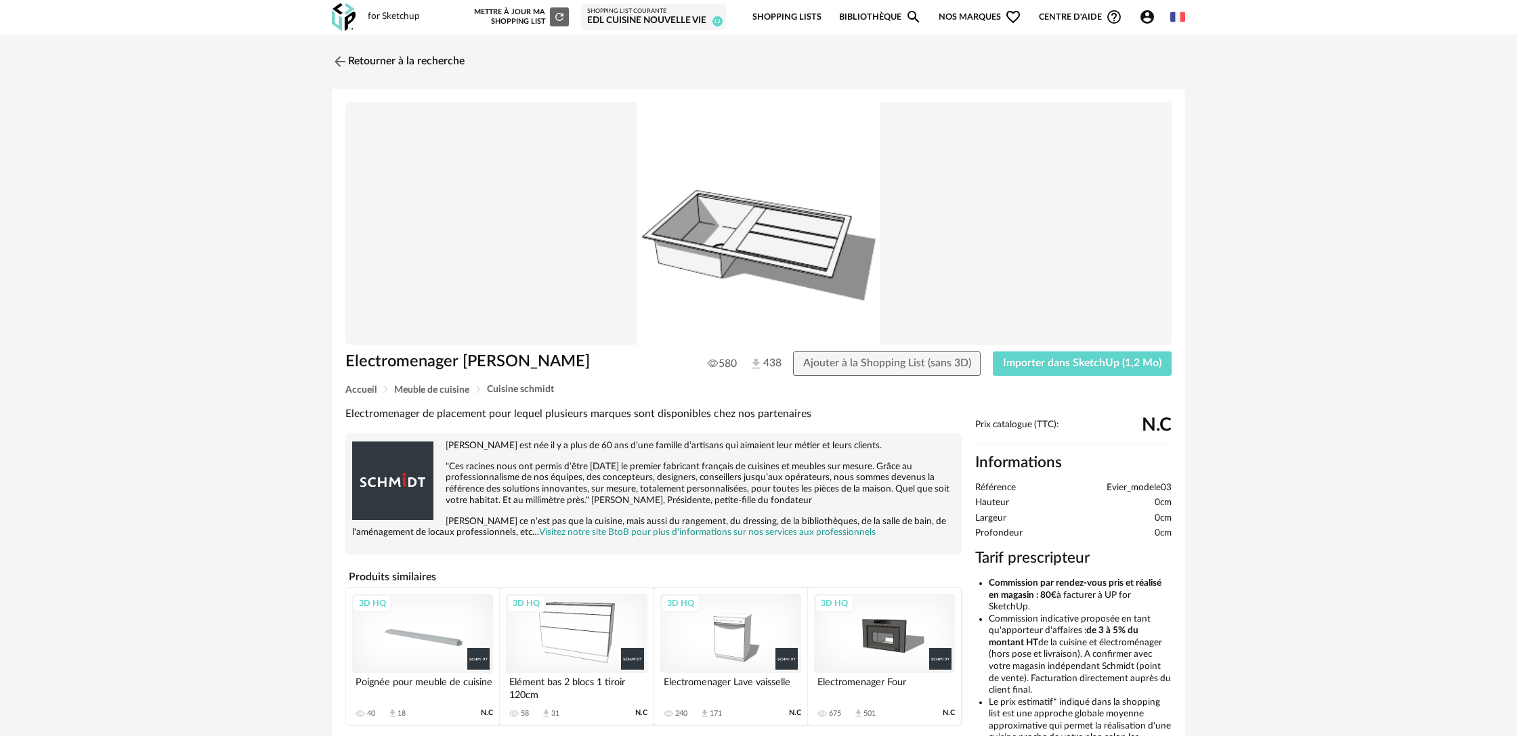
click at [752, 253] on img at bounding box center [758, 223] width 826 height 243
click at [334, 59] on img at bounding box center [339, 61] width 20 height 20
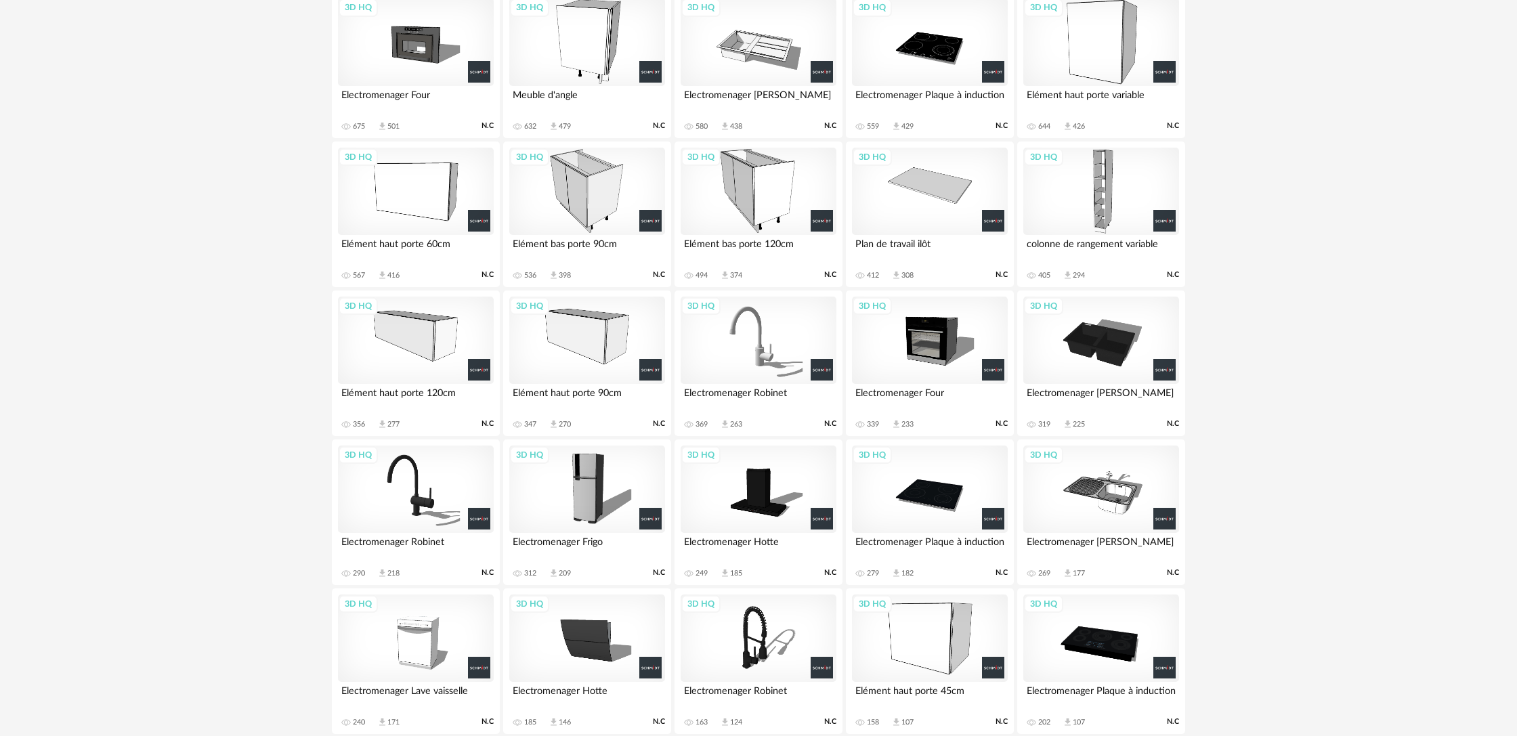
scroll to position [620, 0]
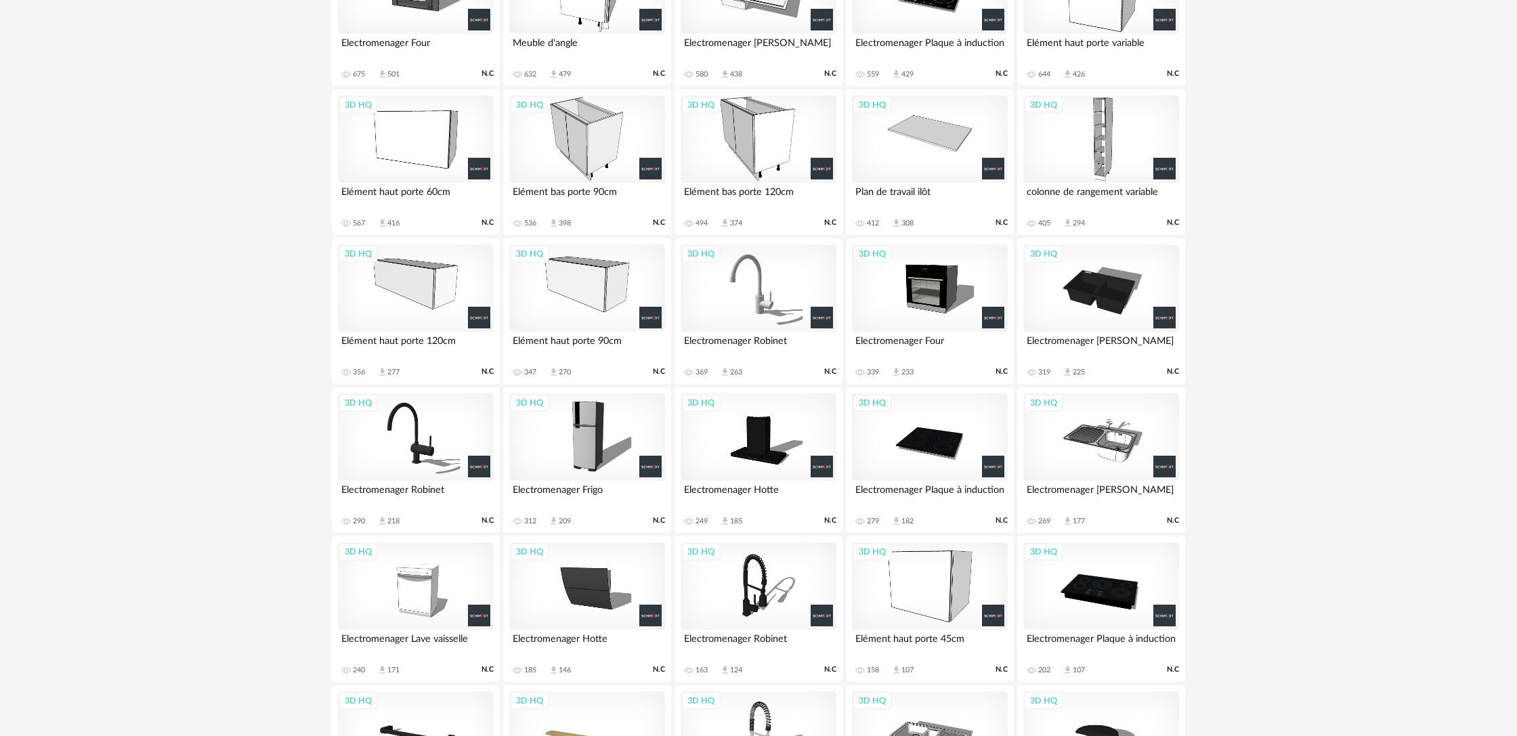
click at [1107, 450] on div "3D HQ" at bounding box center [1101, 438] width 156 height 88
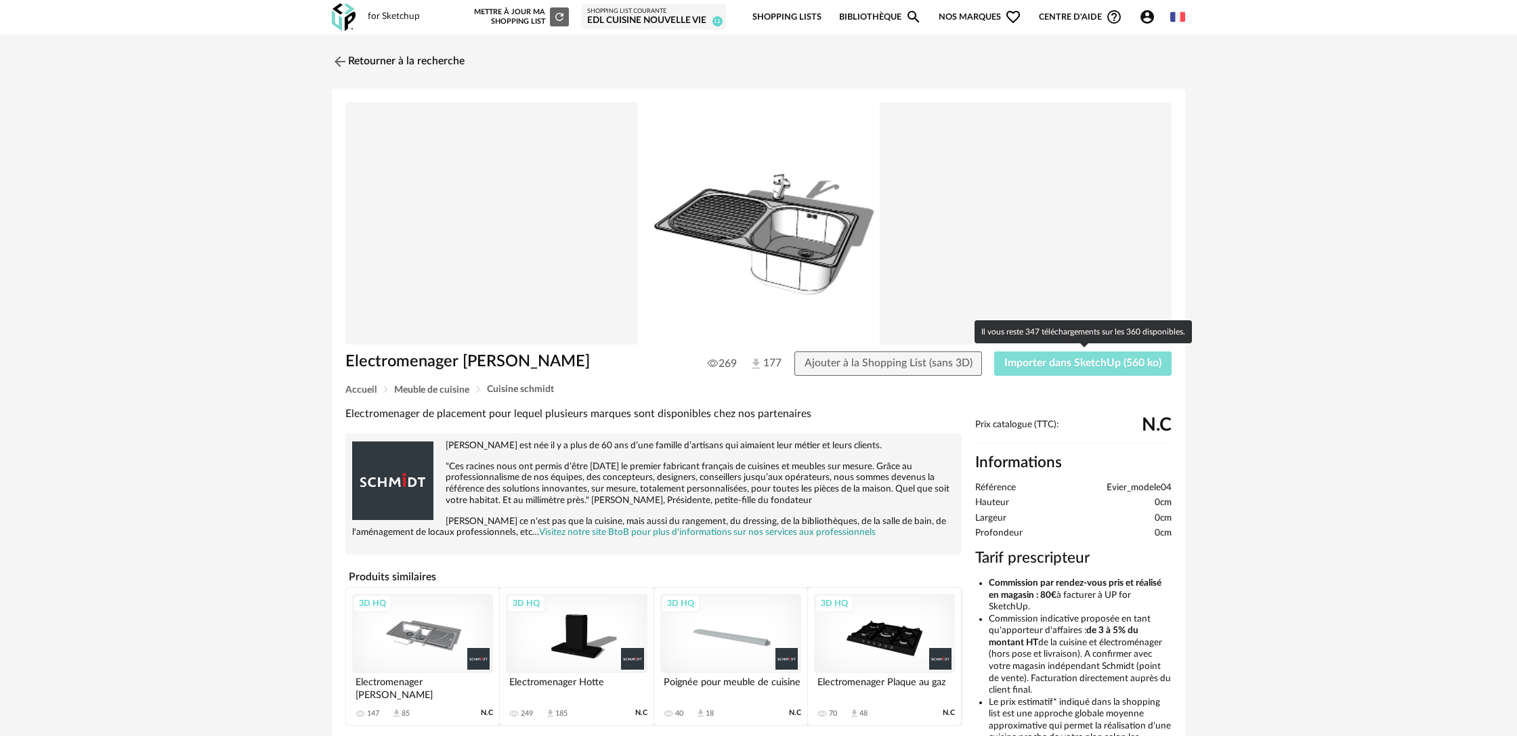
click at [1052, 368] on span "Importer dans SketchUp (560 ko)" at bounding box center [1082, 363] width 157 height 11
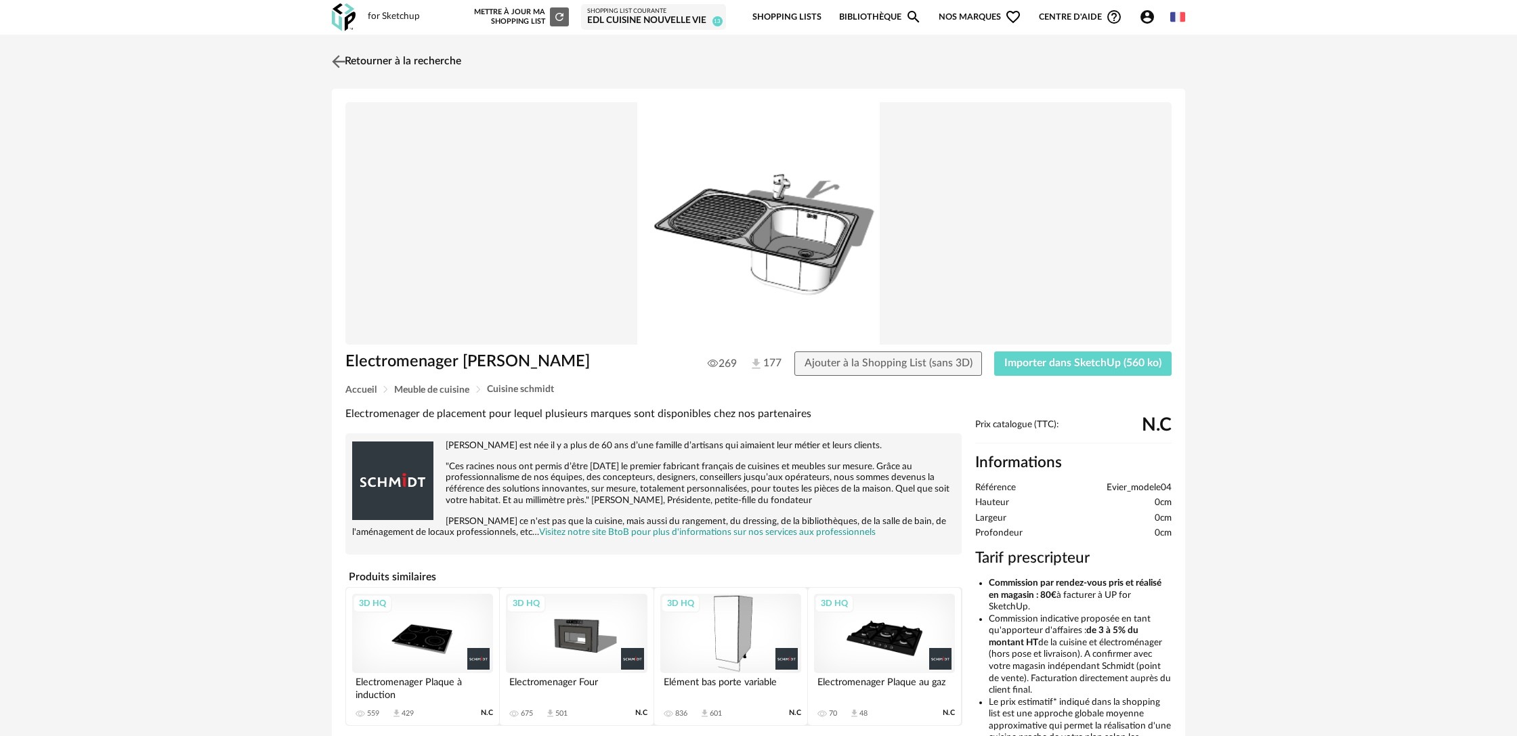
click at [341, 62] on img at bounding box center [339, 61] width 20 height 20
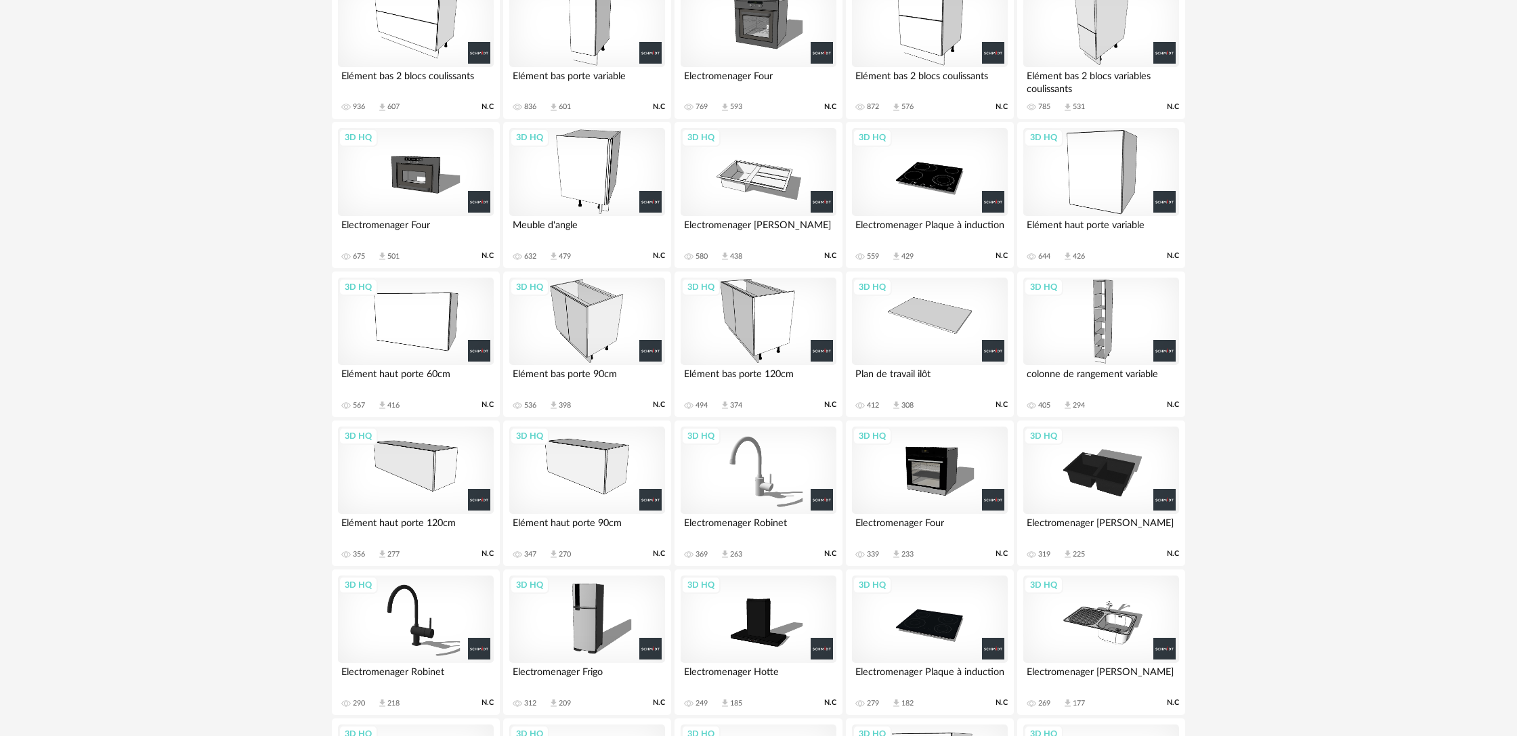
scroll to position [435, 0]
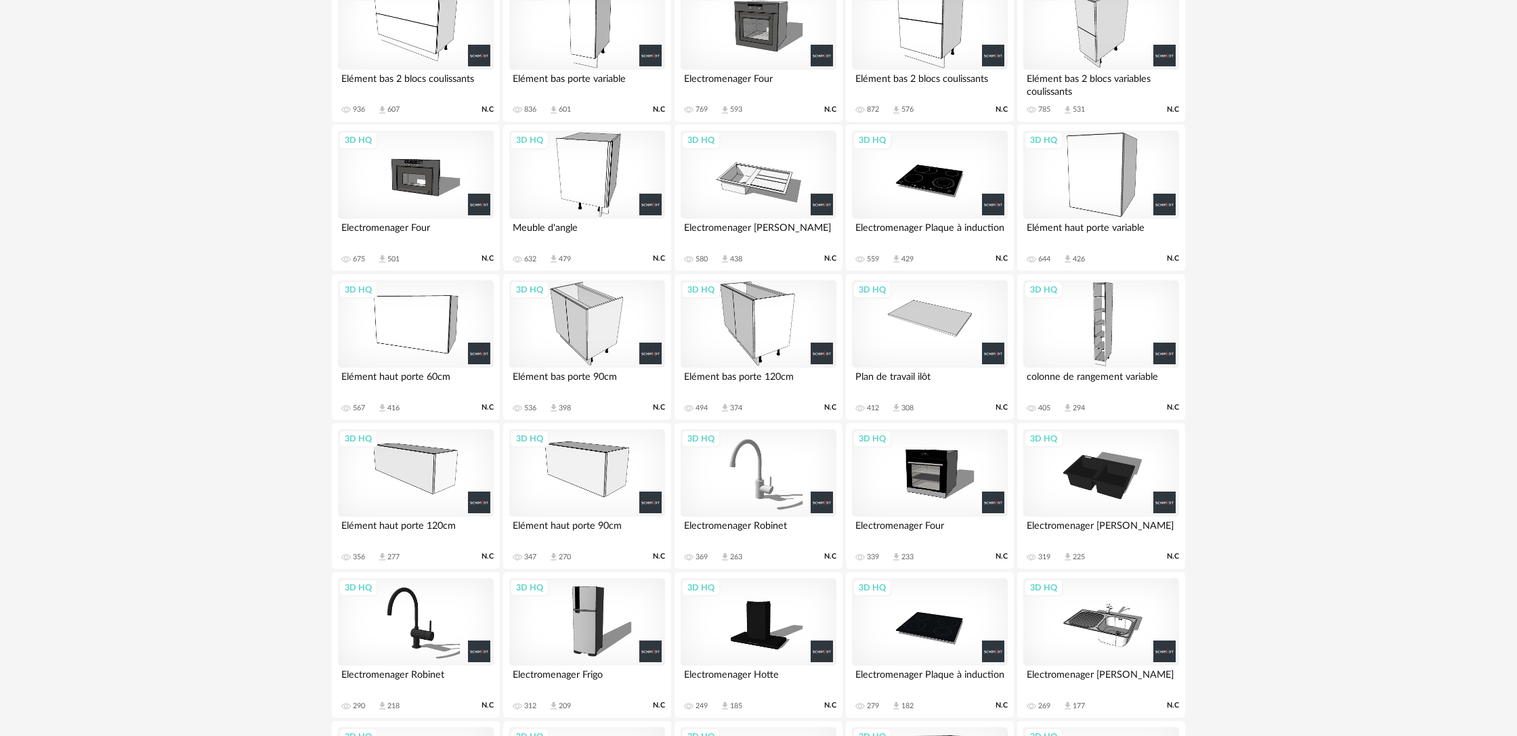
click at [1105, 324] on div "3D HQ" at bounding box center [1101, 324] width 156 height 88
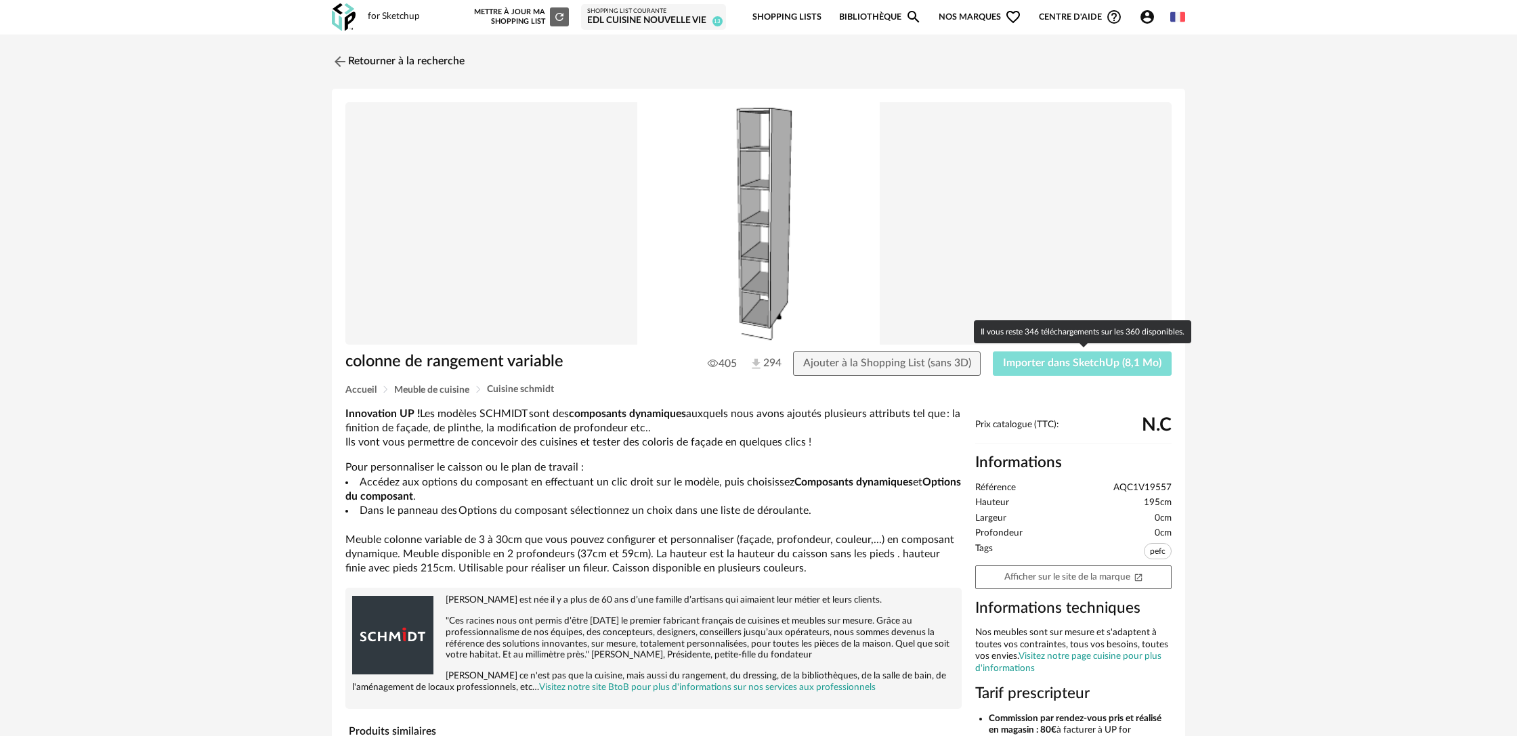
click at [1034, 362] on span "Importer dans SketchUp (8,1 Mo)" at bounding box center [1082, 363] width 158 height 11
